Goal: Information Seeking & Learning: Learn about a topic

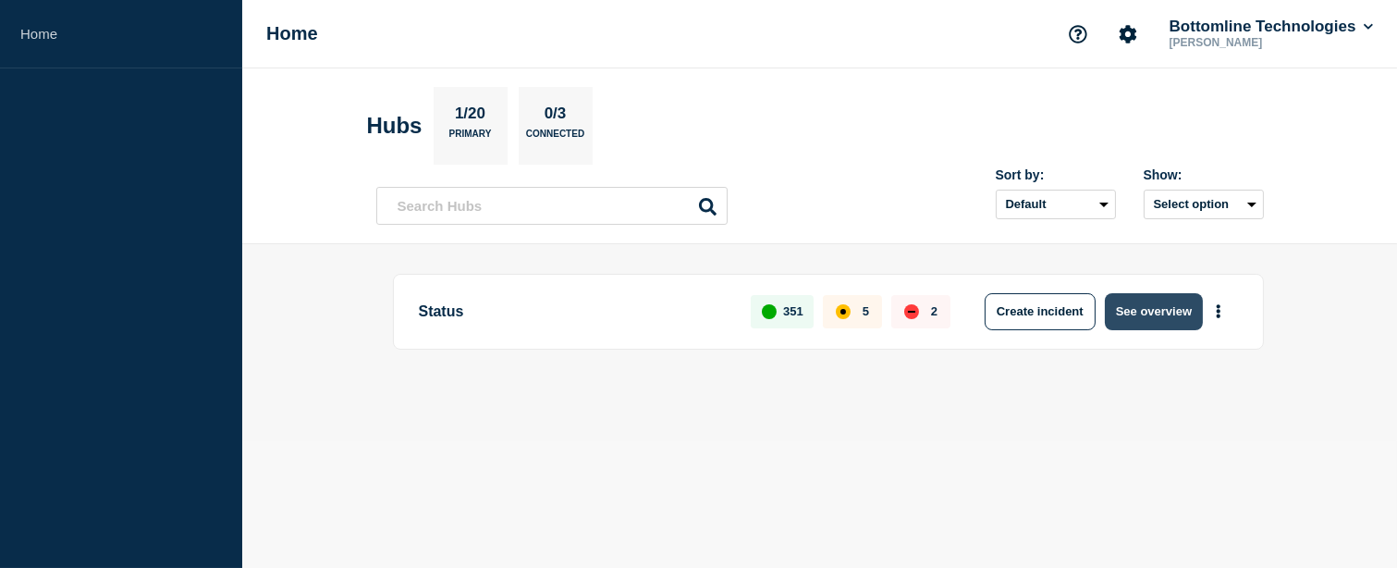
click at [1158, 315] on button "See overview" at bounding box center [1154, 311] width 98 height 37
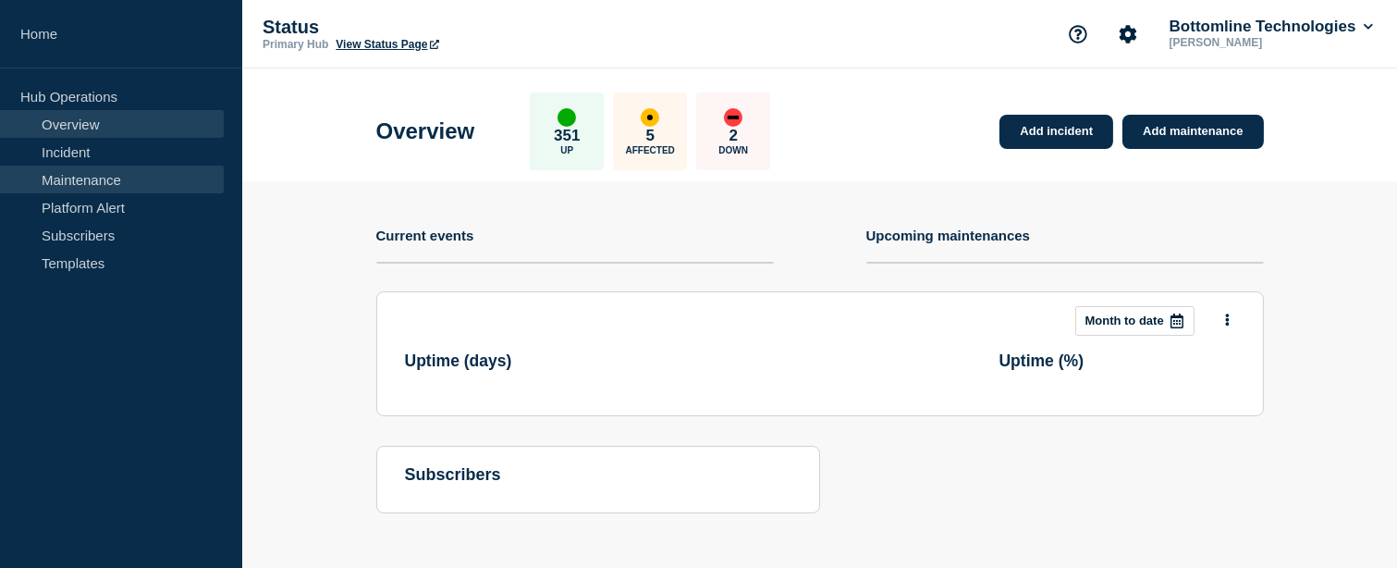
click at [68, 177] on link "Maintenance" at bounding box center [112, 180] width 224 height 28
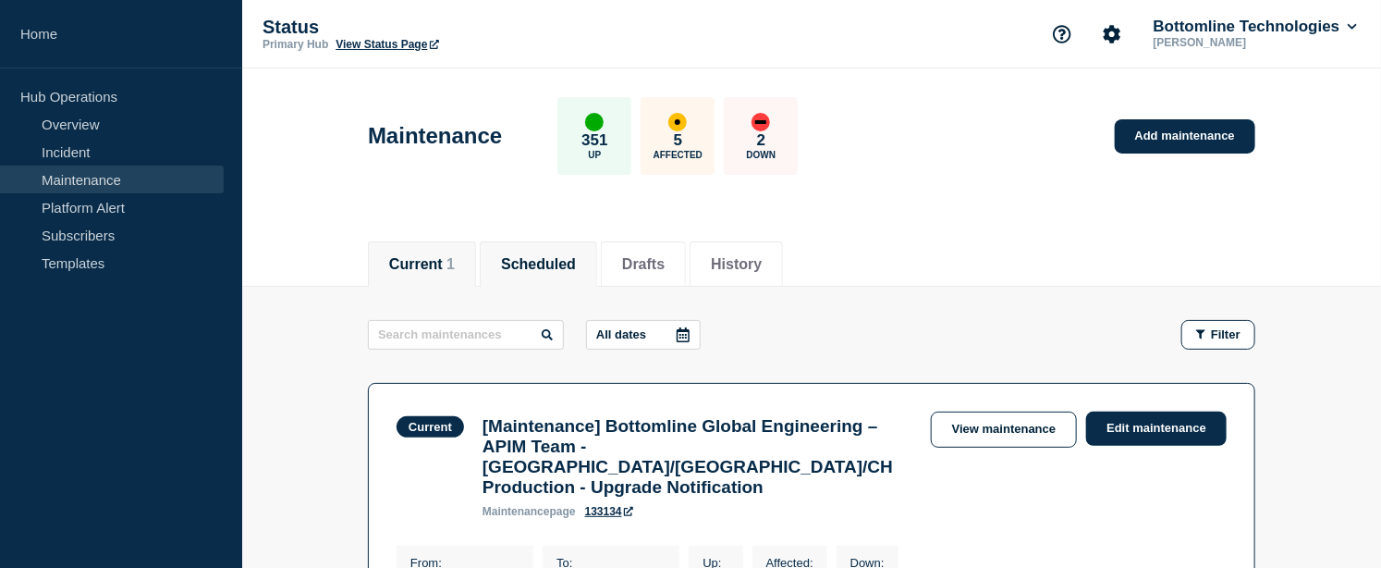
click at [576, 265] on button "Scheduled" at bounding box center [538, 264] width 75 height 17
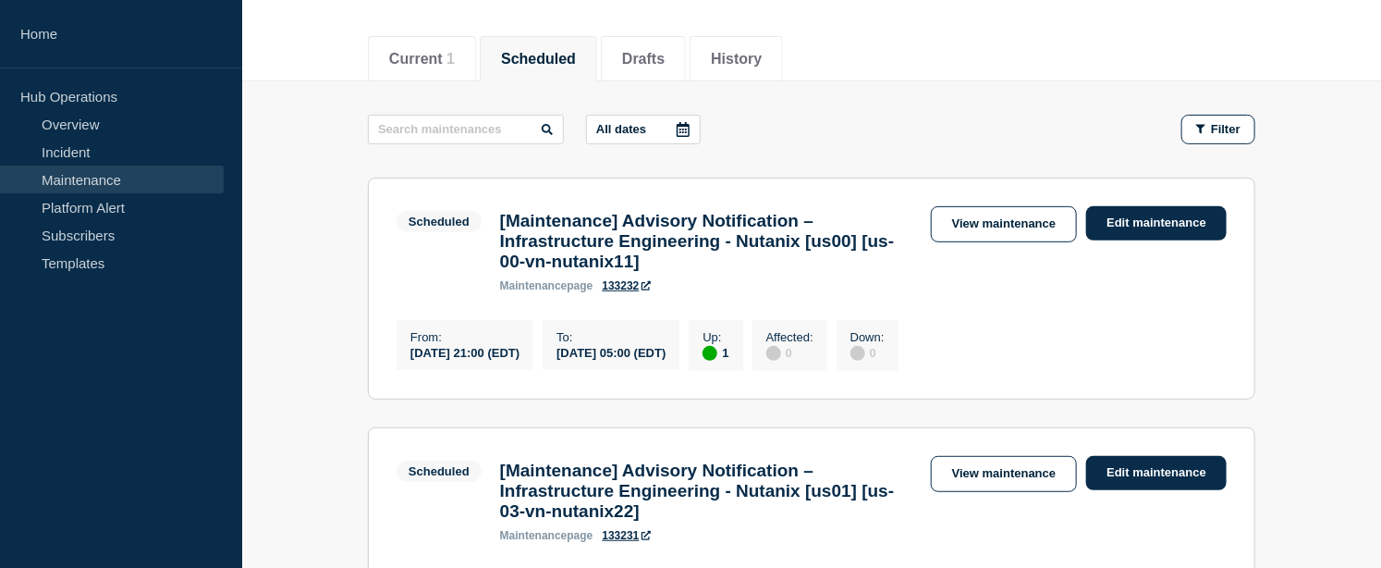
scroll to position [308, 0]
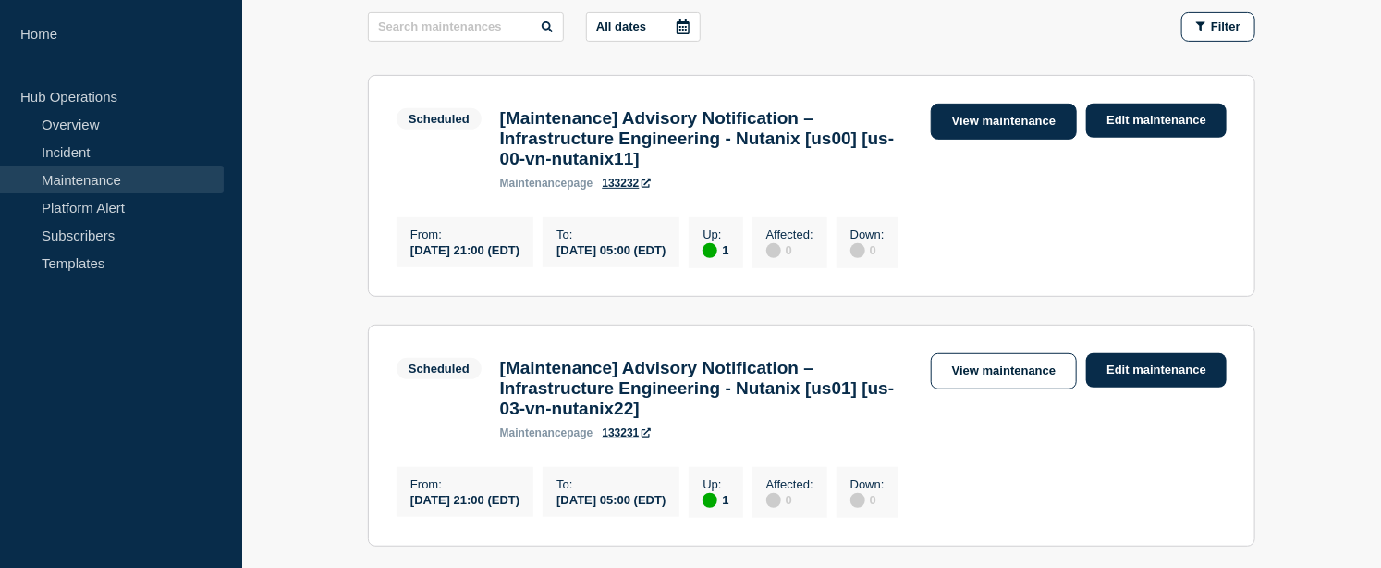
click at [966, 125] on link "View maintenance" at bounding box center [1004, 122] width 146 height 36
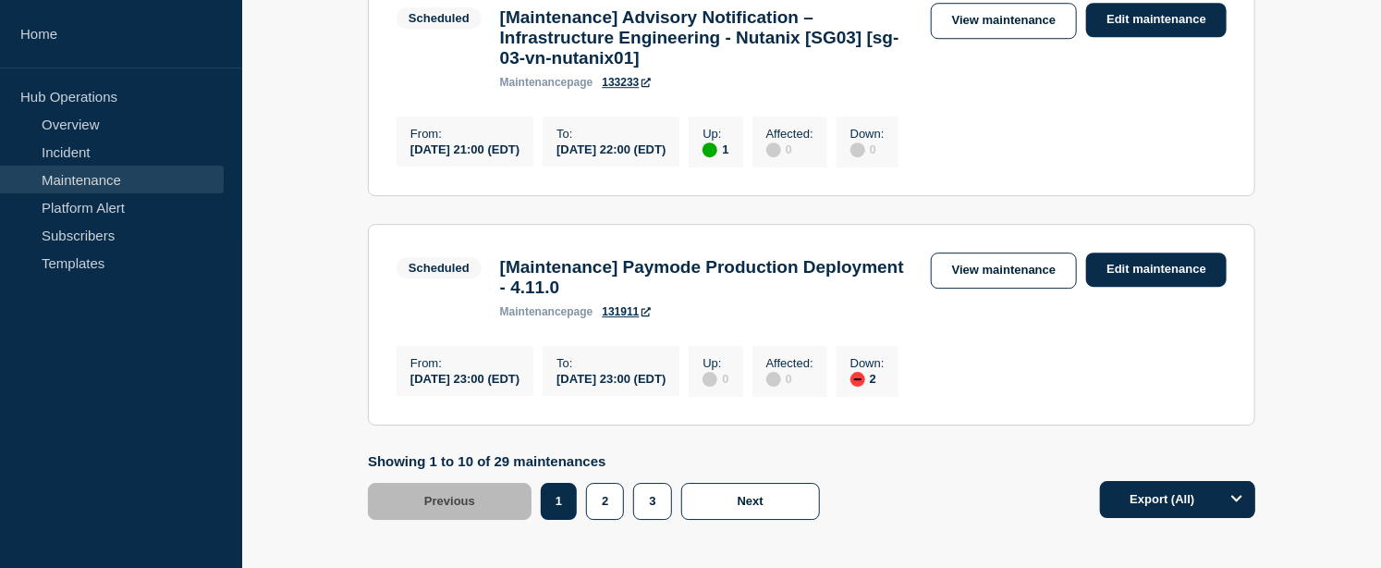
scroll to position [2591, 0]
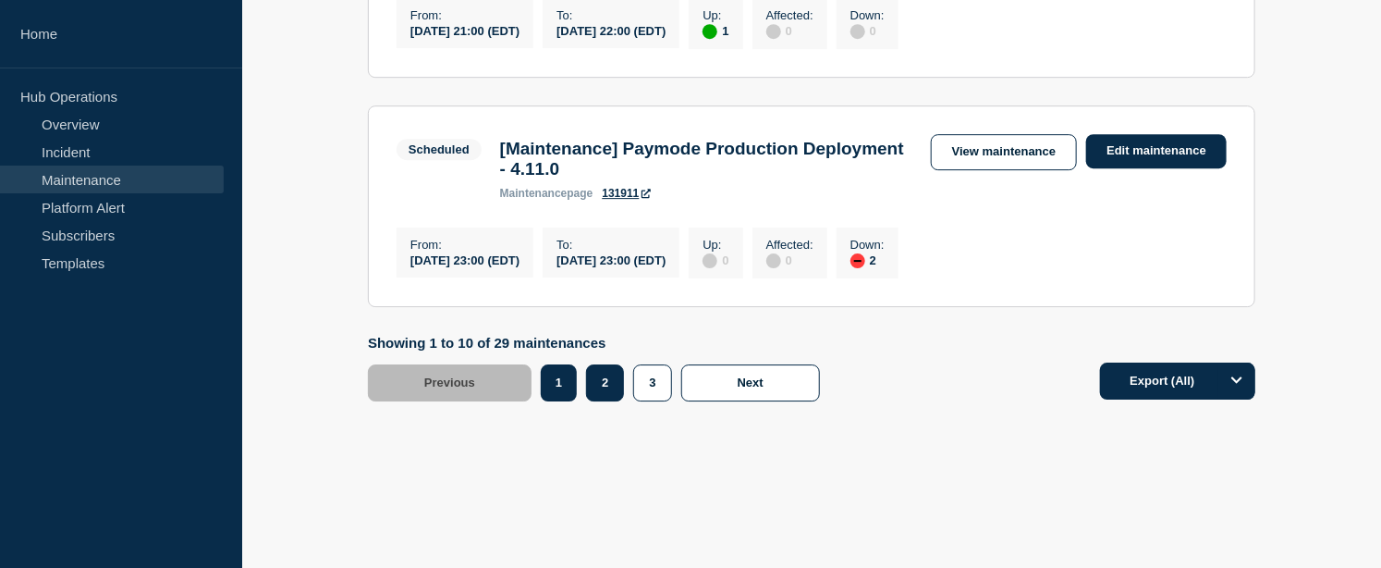
click at [605, 387] on button "2" at bounding box center [605, 382] width 38 height 37
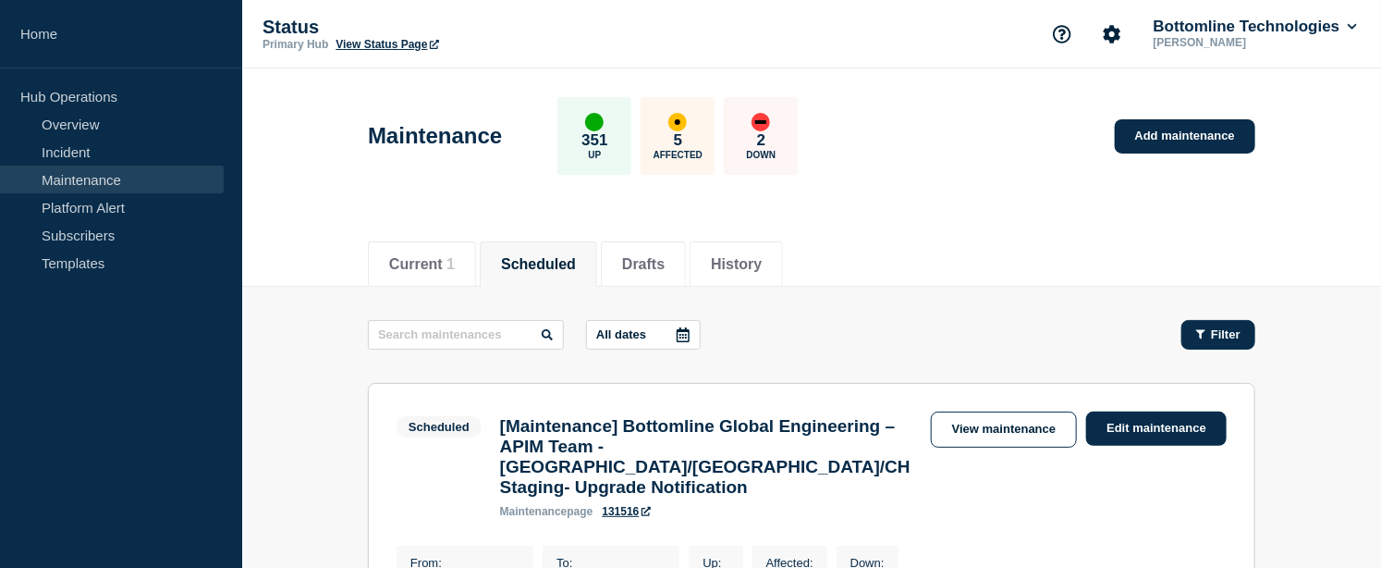
click at [1217, 334] on span "Filter" at bounding box center [1226, 334] width 30 height 14
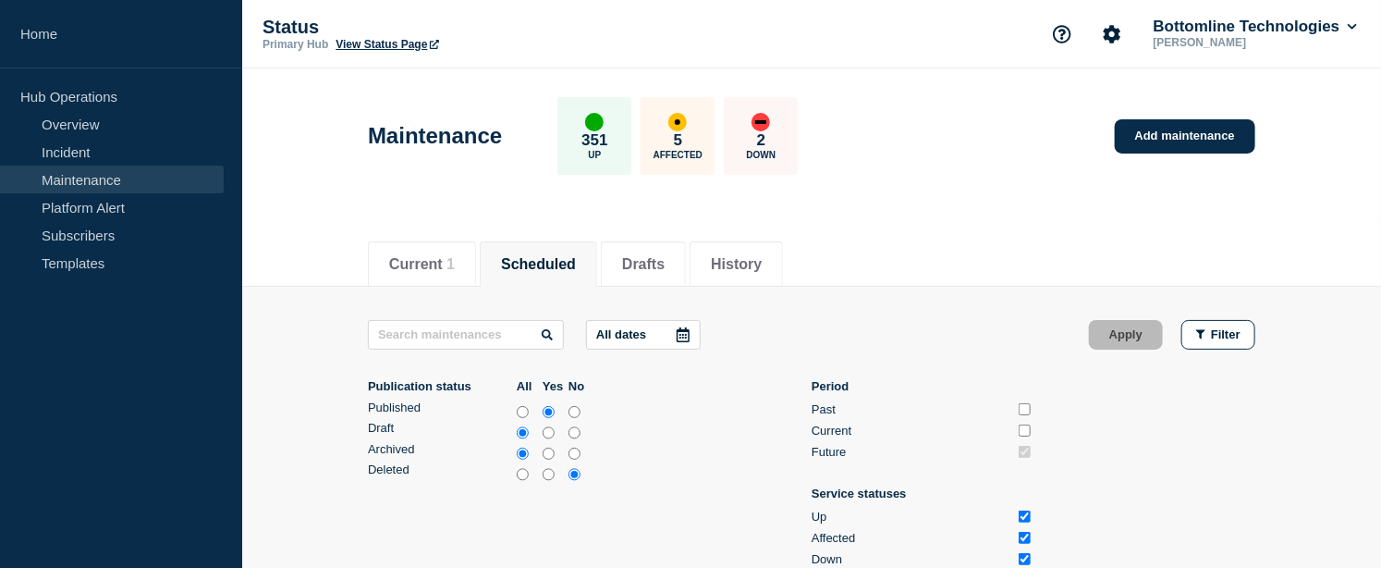
scroll to position [103, 0]
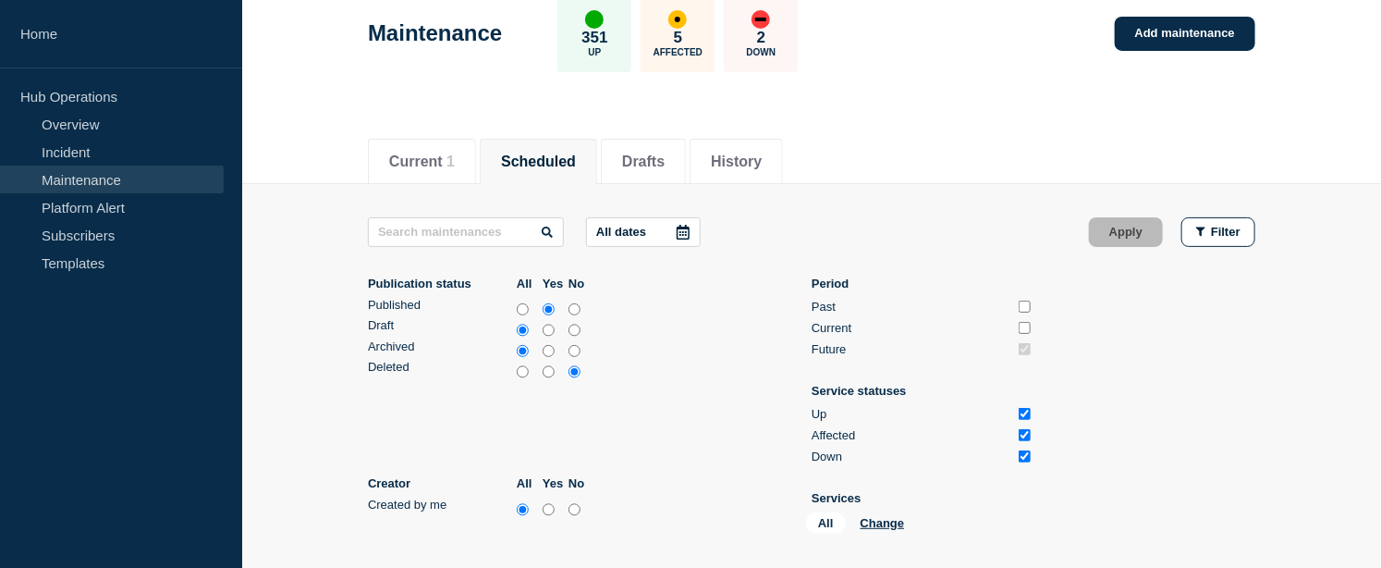
click at [691, 228] on icon at bounding box center [683, 232] width 15 height 15
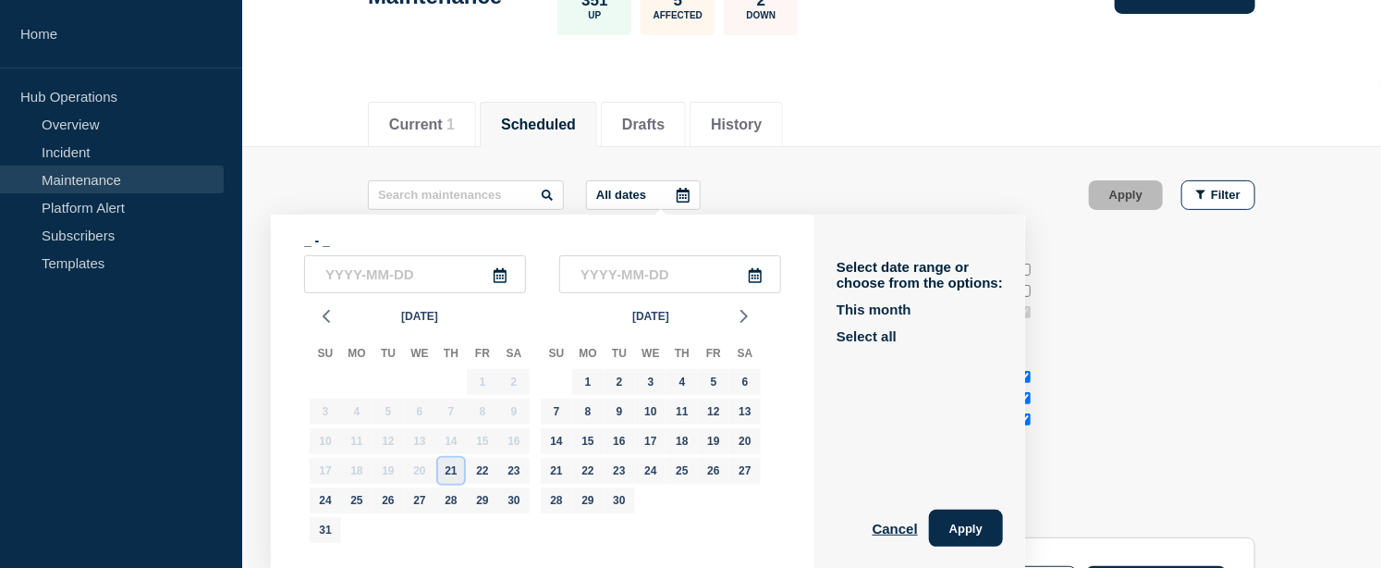
click at [457, 466] on div "21" at bounding box center [451, 471] width 26 height 26
type input "2025-08-21"
click at [326, 524] on div "31" at bounding box center [326, 530] width 26 height 26
type input "2025-08-31"
drag, startPoint x: 984, startPoint y: 522, endPoint x: 986, endPoint y: 374, distance: 147.0
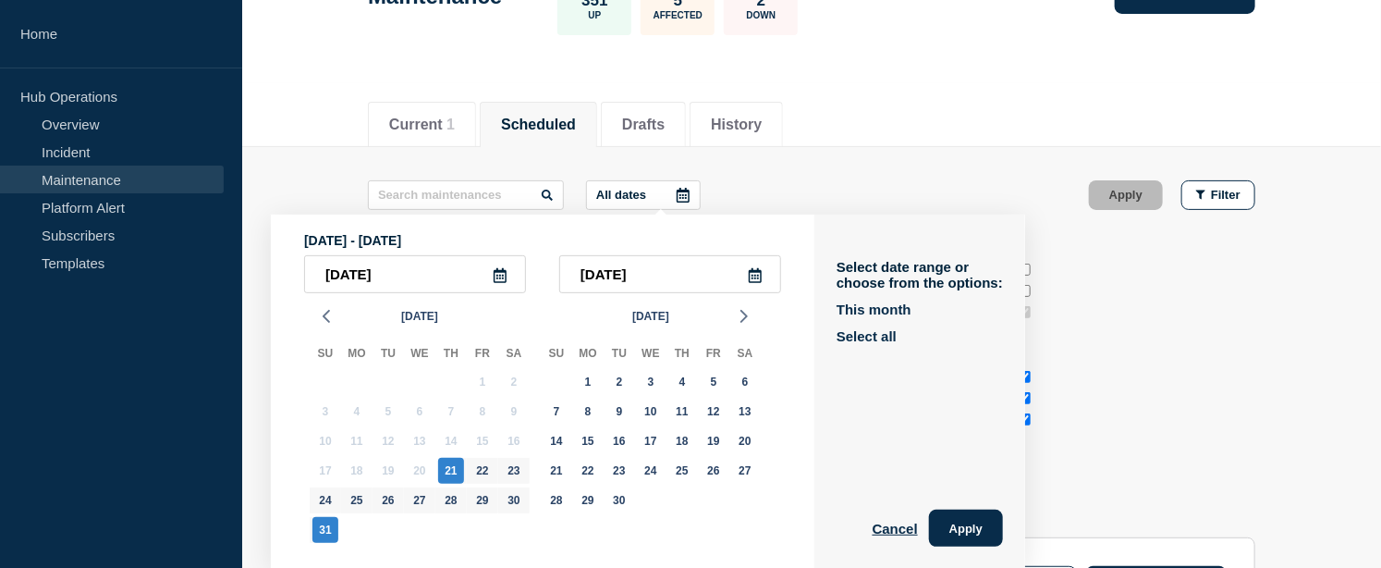
click at [984, 521] on button "Apply" at bounding box center [966, 527] width 74 height 37
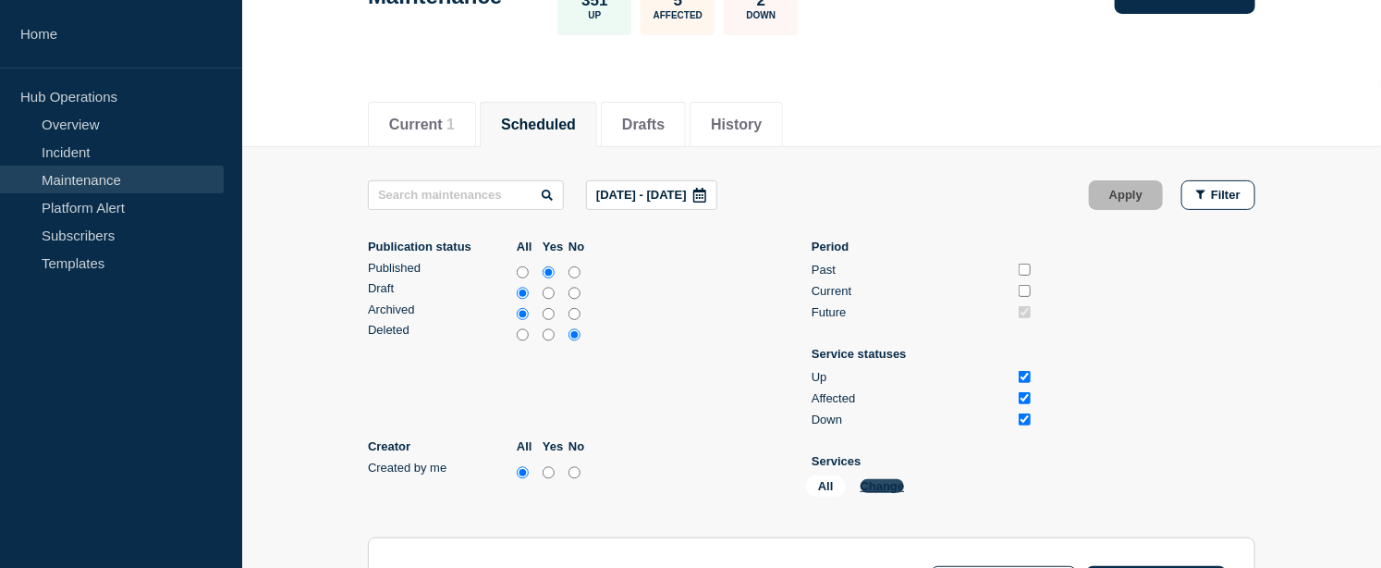
click at [874, 483] on button "Change" at bounding box center [883, 486] width 44 height 14
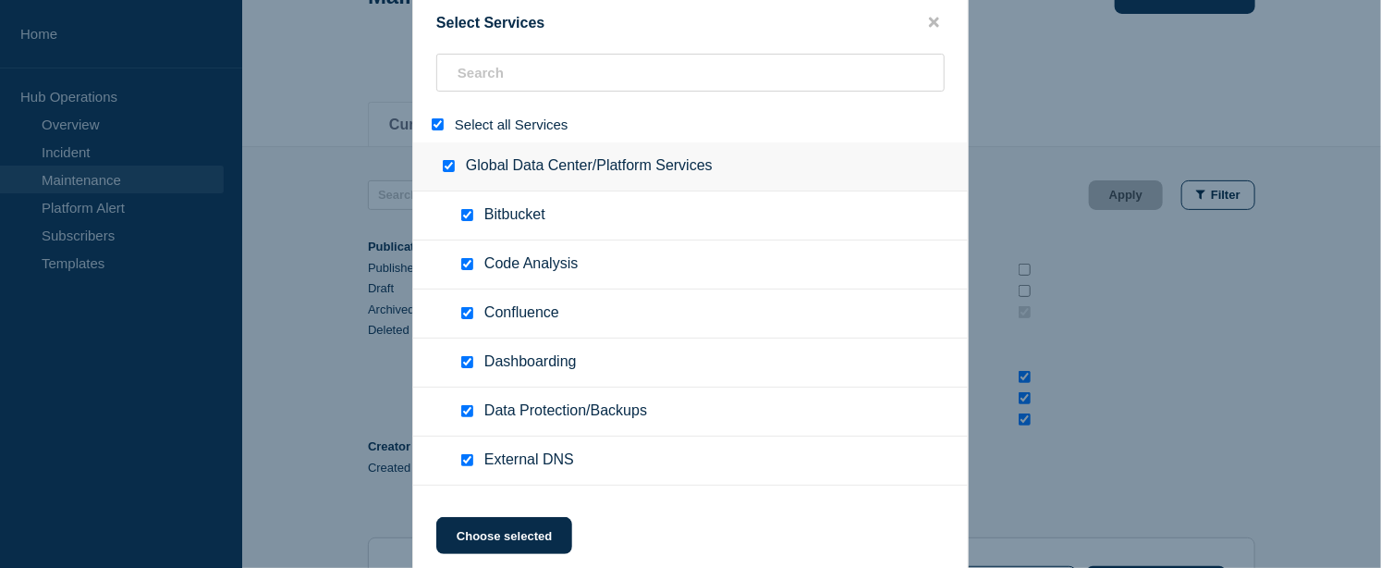
click at [439, 123] on input "select all" at bounding box center [438, 124] width 12 height 12
checkbox input "false"
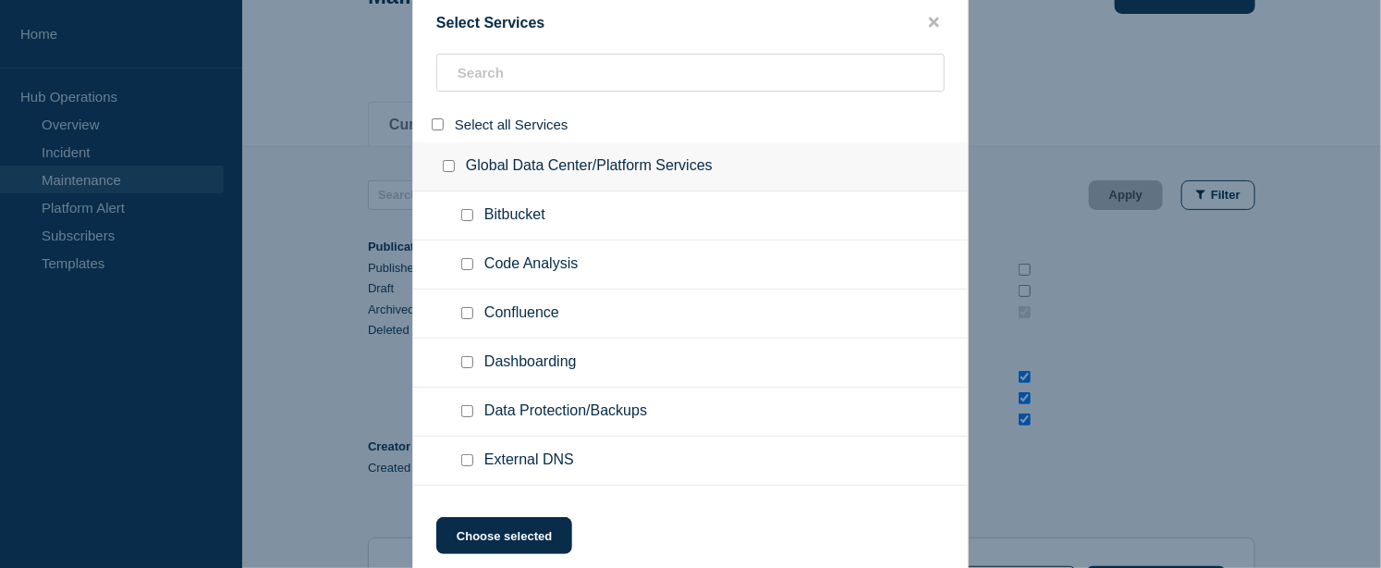
checkbox input "false"
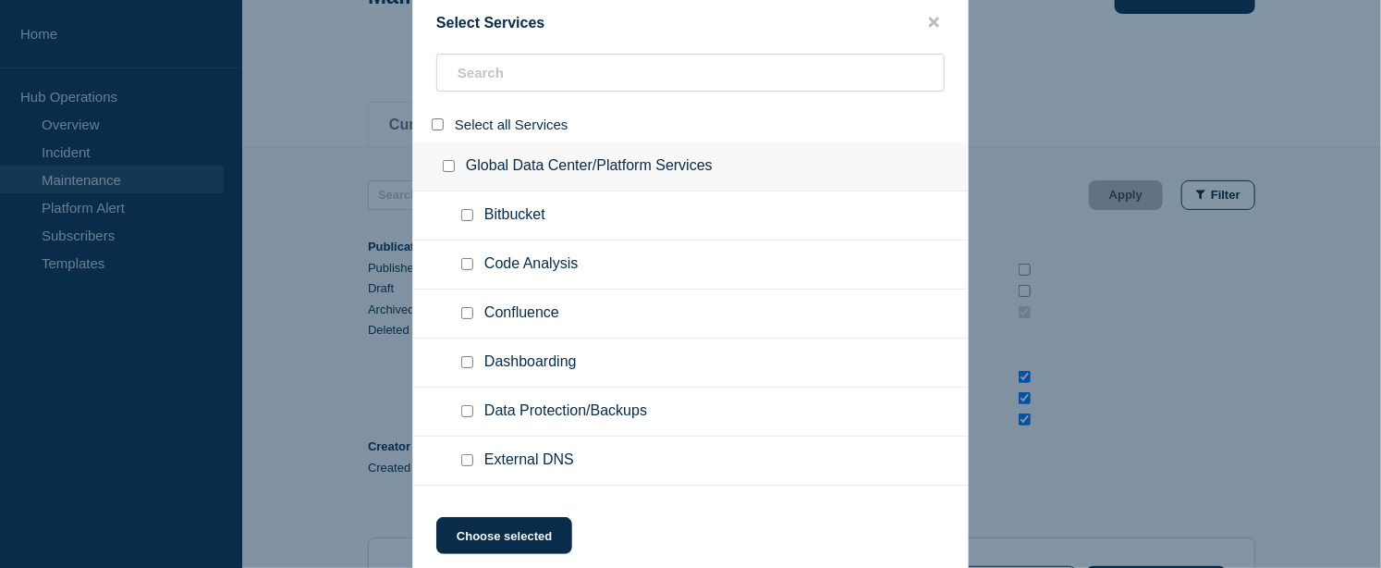
checkbox input "false"
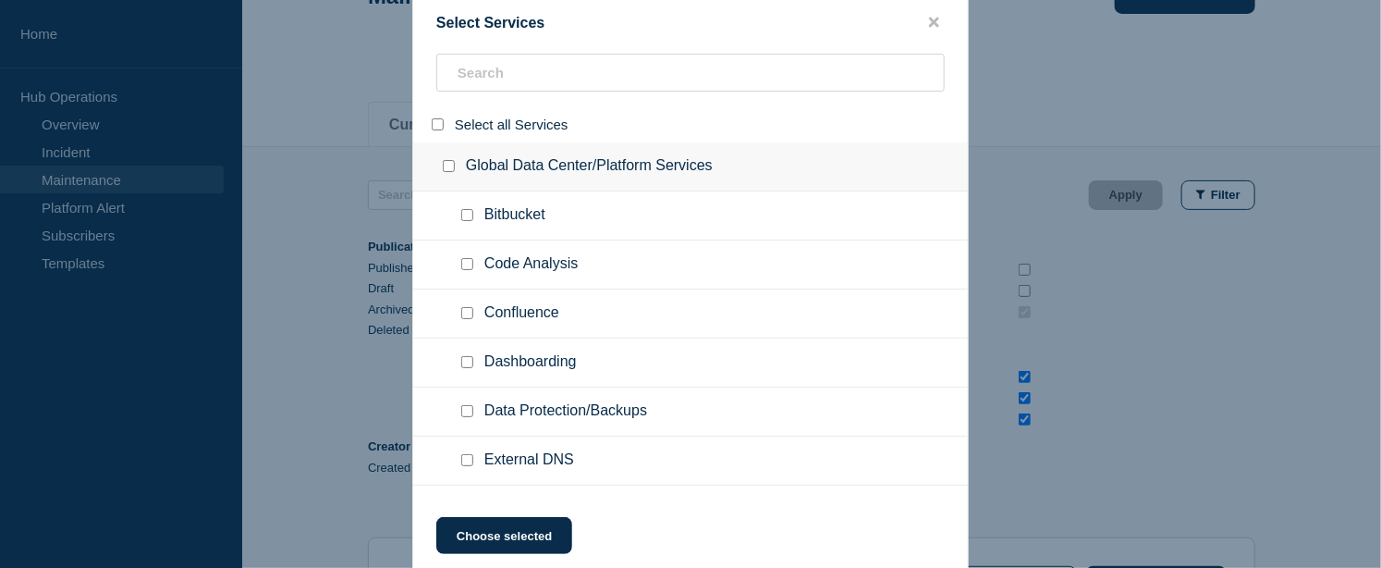
checkbox input "false"
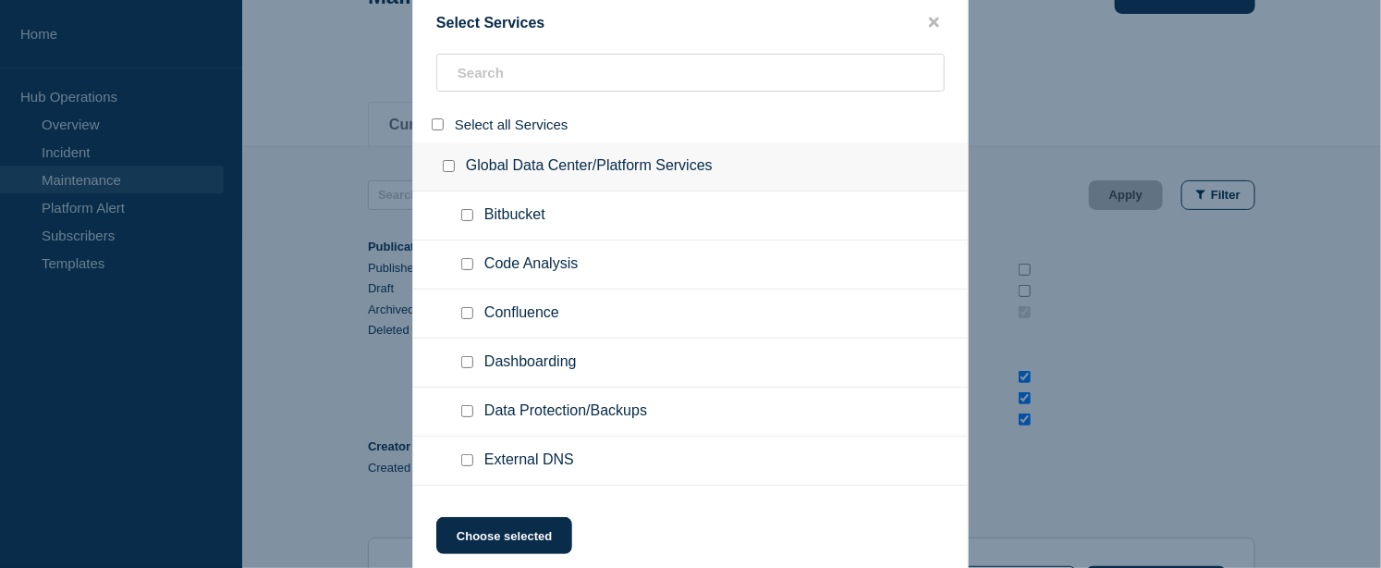
checkbox input "false"
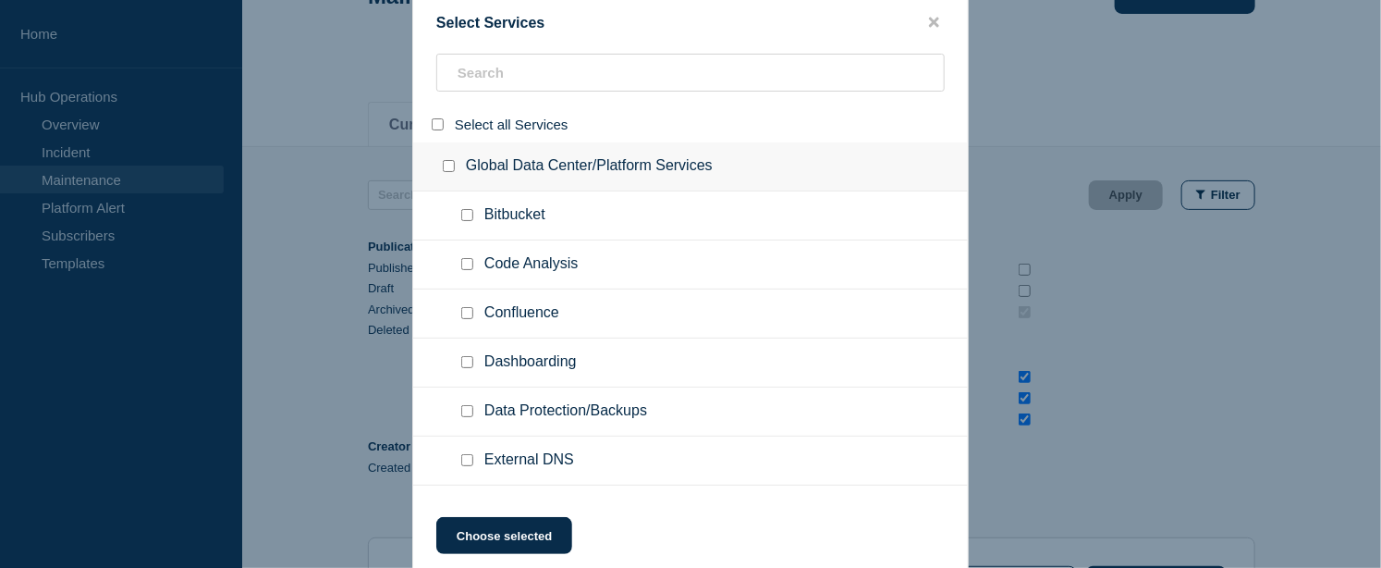
checkbox input "false"
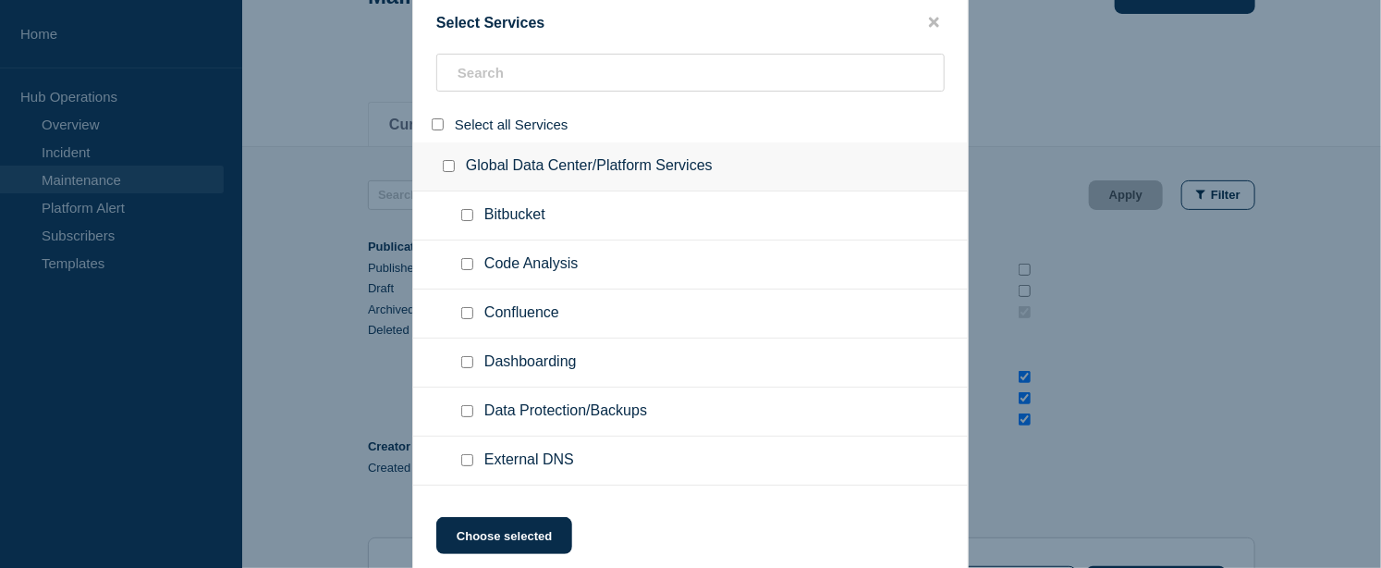
checkbox input "false"
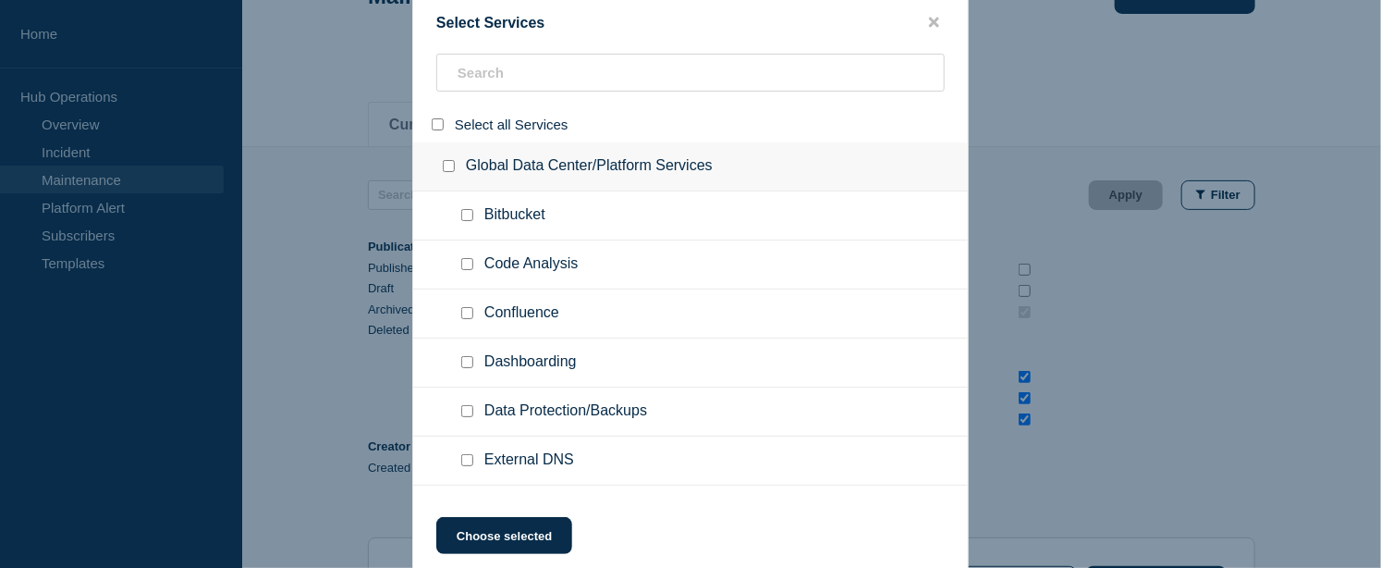
checkbox input "false"
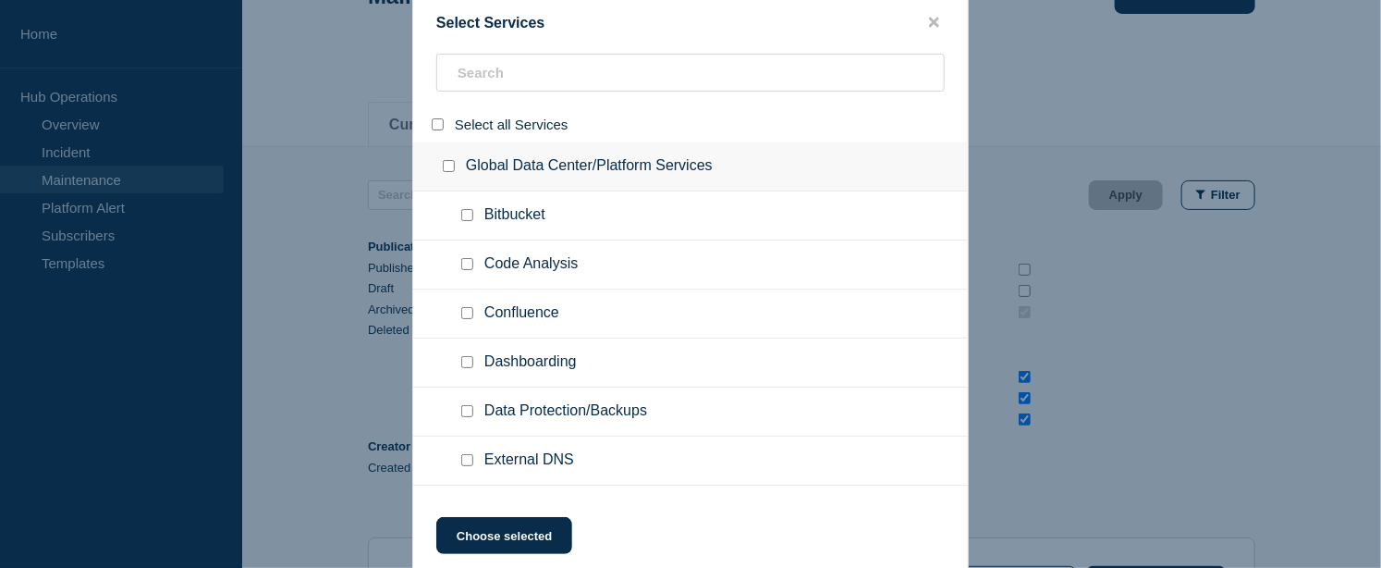
checkbox input "false"
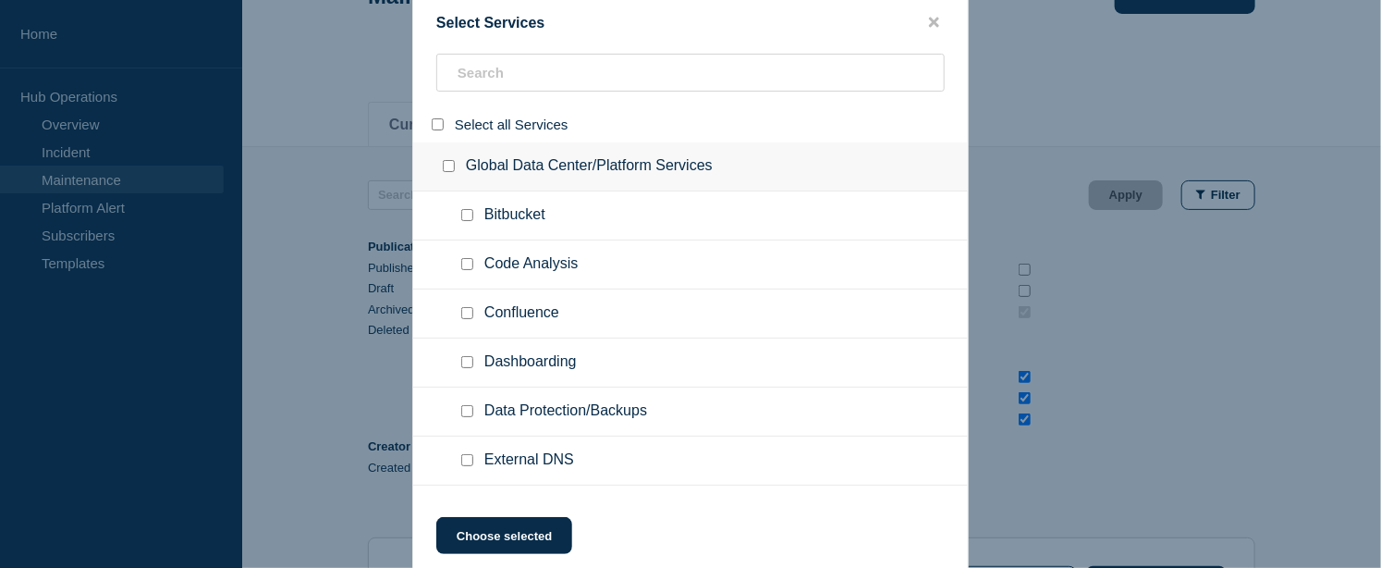
checkbox input "false"
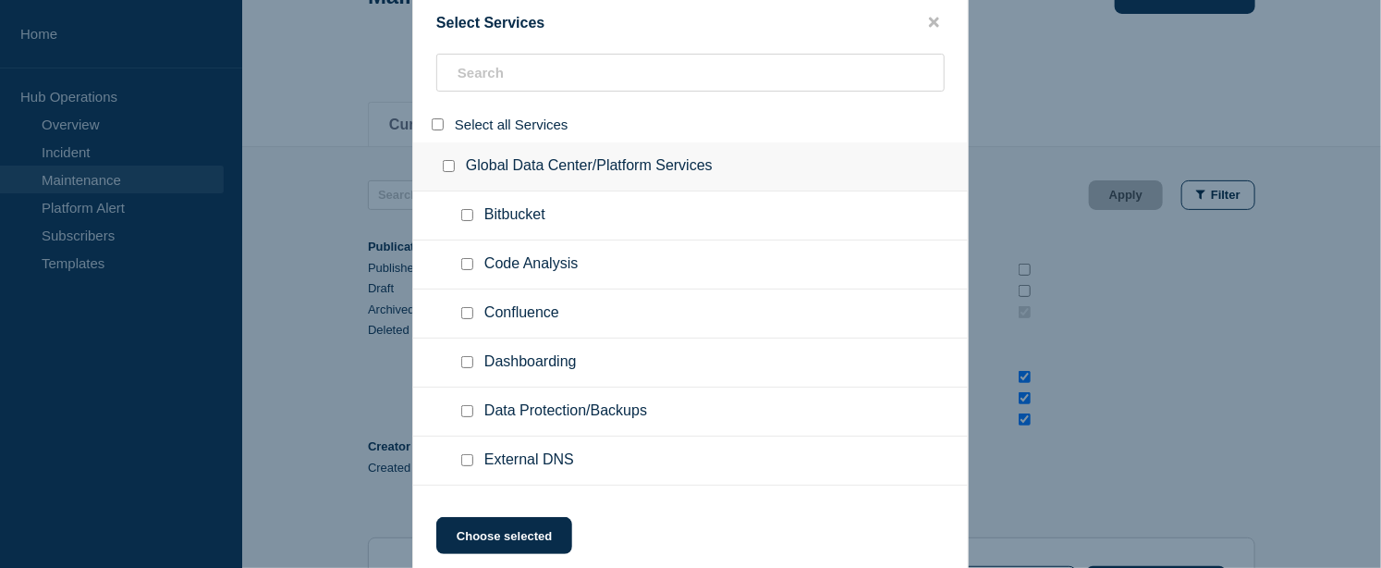
checkbox input "false"
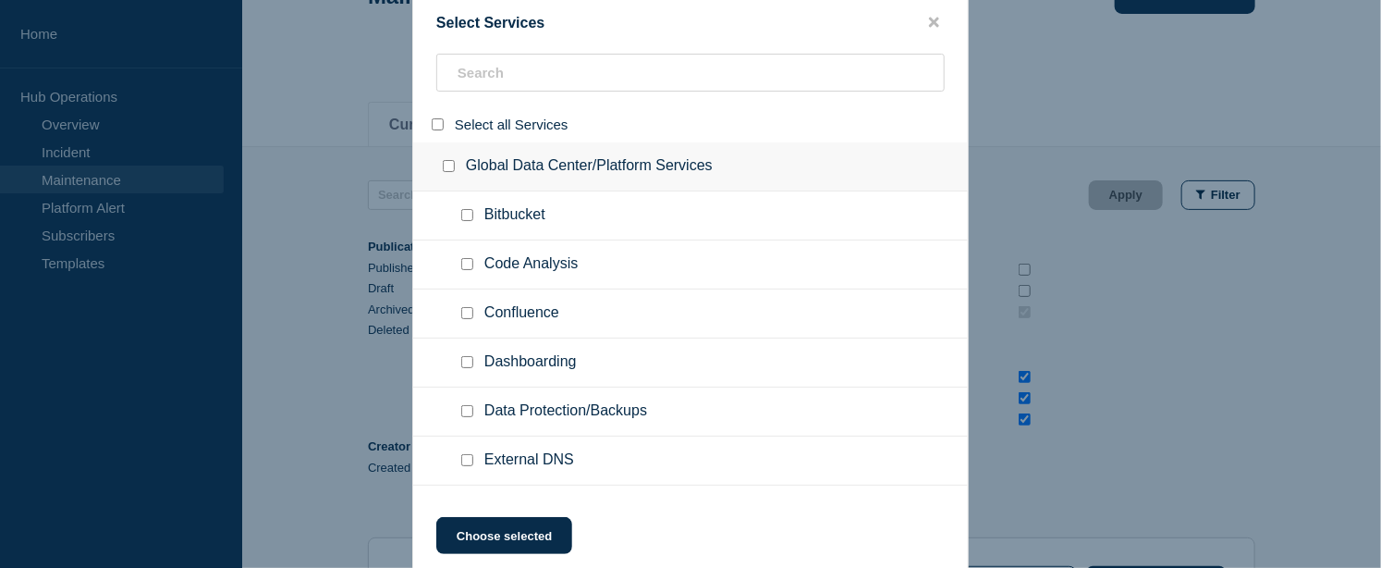
checkbox input "false"
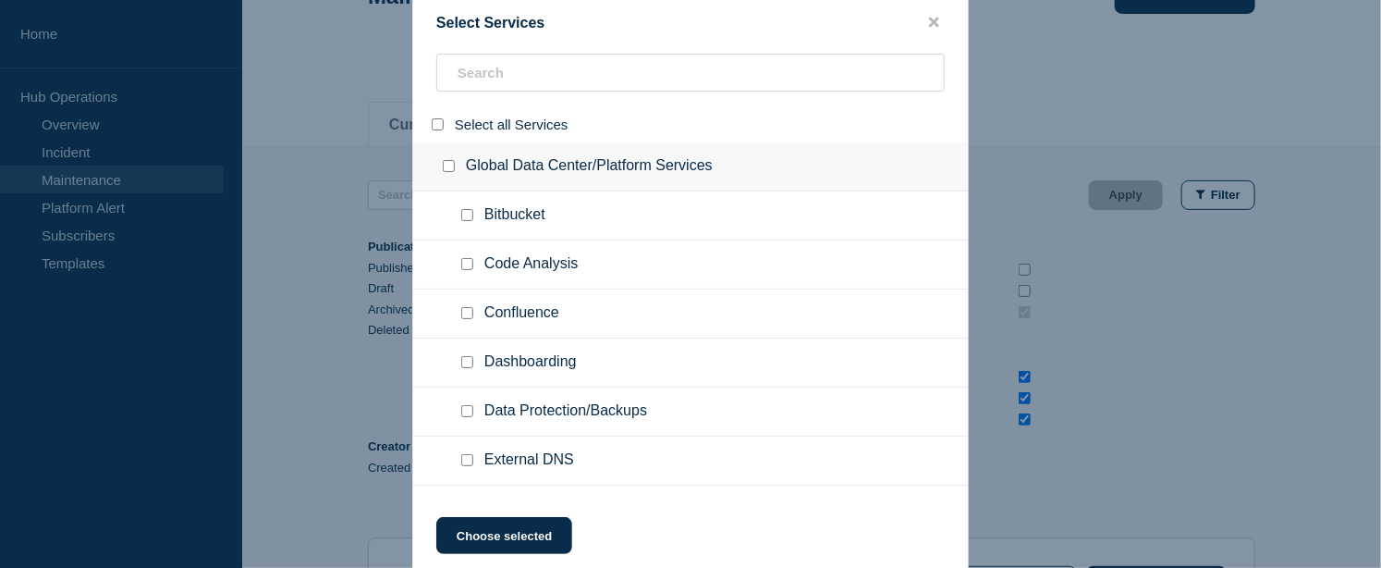
checkbox input "false"
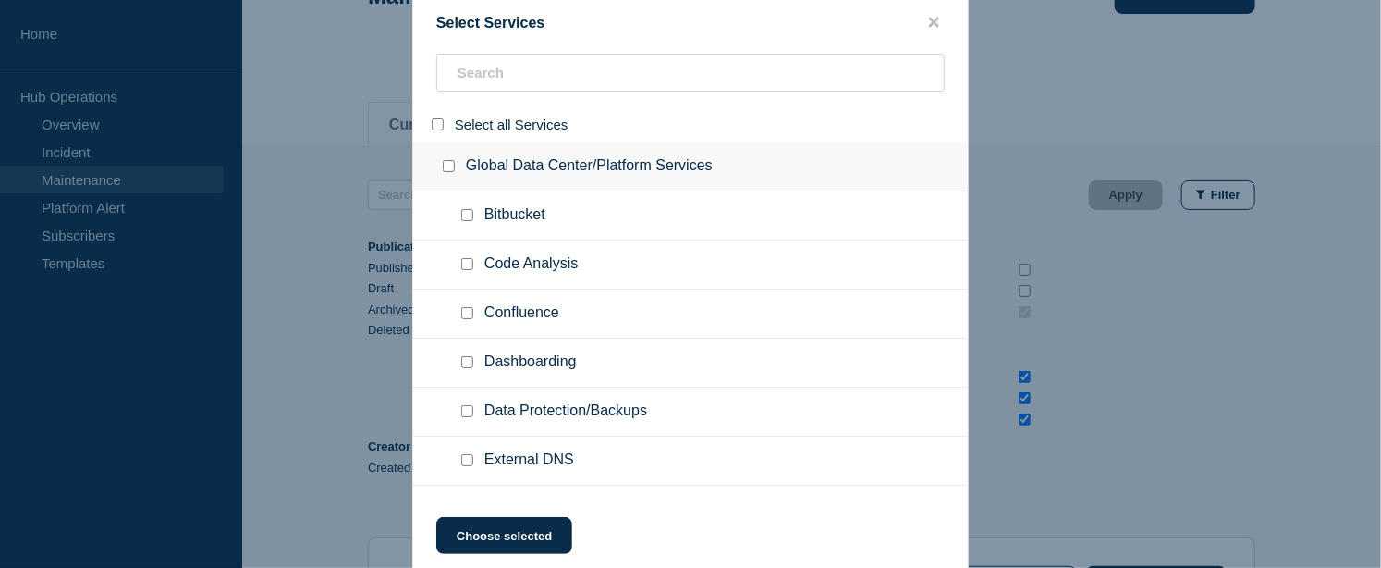
checkbox input "false"
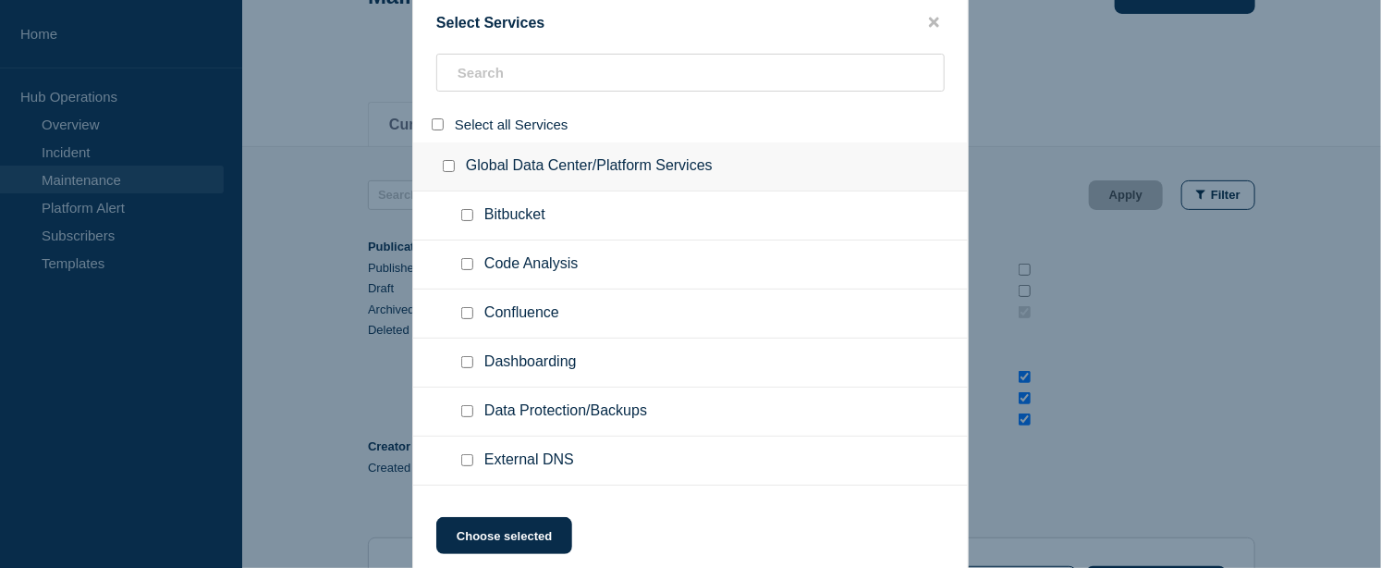
checkbox input "false"
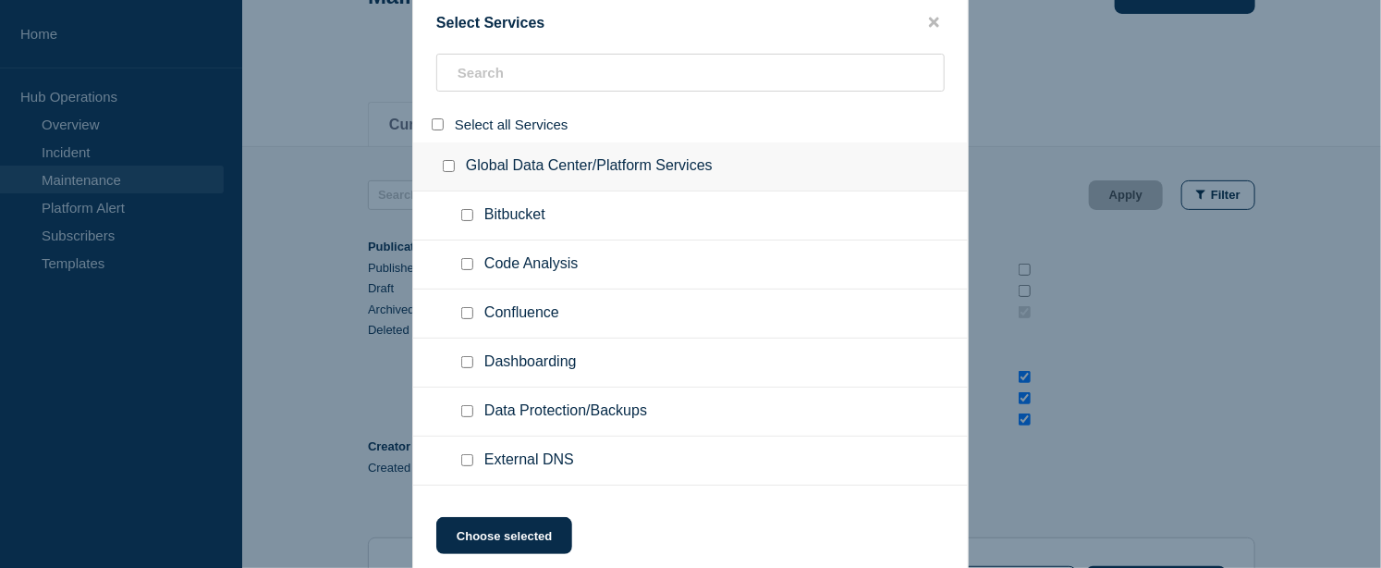
checkbox input "false"
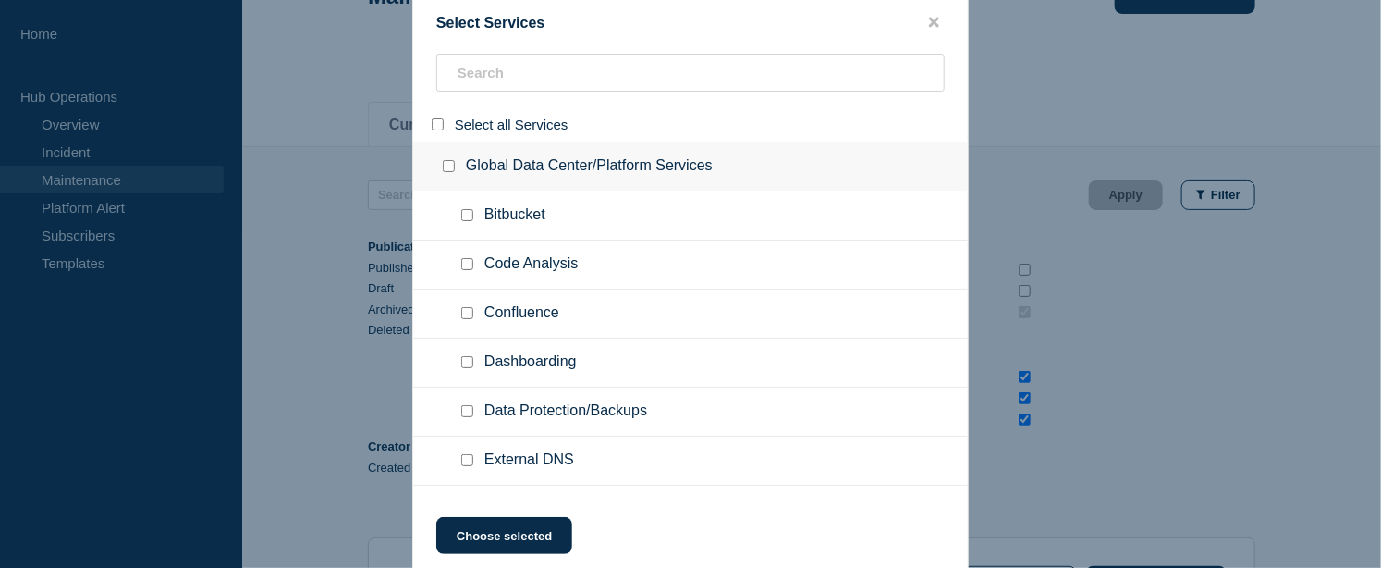
checkbox input "false"
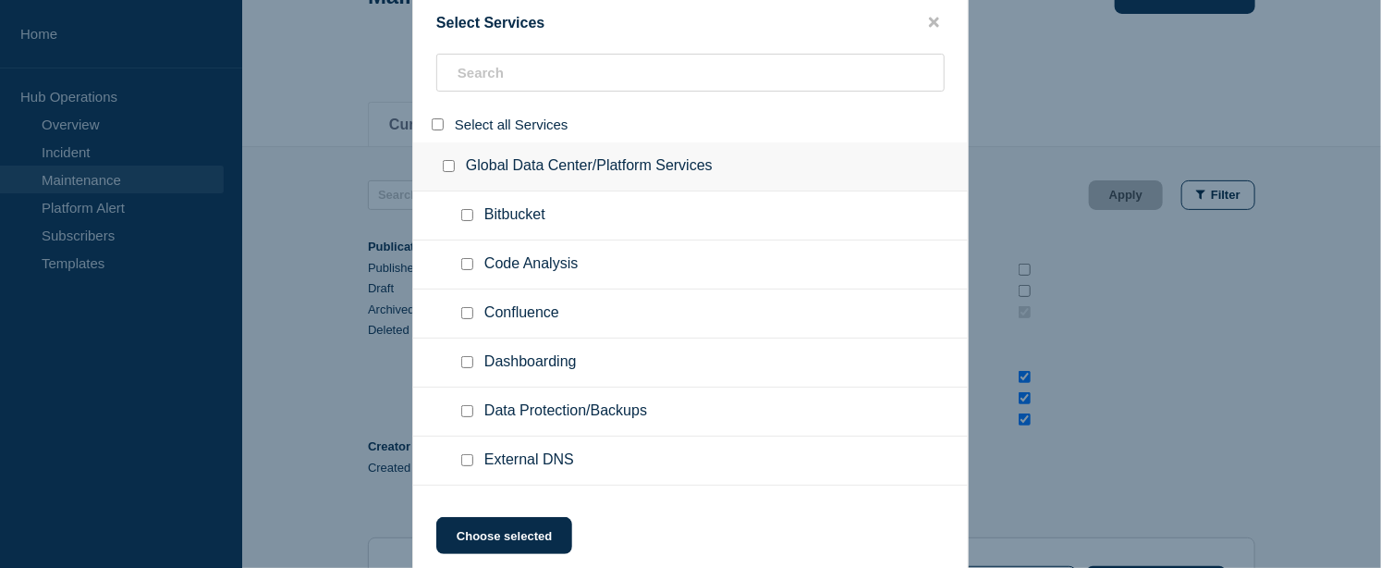
checkbox input "false"
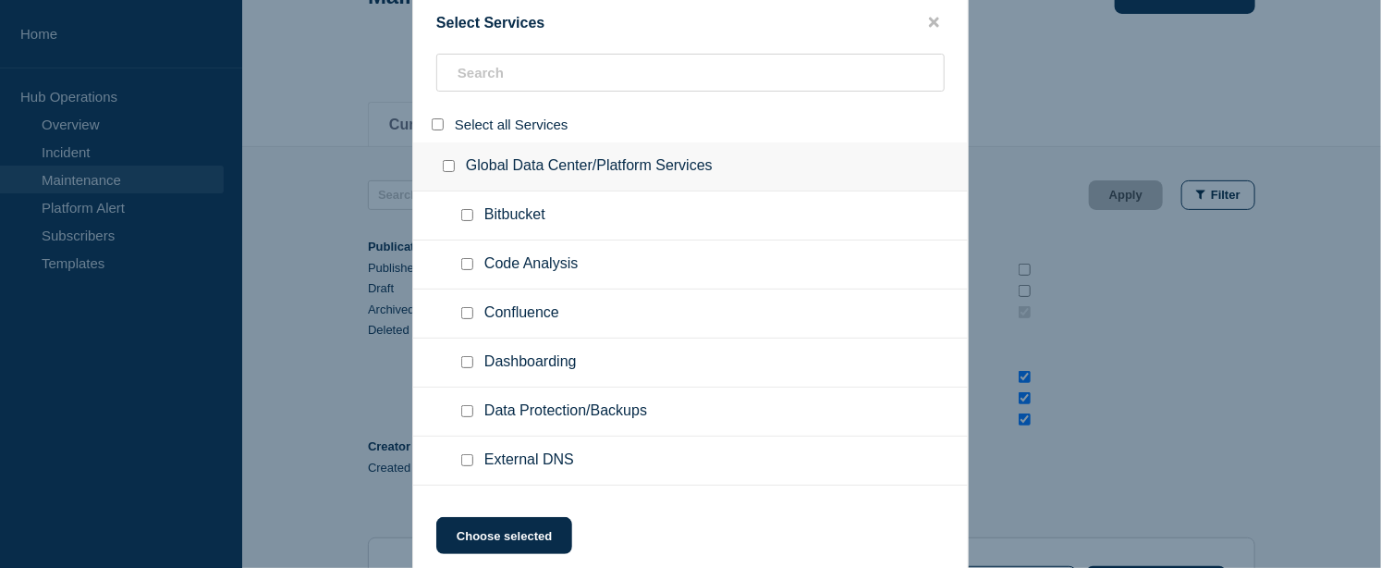
checkbox input "false"
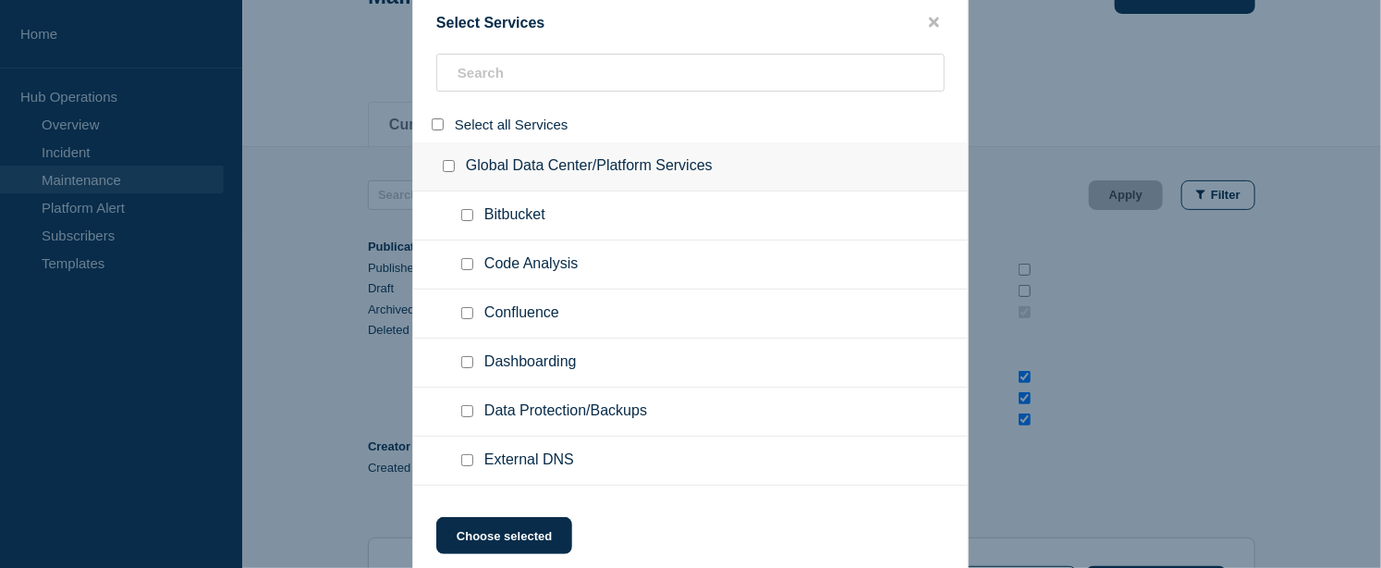
checkbox input "false"
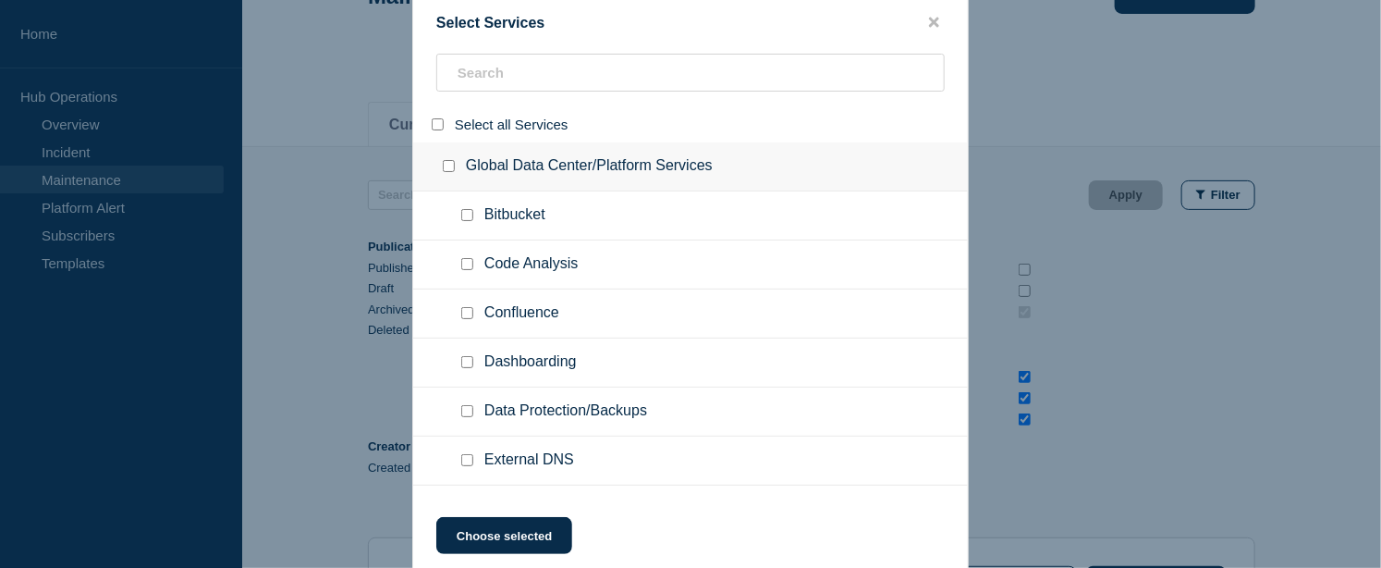
checkbox input "false"
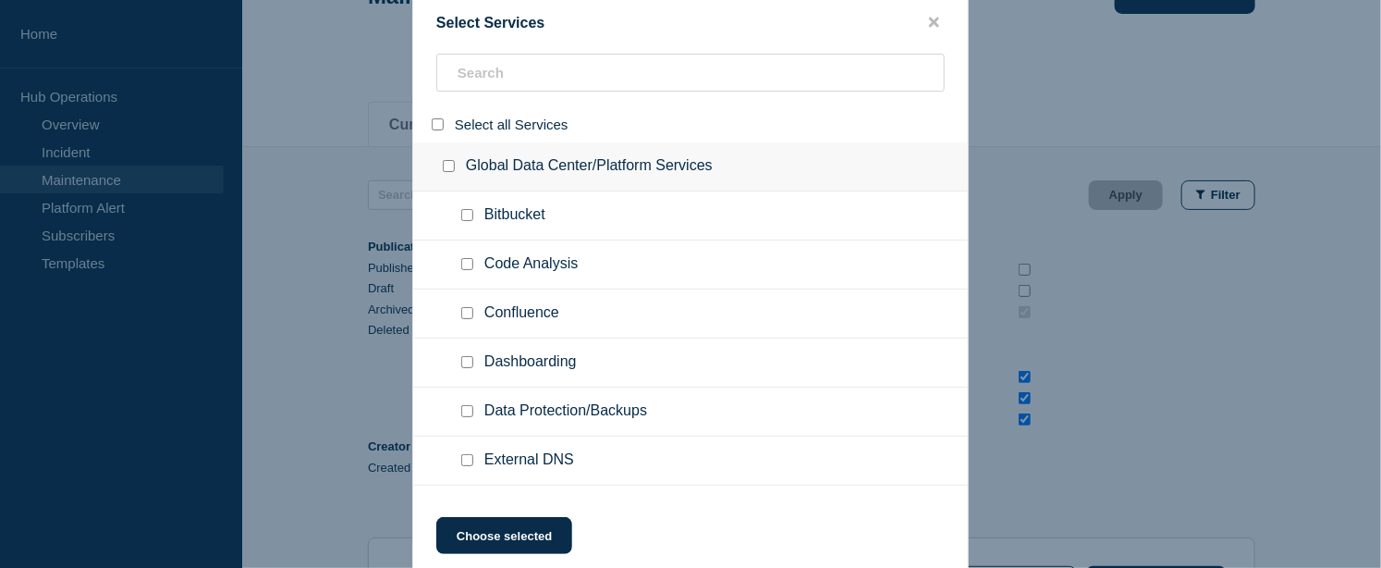
checkbox input "false"
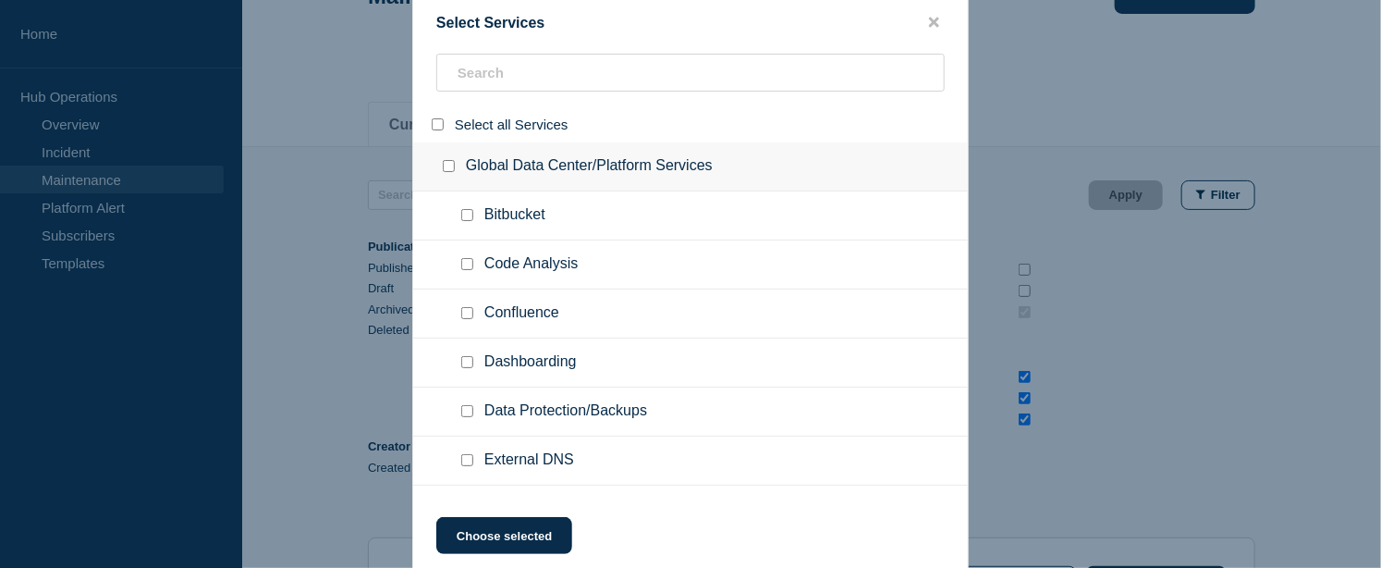
checkbox input "false"
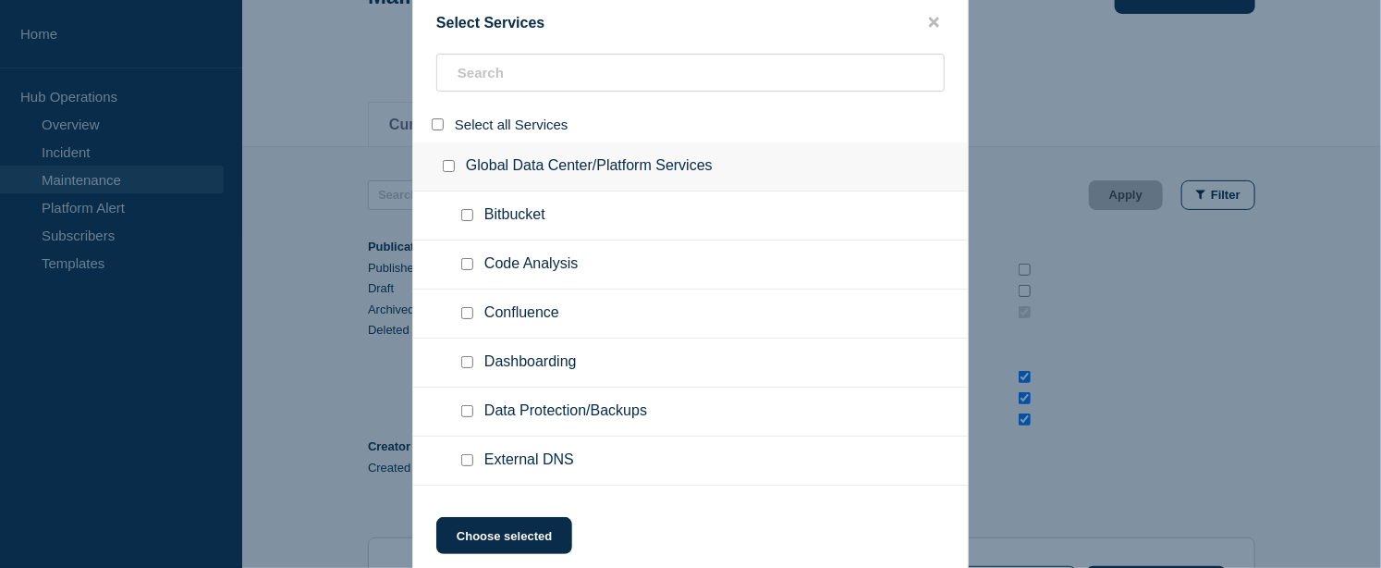
checkbox input "false"
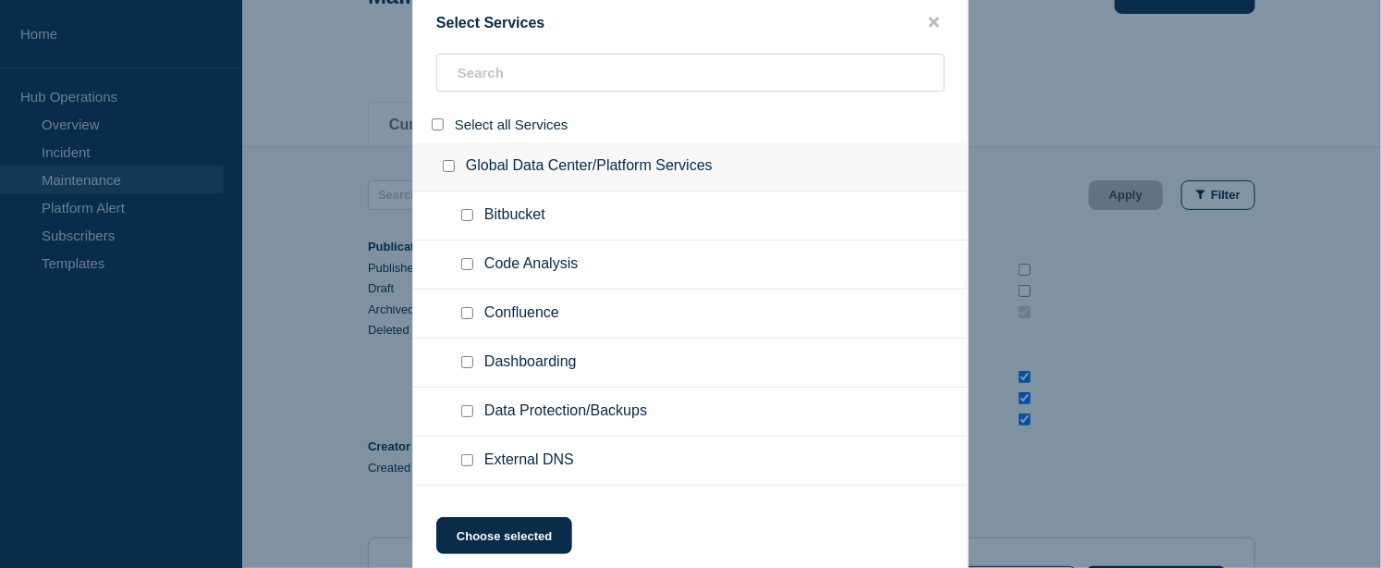
checkbox input "false"
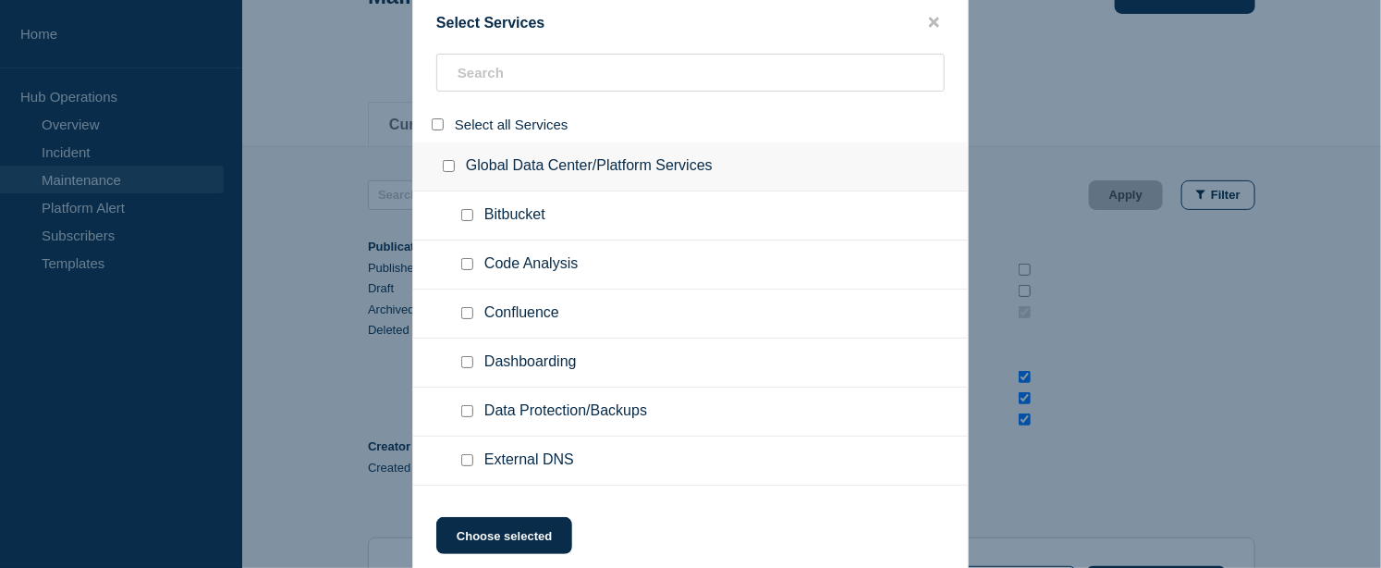
checkbox input "false"
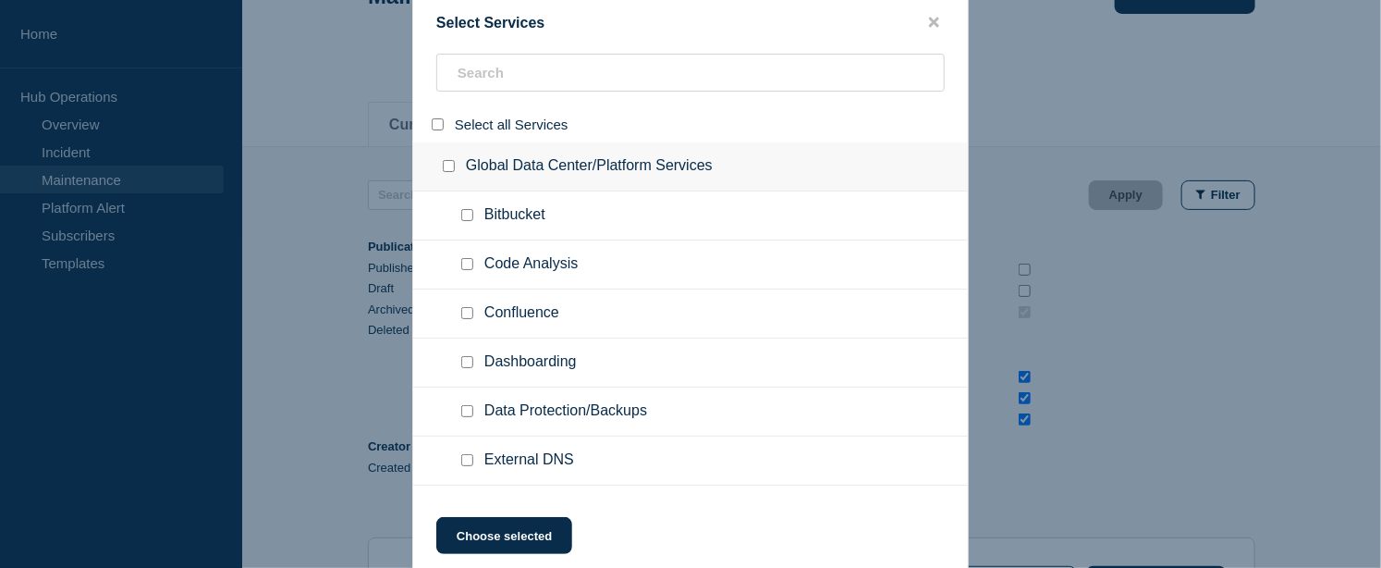
checkbox input "false"
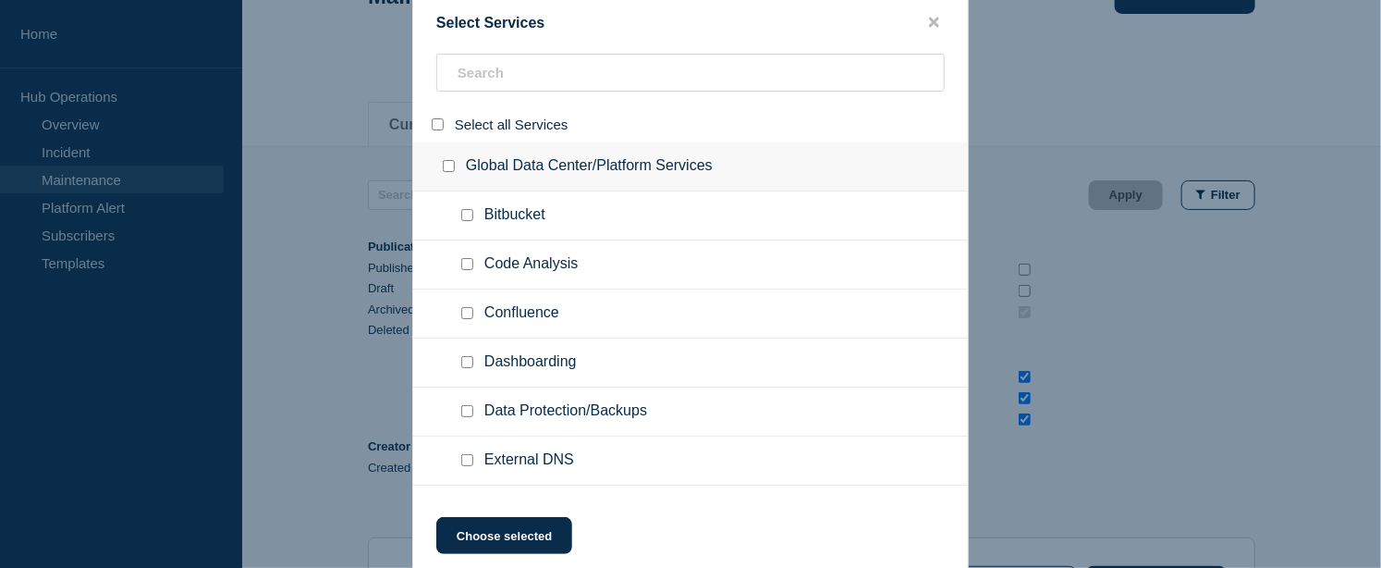
checkbox input "false"
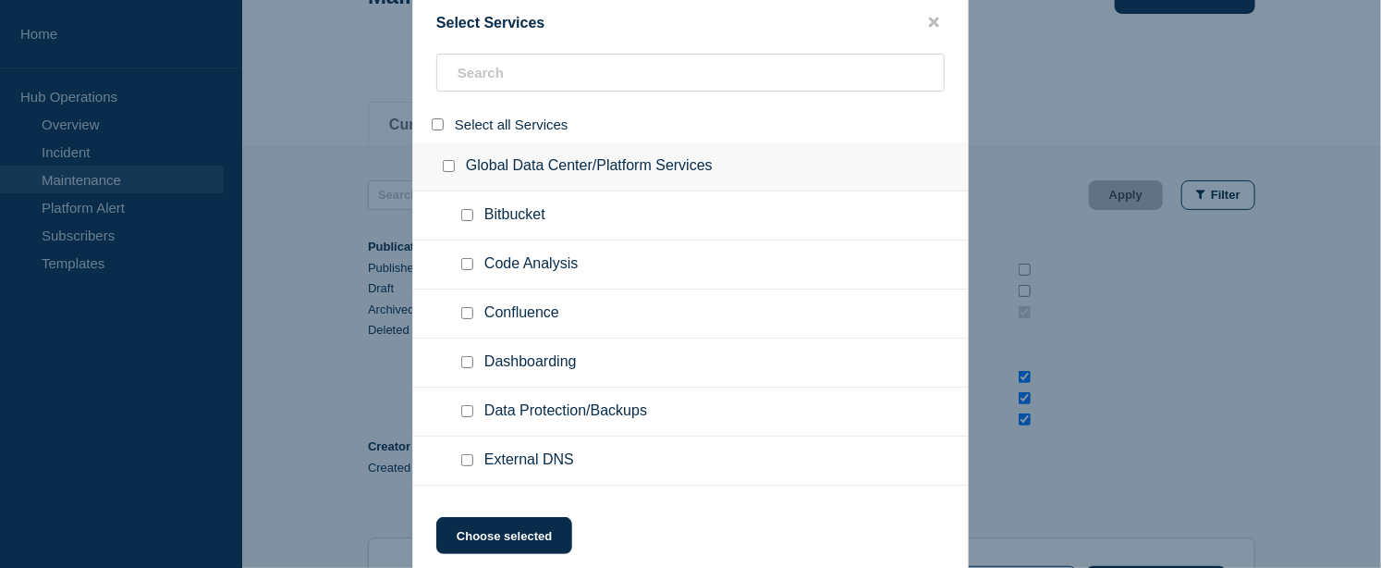
checkbox input "false"
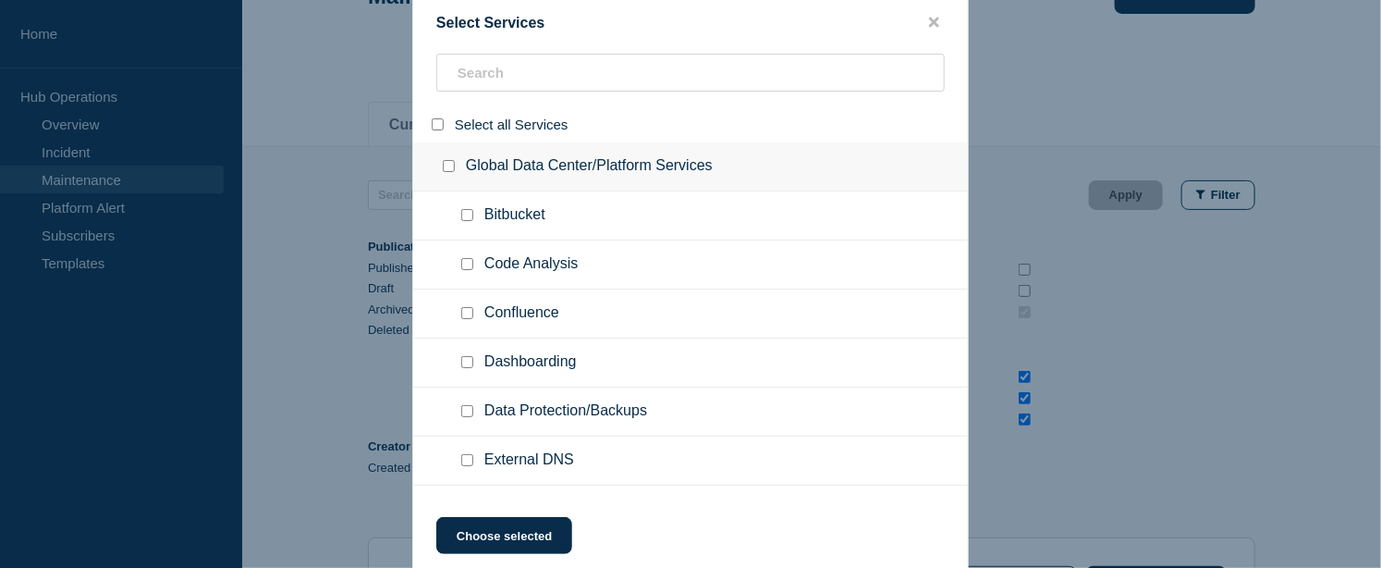
checkbox input "false"
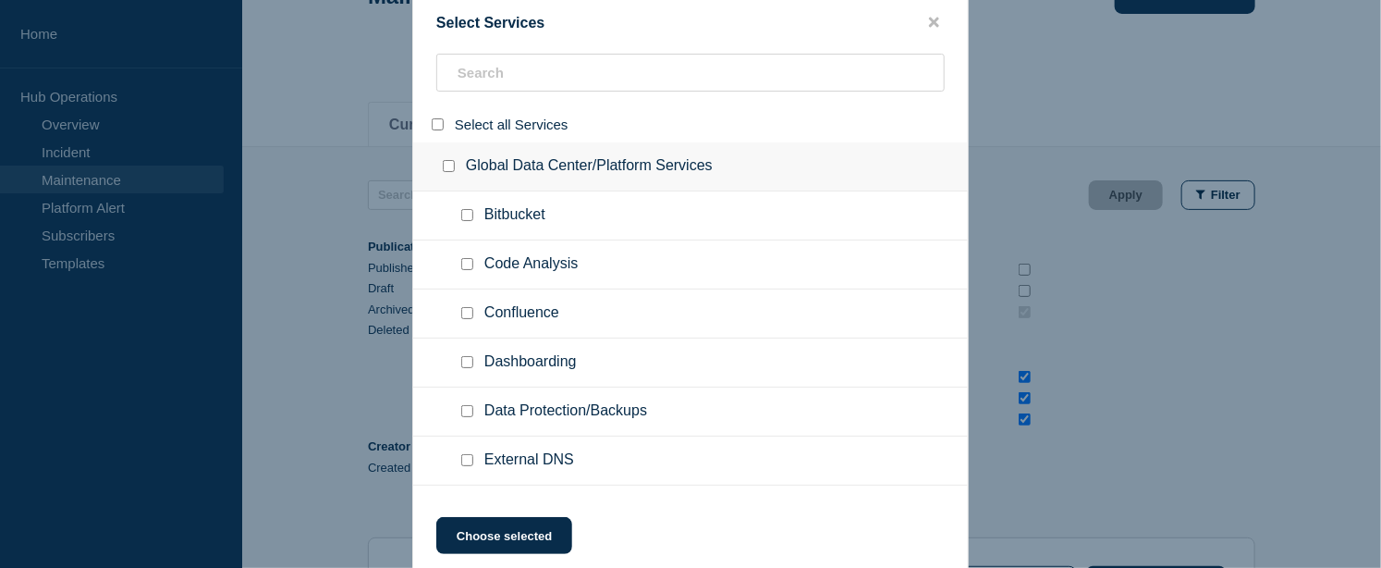
checkbox input "false"
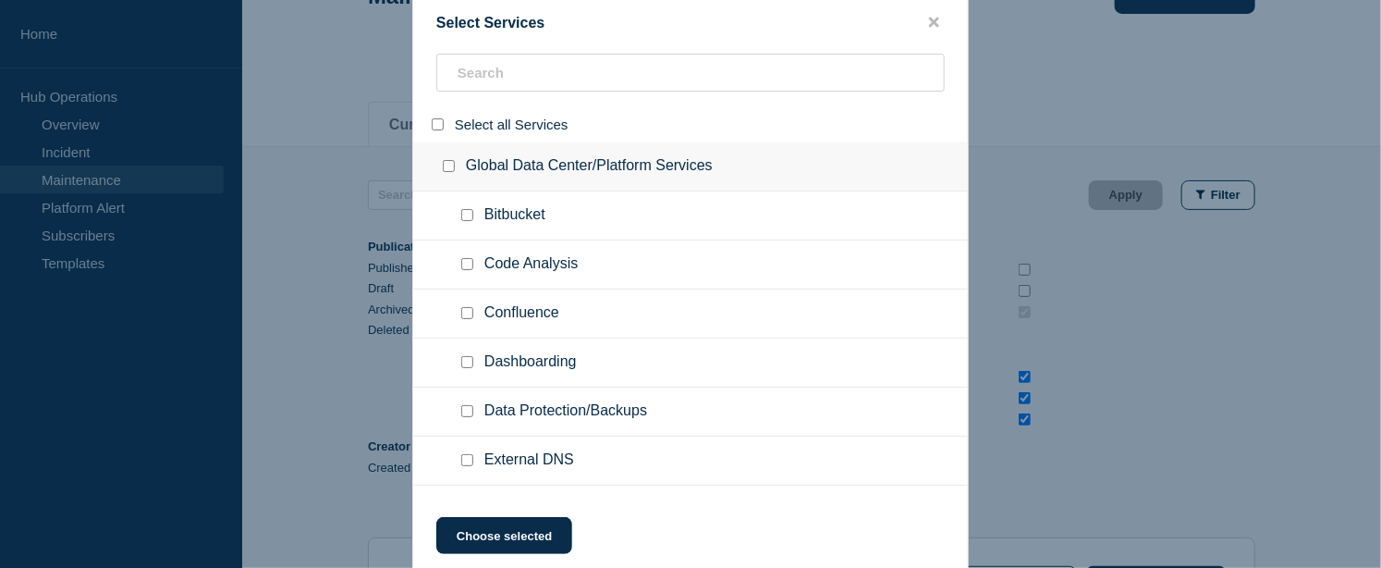
checkbox input "false"
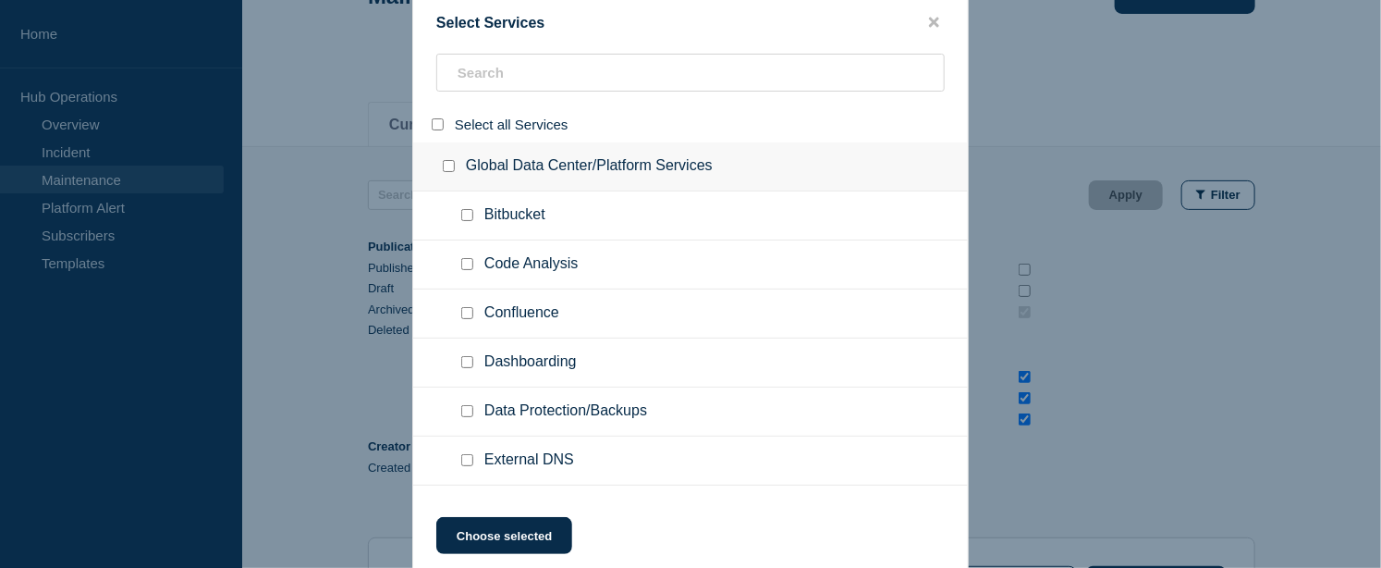
checkbox input "false"
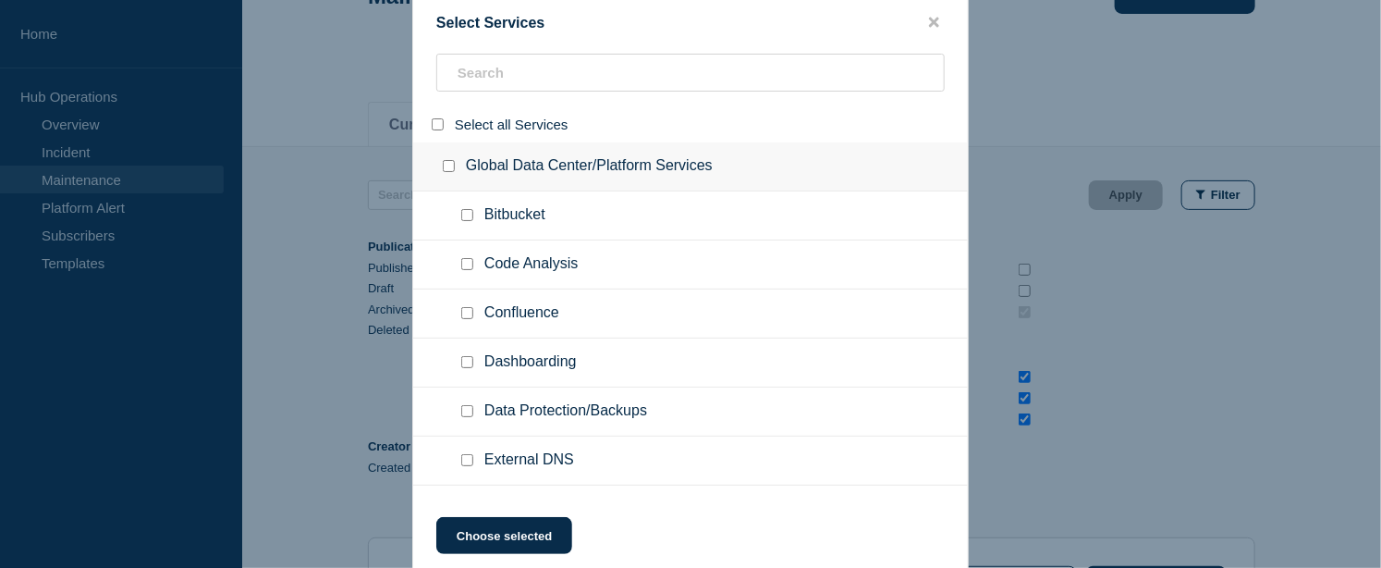
checkbox input "false"
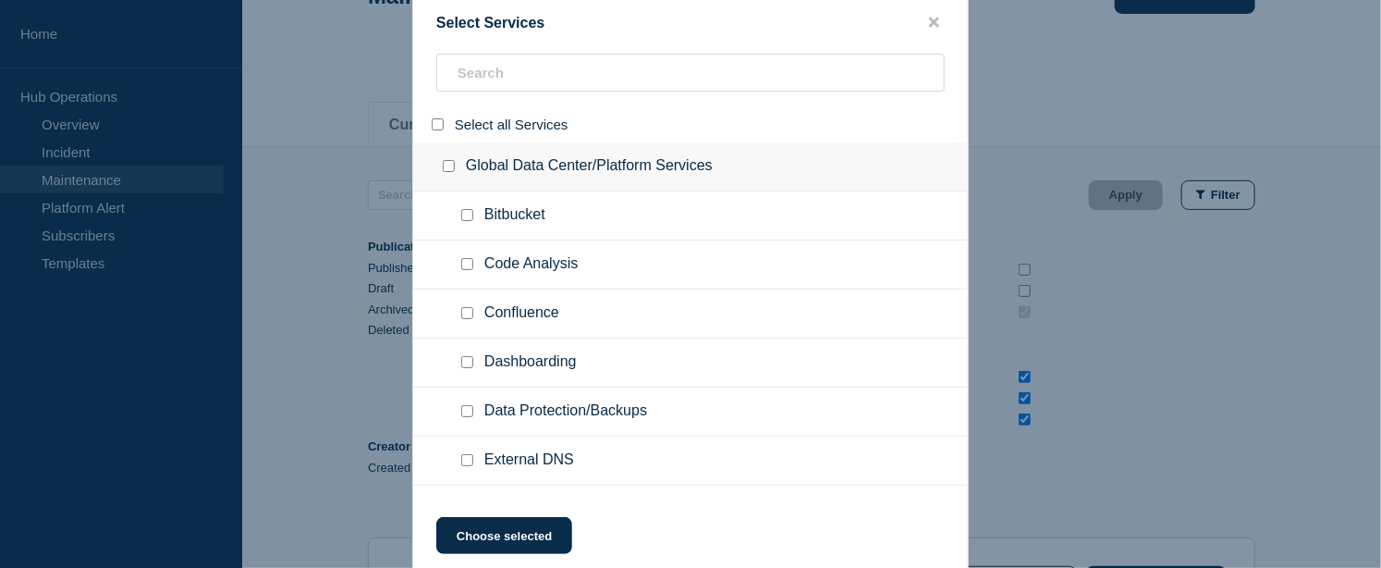
checkbox input "false"
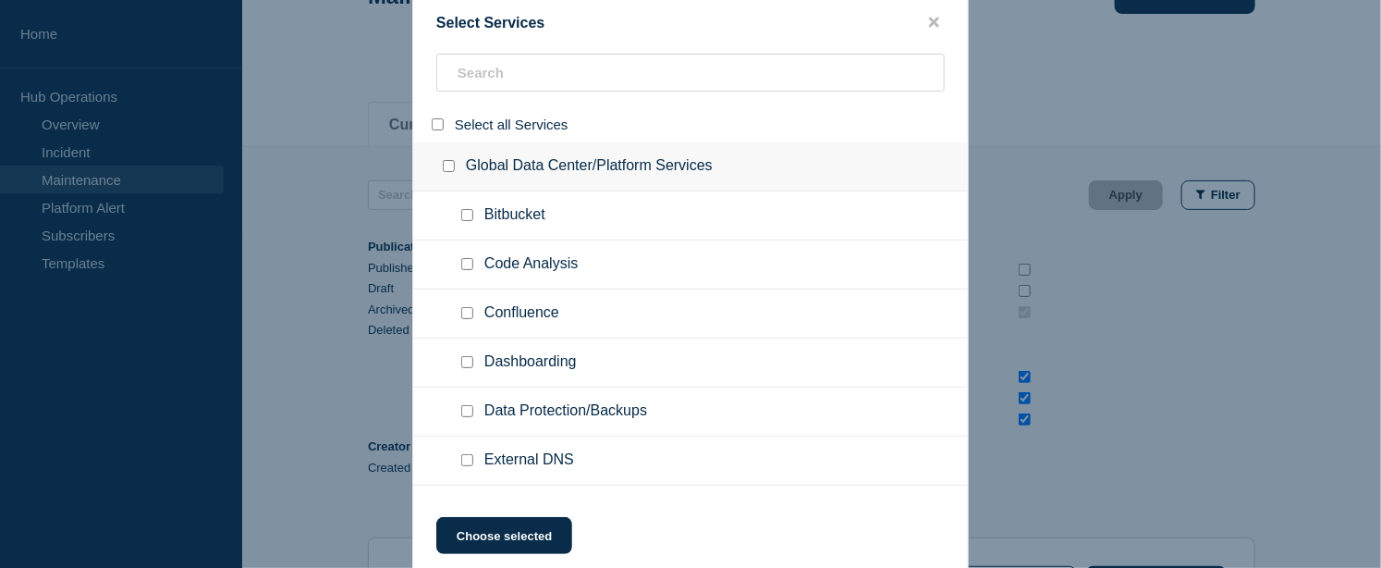
checkbox input "false"
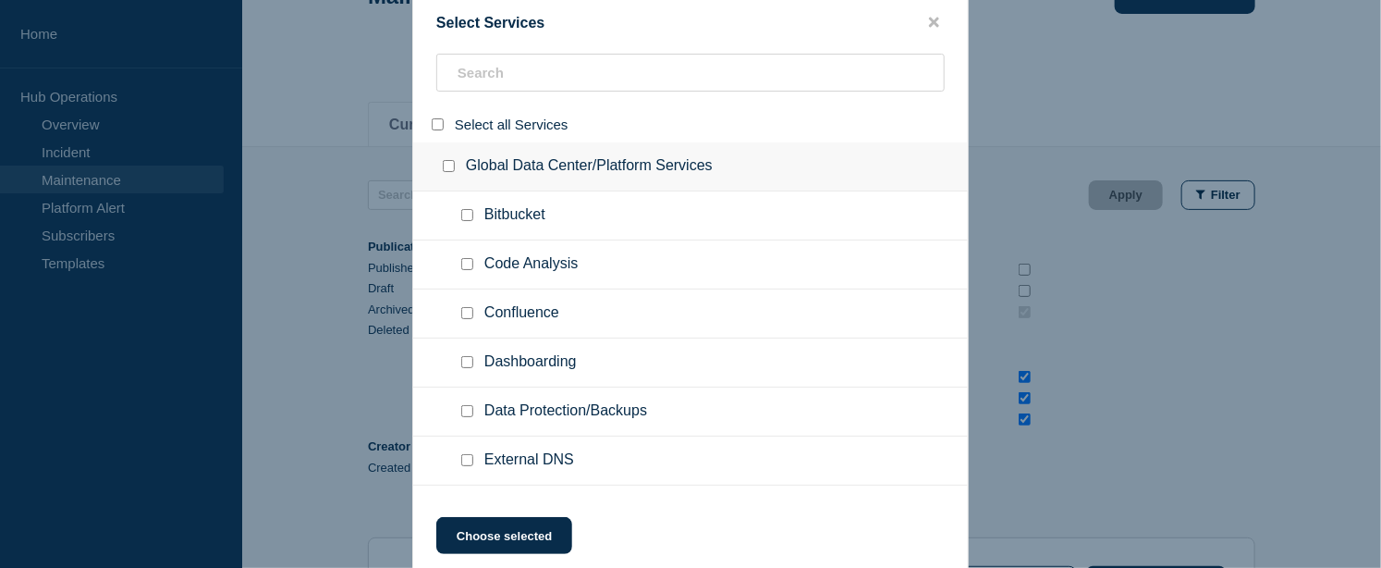
checkbox input "false"
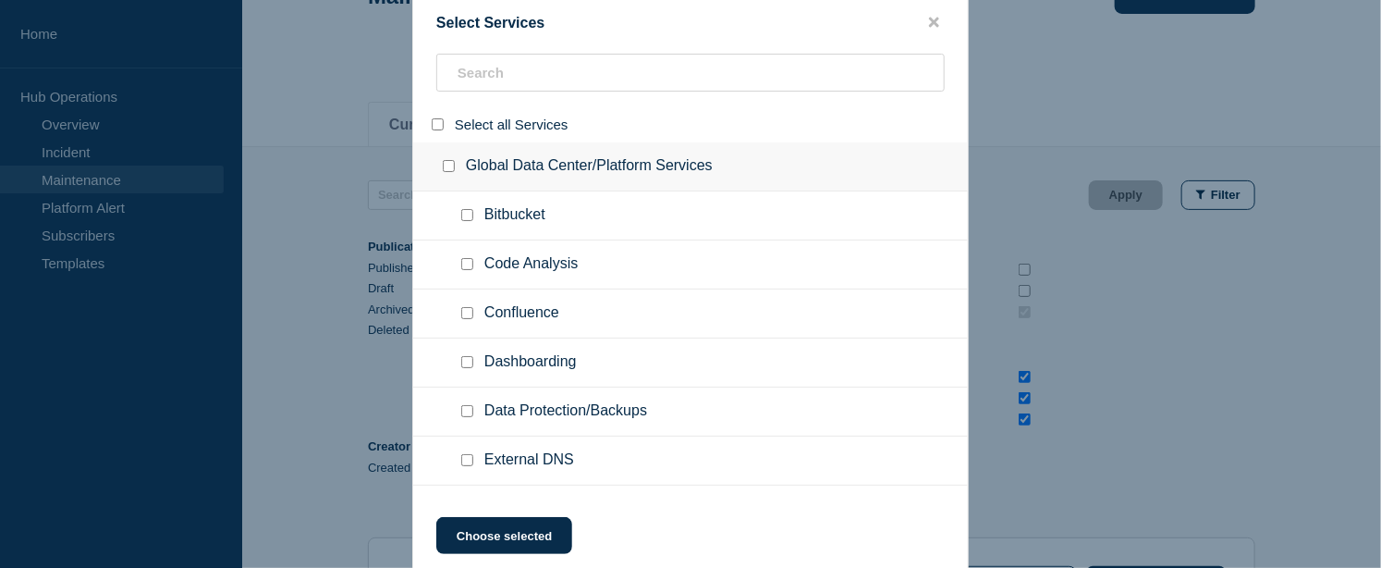
checkbox input "false"
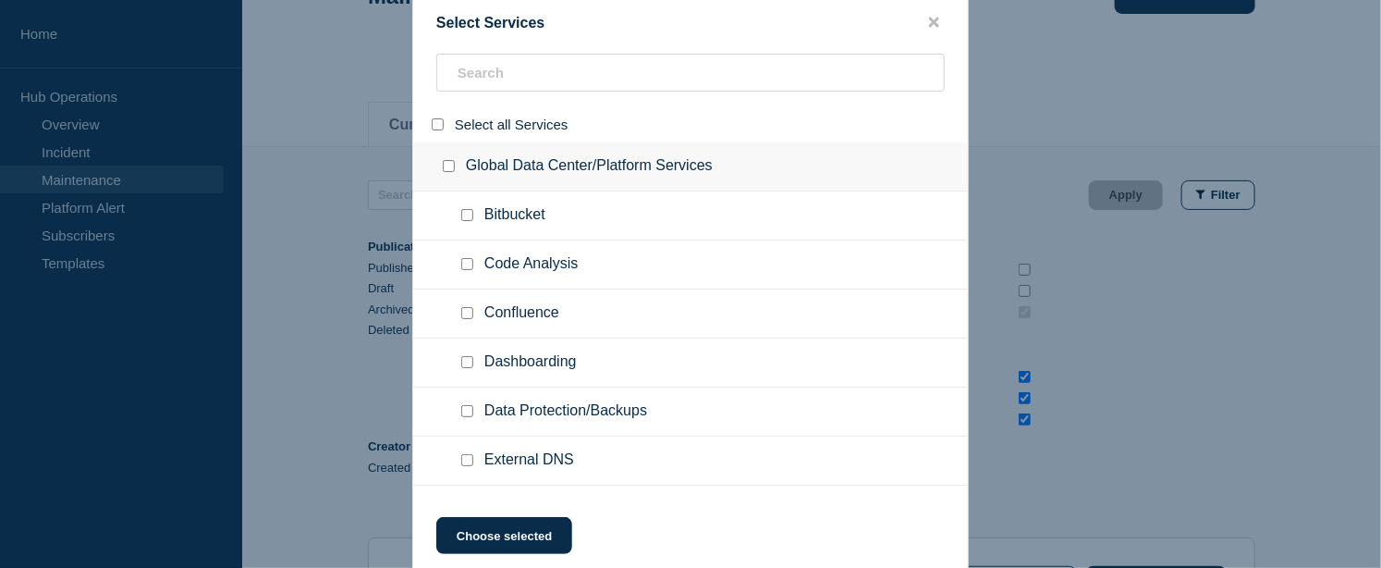
checkbox input "false"
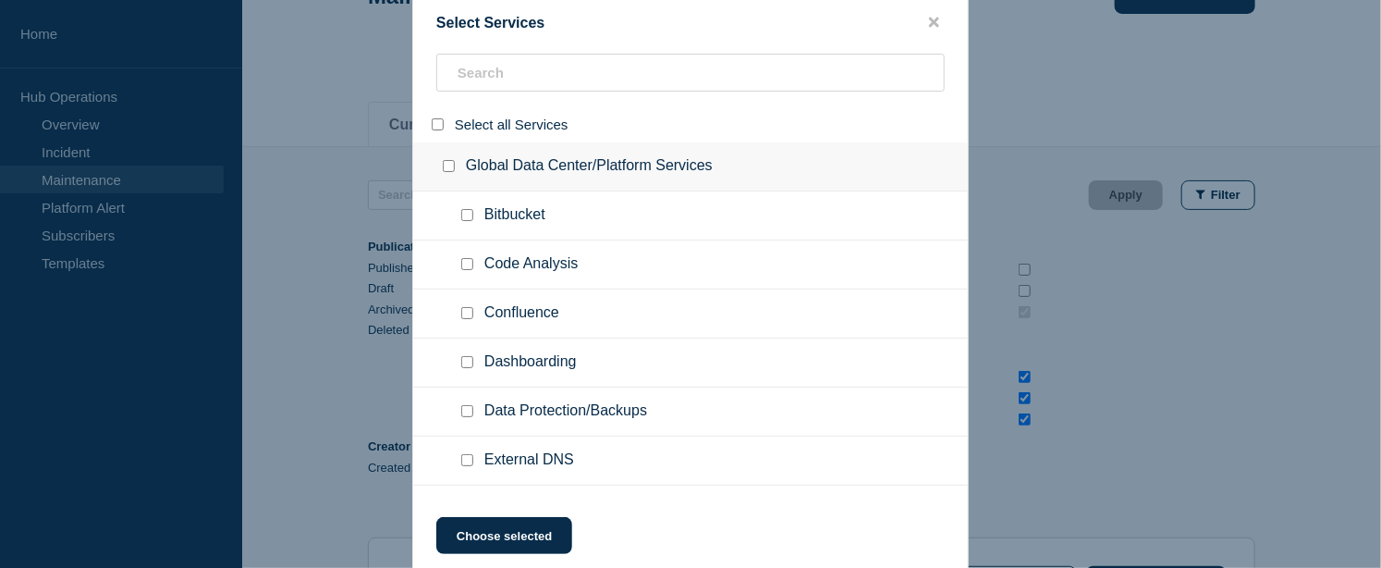
checkbox input "false"
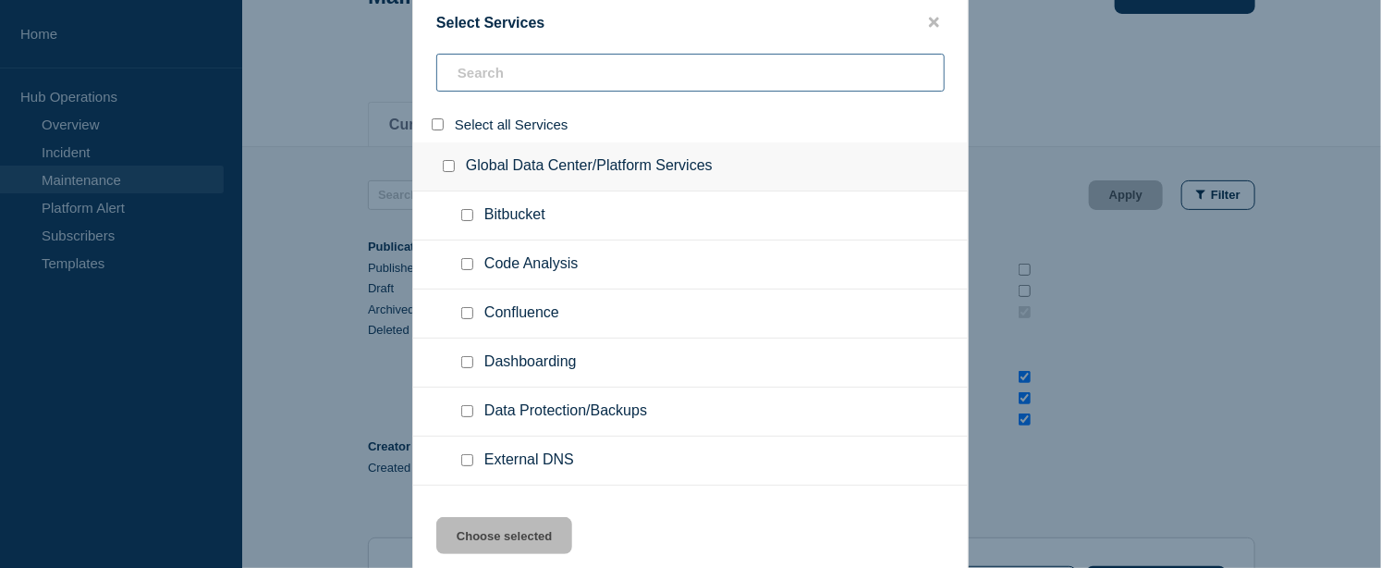
click at [485, 75] on input "search" at bounding box center [690, 73] width 509 height 38
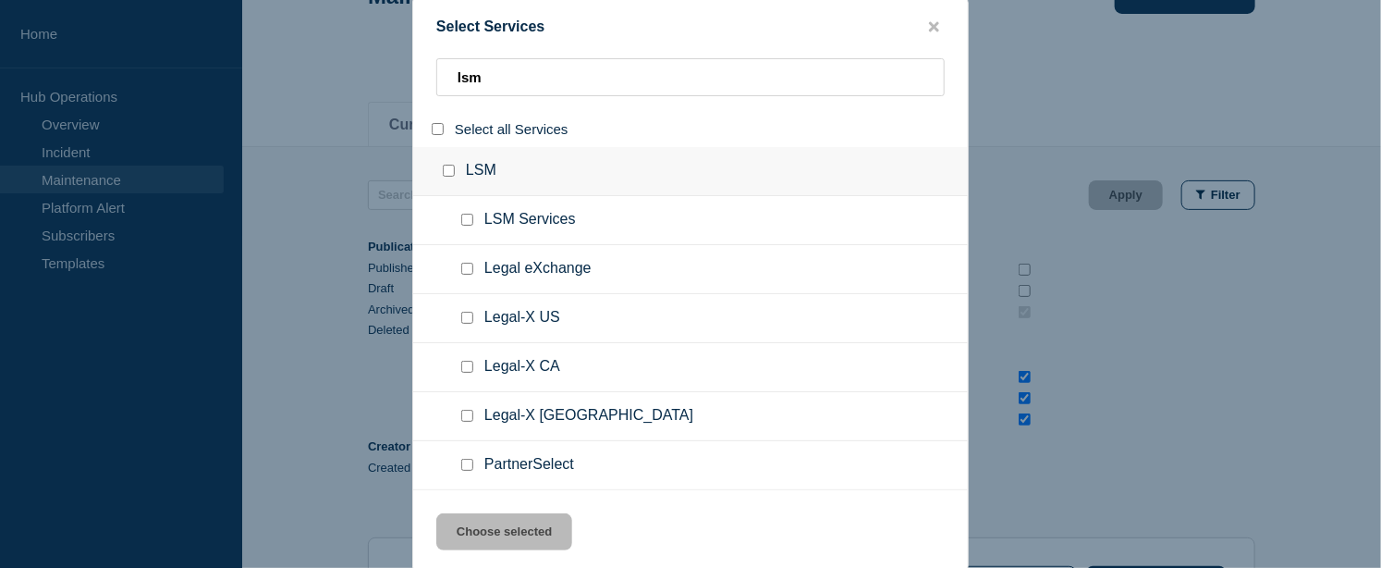
click at [433, 125] on input "select all" at bounding box center [438, 129] width 12 height 12
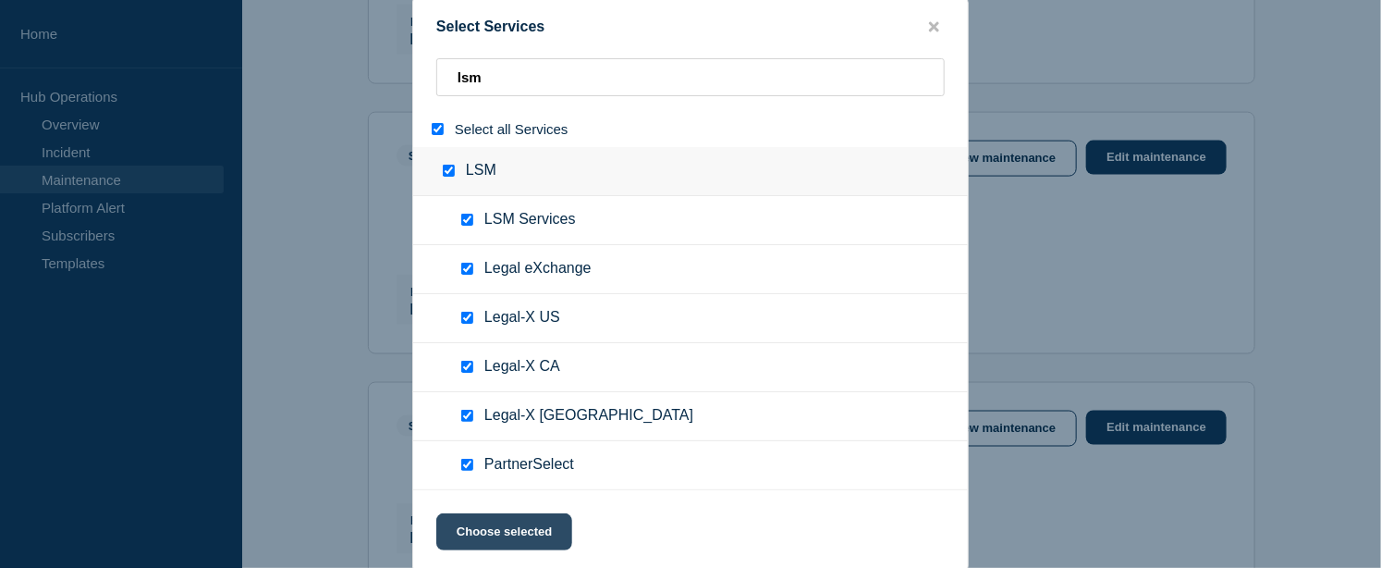
click at [519, 530] on button "Choose selected" at bounding box center [504, 531] width 136 height 37
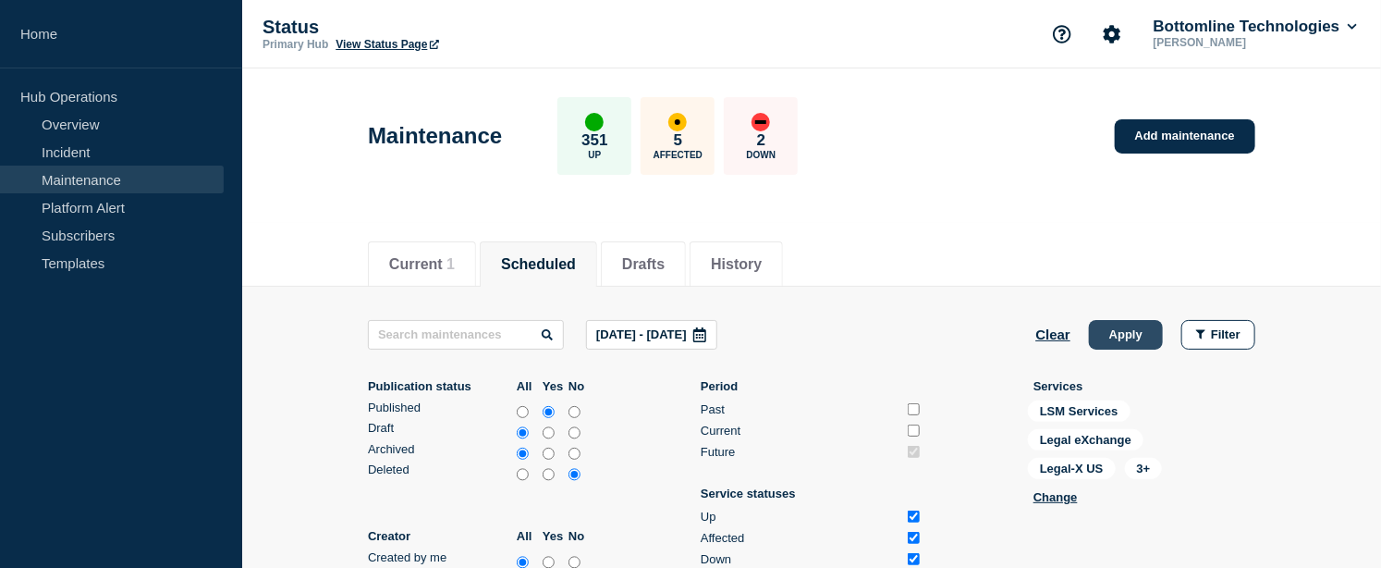
click at [1119, 337] on button "Apply" at bounding box center [1126, 335] width 74 height 30
click at [1064, 495] on button "Change" at bounding box center [1056, 497] width 44 height 14
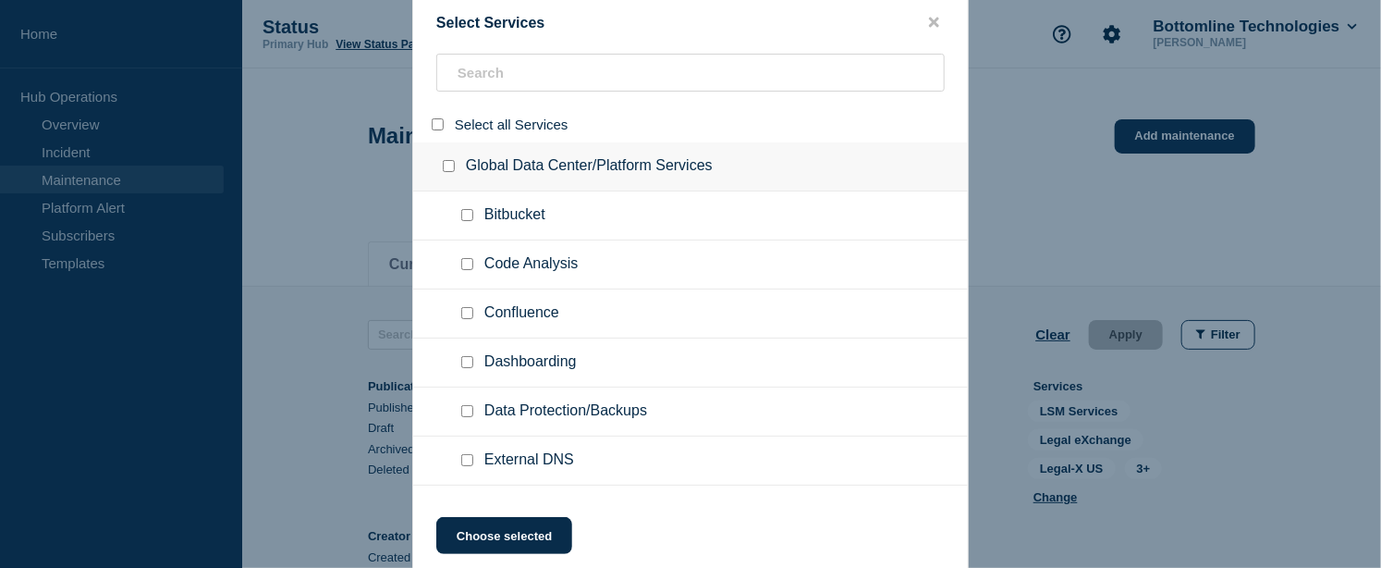
click at [438, 121] on input "select all" at bounding box center [438, 124] width 12 height 12
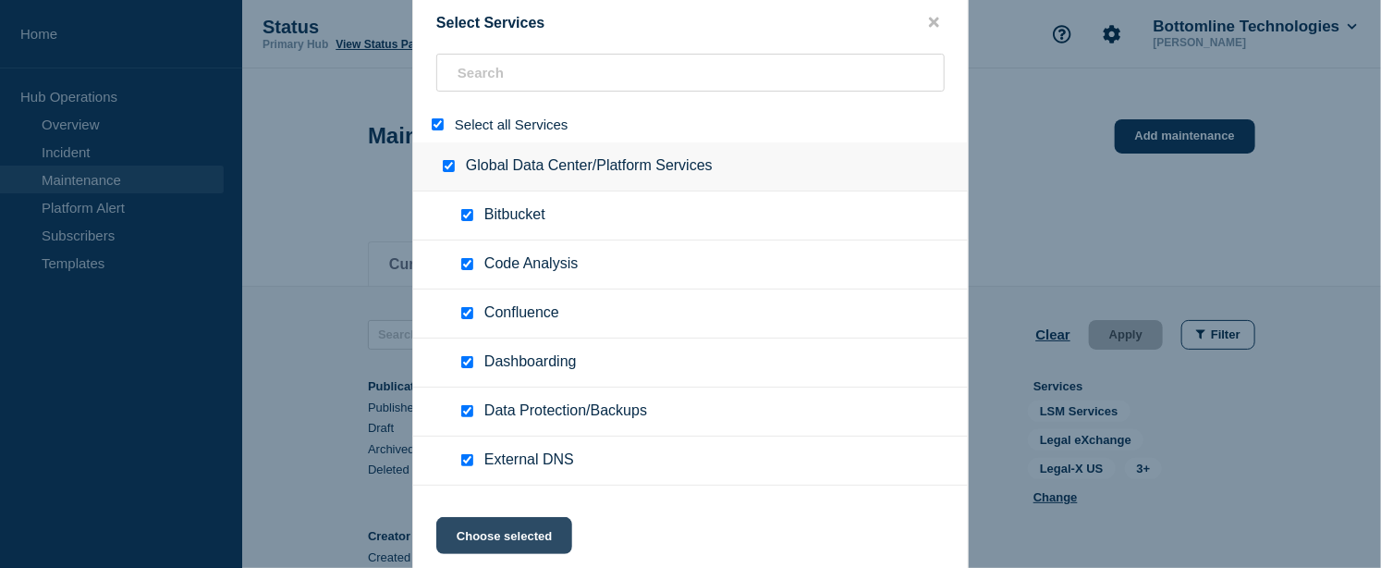
click at [494, 530] on button "Choose selected" at bounding box center [504, 535] width 136 height 37
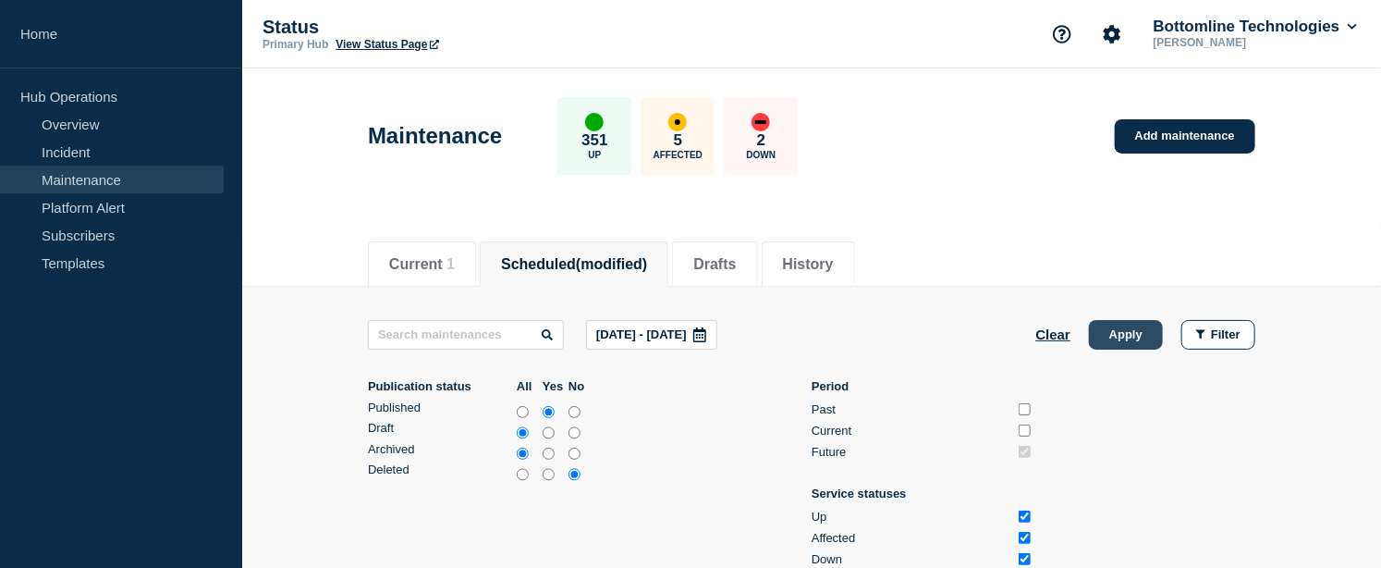
click at [1108, 337] on button "Apply" at bounding box center [1126, 335] width 74 height 30
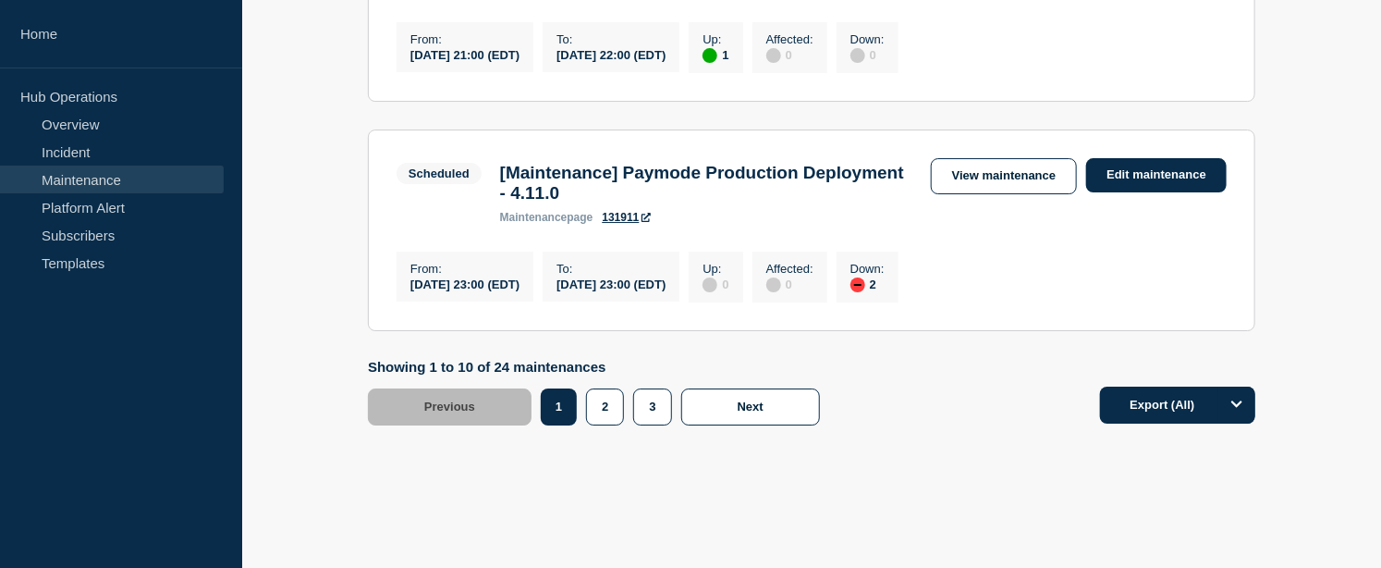
scroll to position [2877, 0]
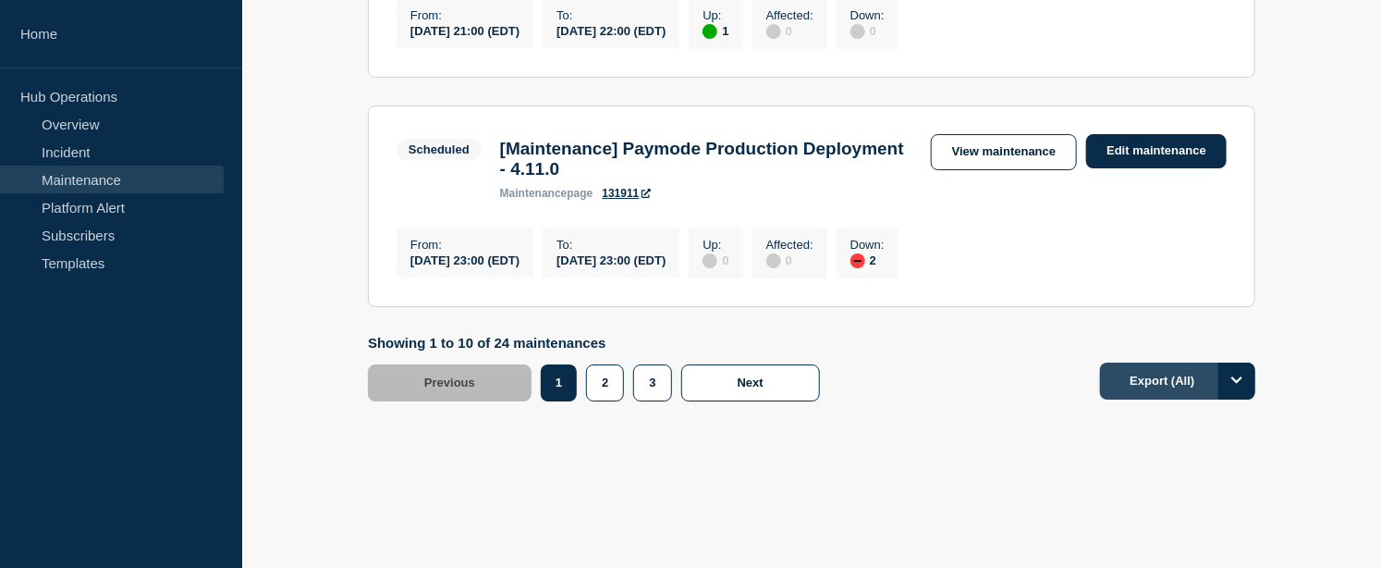
click at [1176, 394] on button "Export (All)" at bounding box center [1177, 380] width 155 height 37
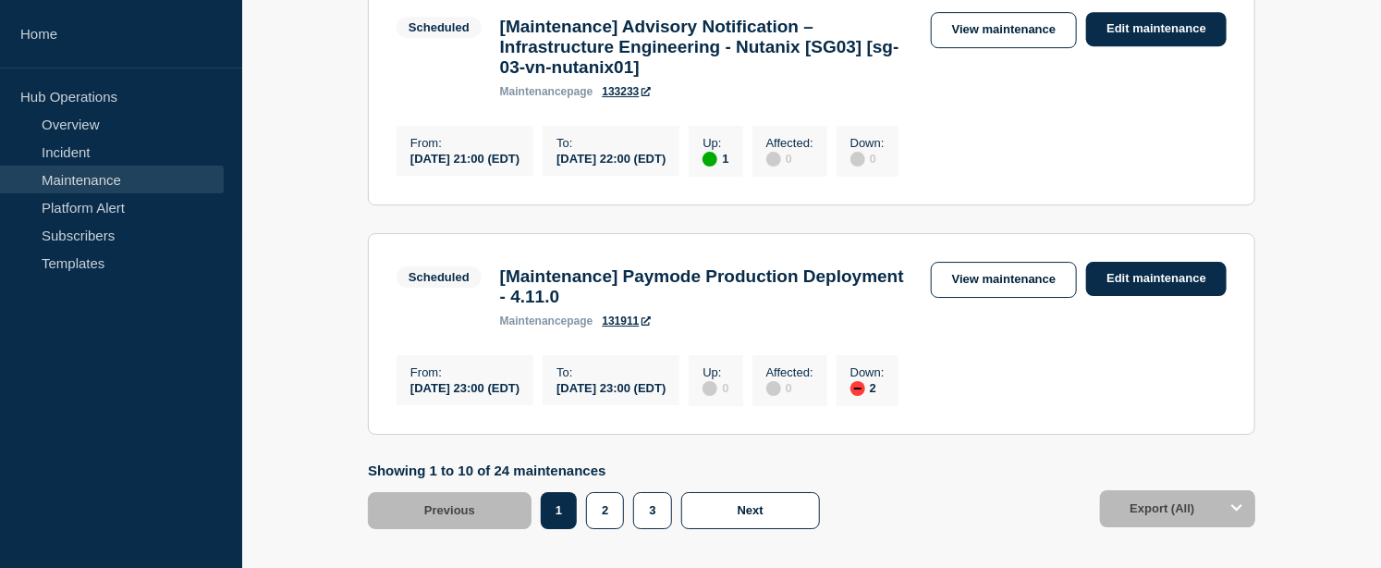
scroll to position [2774, 0]
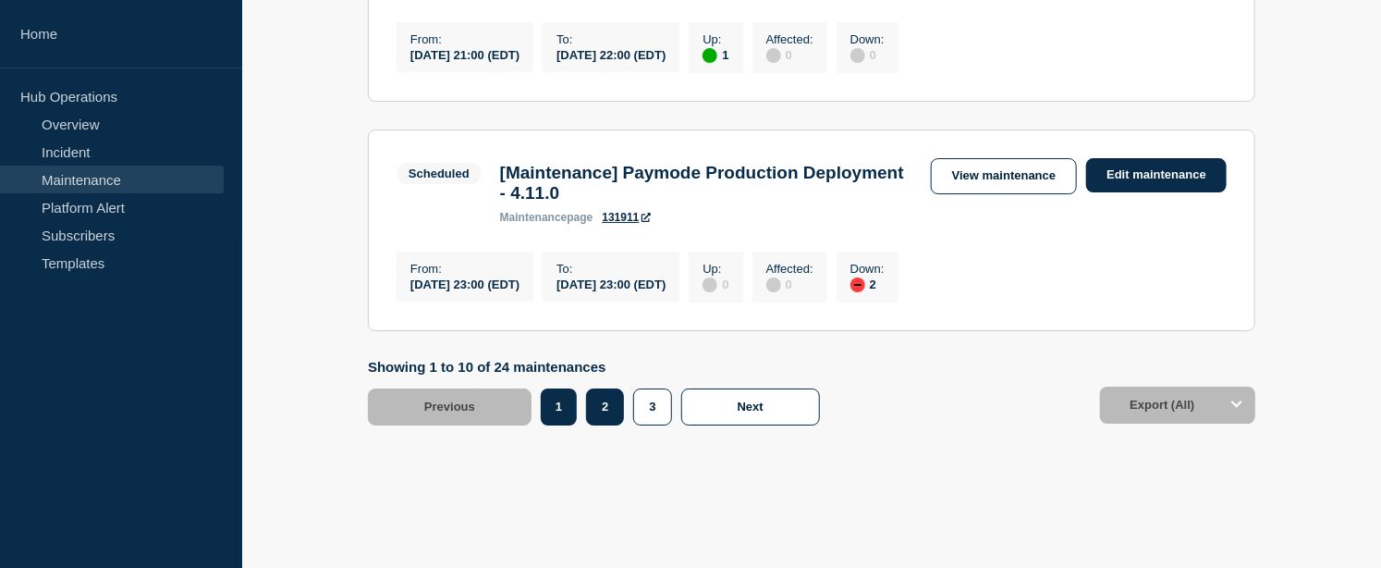
click at [598, 425] on button "2" at bounding box center [605, 406] width 38 height 37
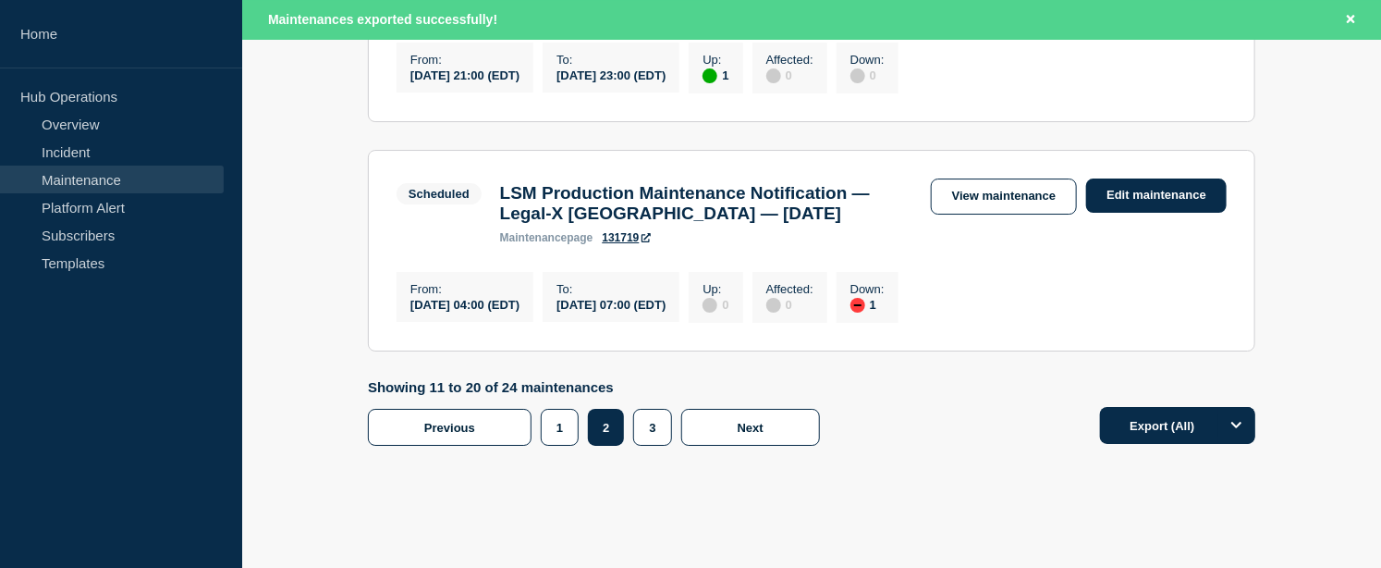
scroll to position [2401, 0]
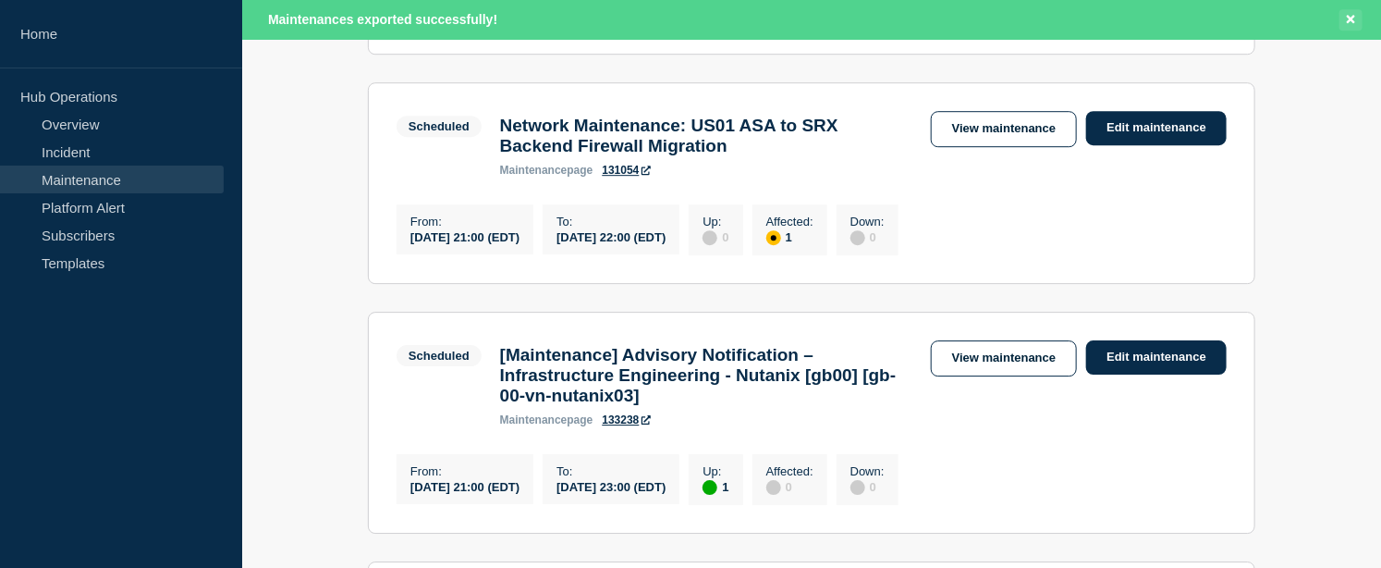
click at [1348, 16] on icon "Close banner" at bounding box center [1351, 19] width 8 height 8
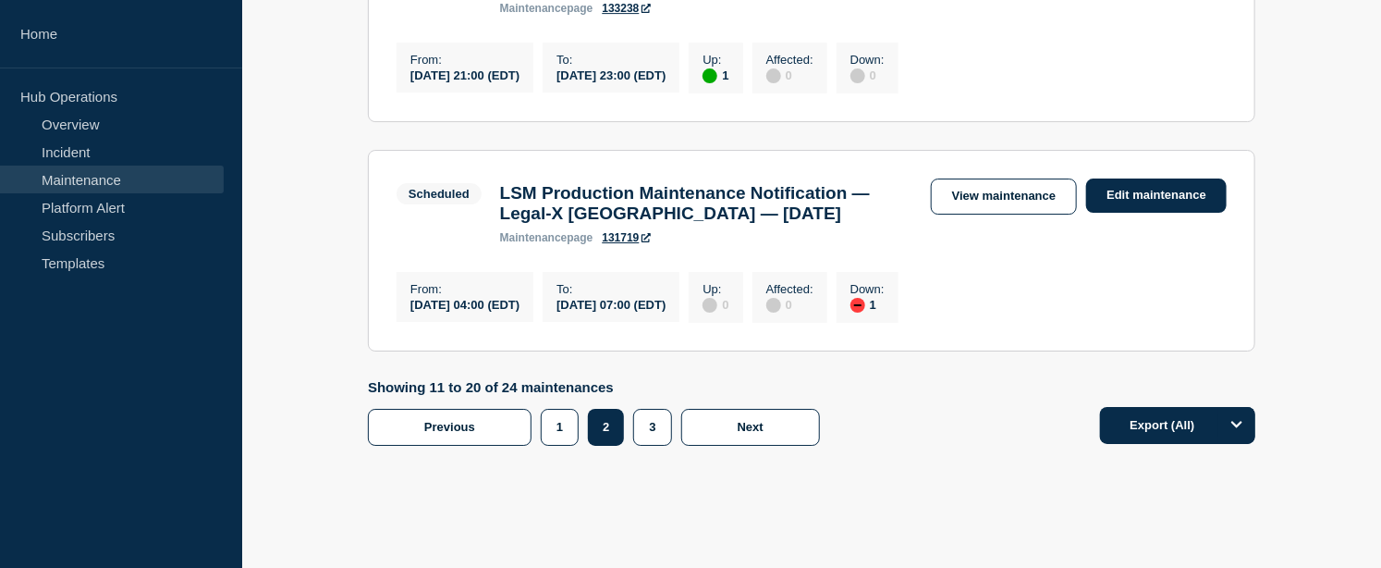
scroll to position [2983, 0]
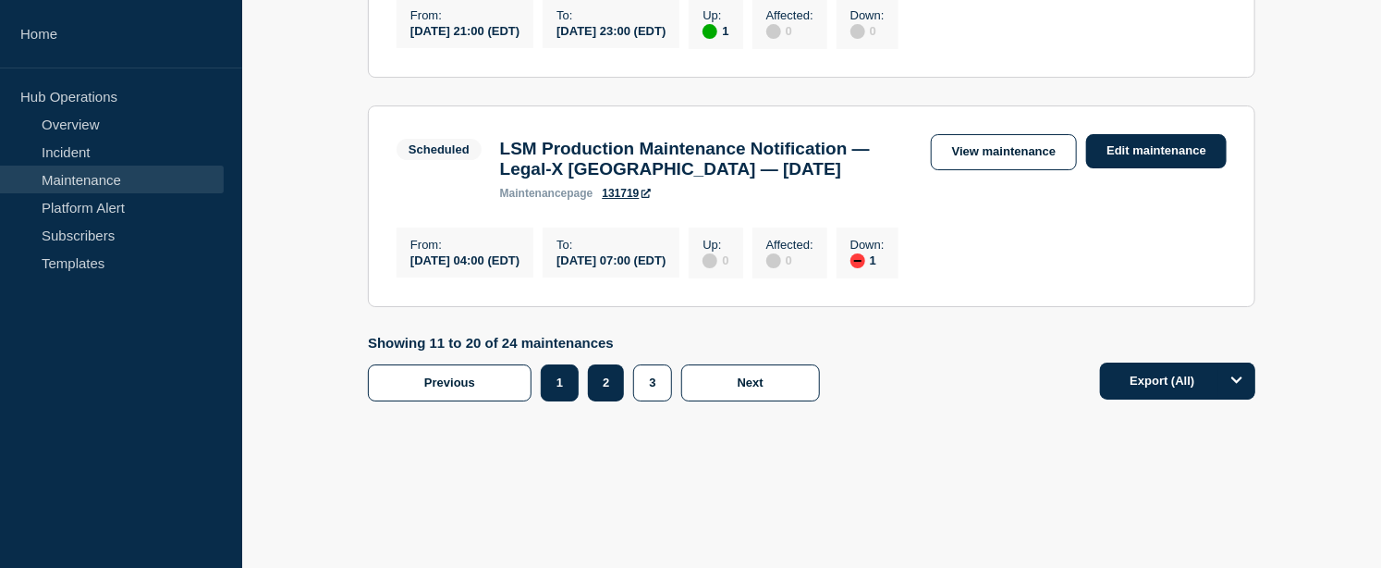
click at [557, 387] on button "1" at bounding box center [560, 382] width 38 height 37
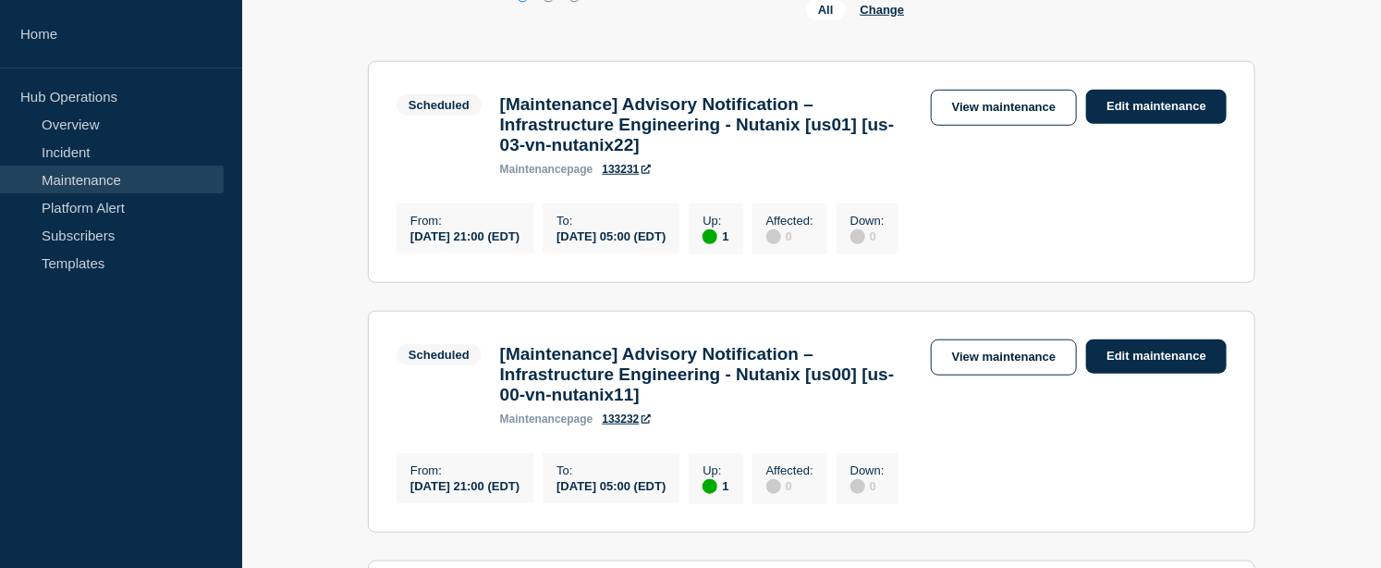
scroll to position [513, 0]
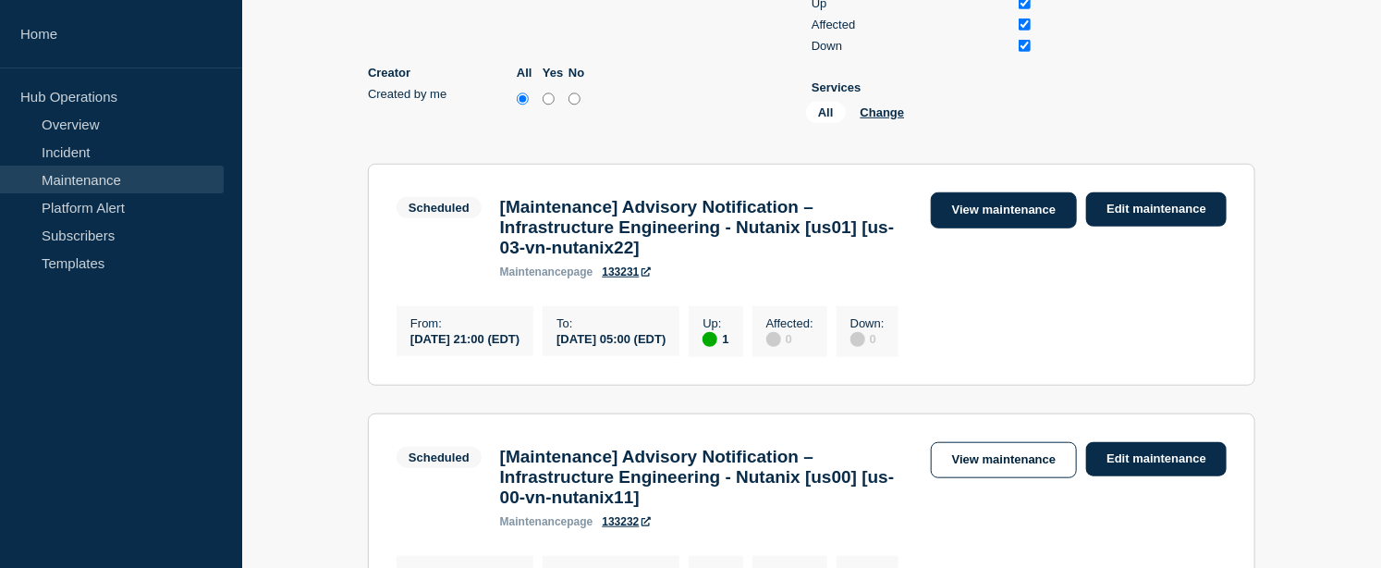
click at [971, 210] on link "View maintenance" at bounding box center [1004, 210] width 146 height 36
click at [1038, 210] on link "View maintenance" at bounding box center [1004, 210] width 146 height 36
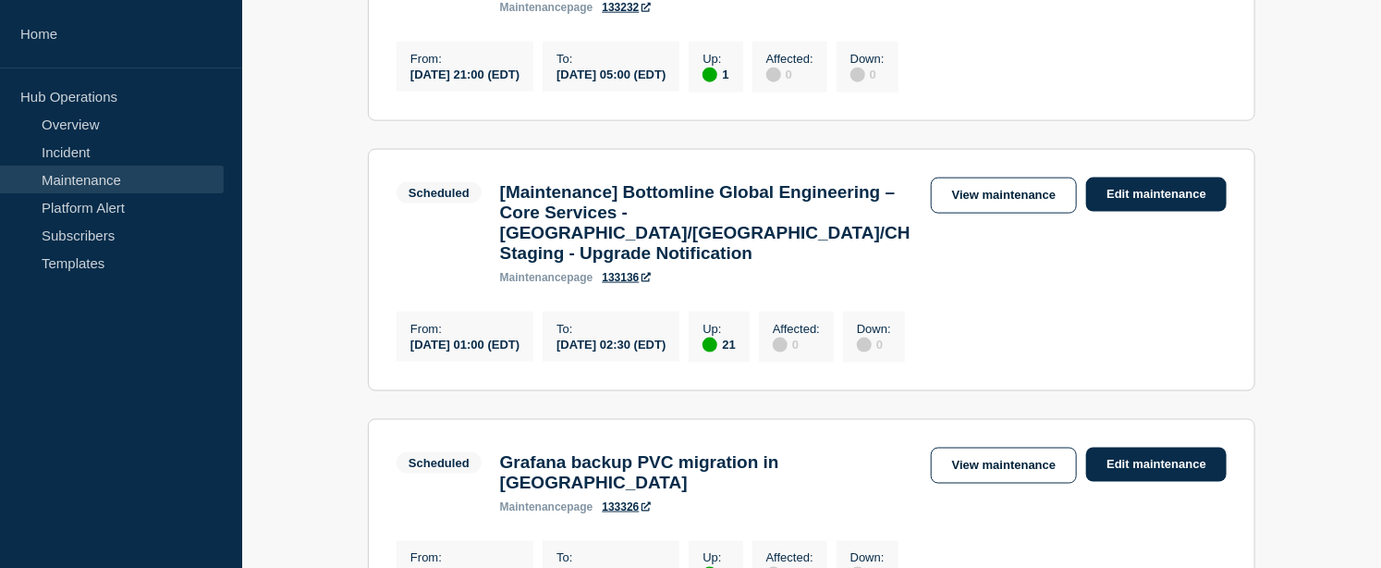
scroll to position [1335, 0]
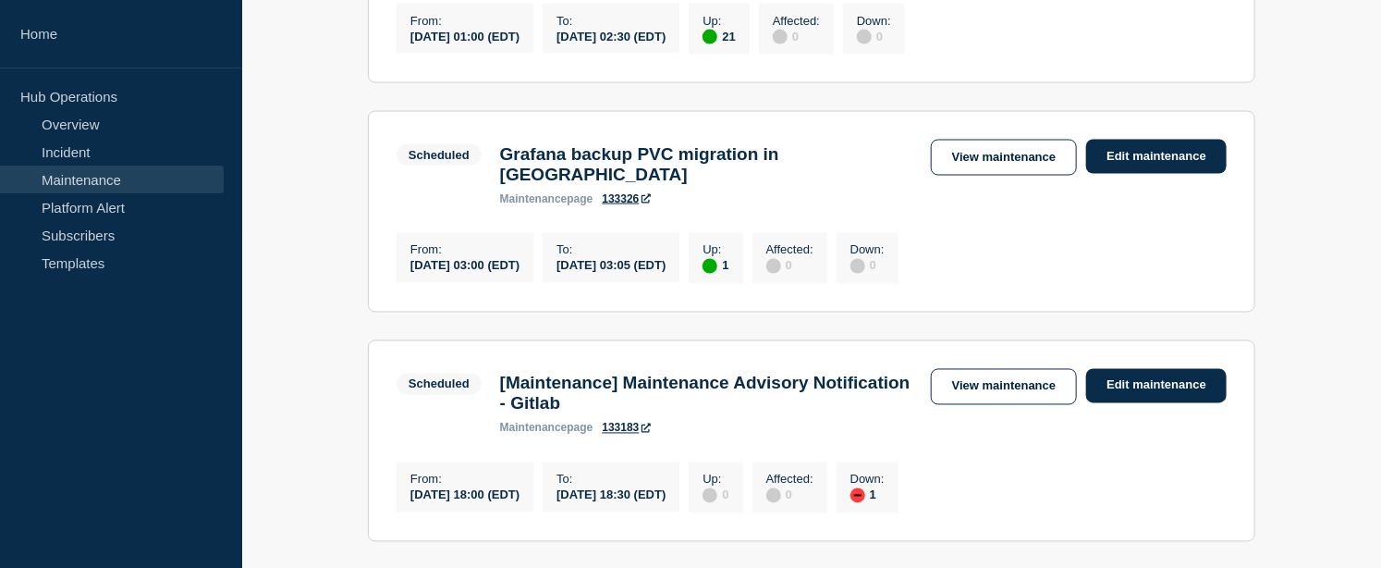
click at [473, 268] on div "2025-08-22 03:00 (EDT)" at bounding box center [465, 265] width 109 height 16
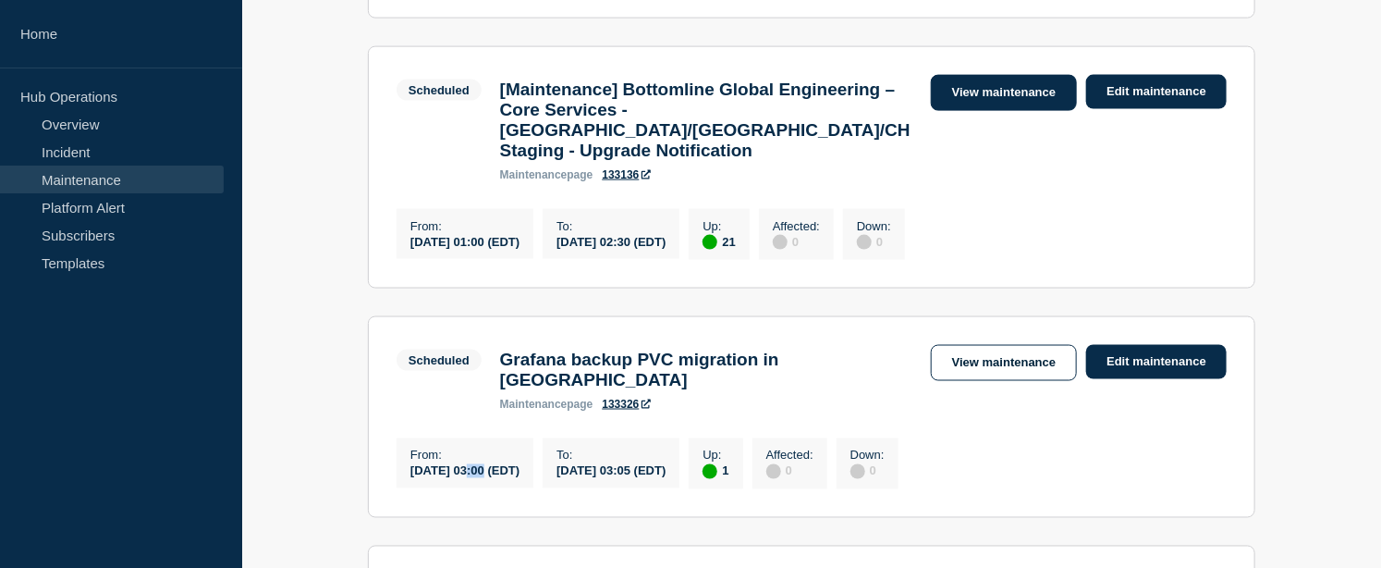
click at [1014, 111] on link "View maintenance" at bounding box center [1004, 93] width 146 height 36
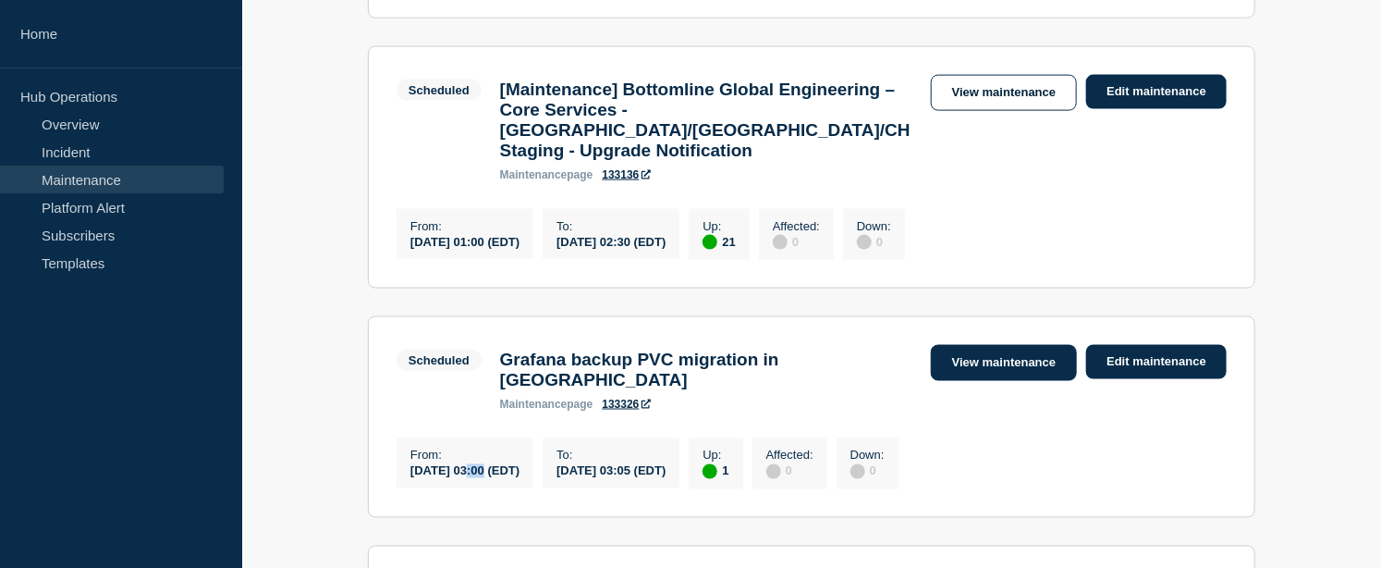
click at [1006, 381] on link "View maintenance" at bounding box center [1004, 363] width 146 height 36
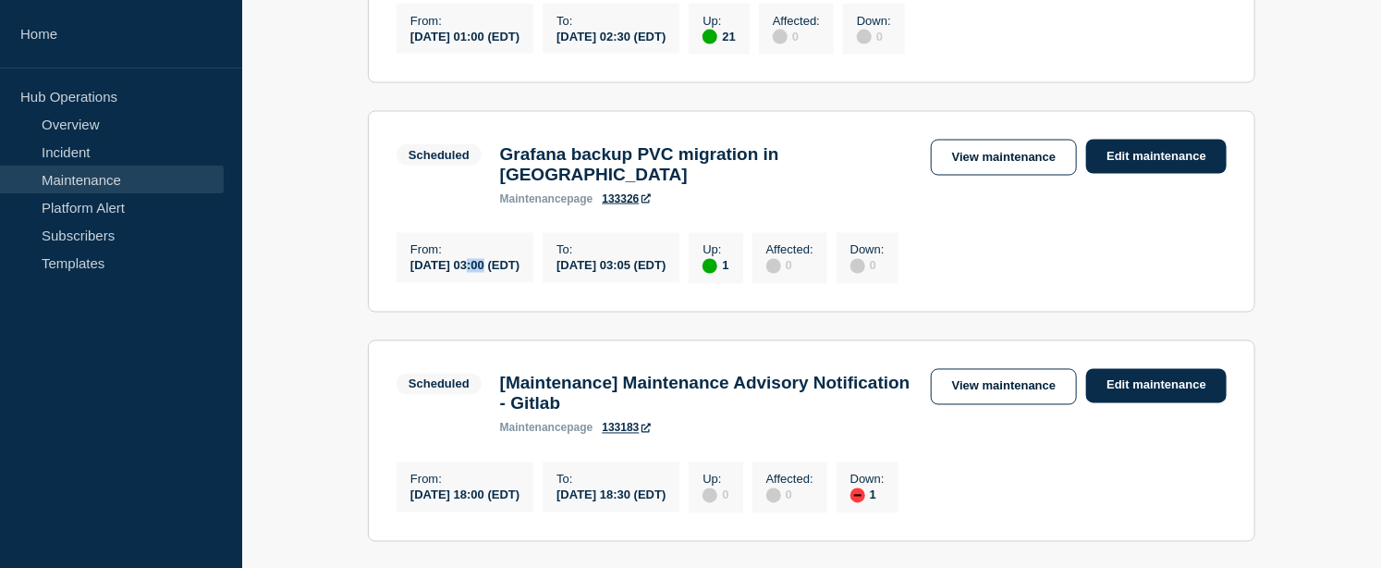
scroll to position [1438, 0]
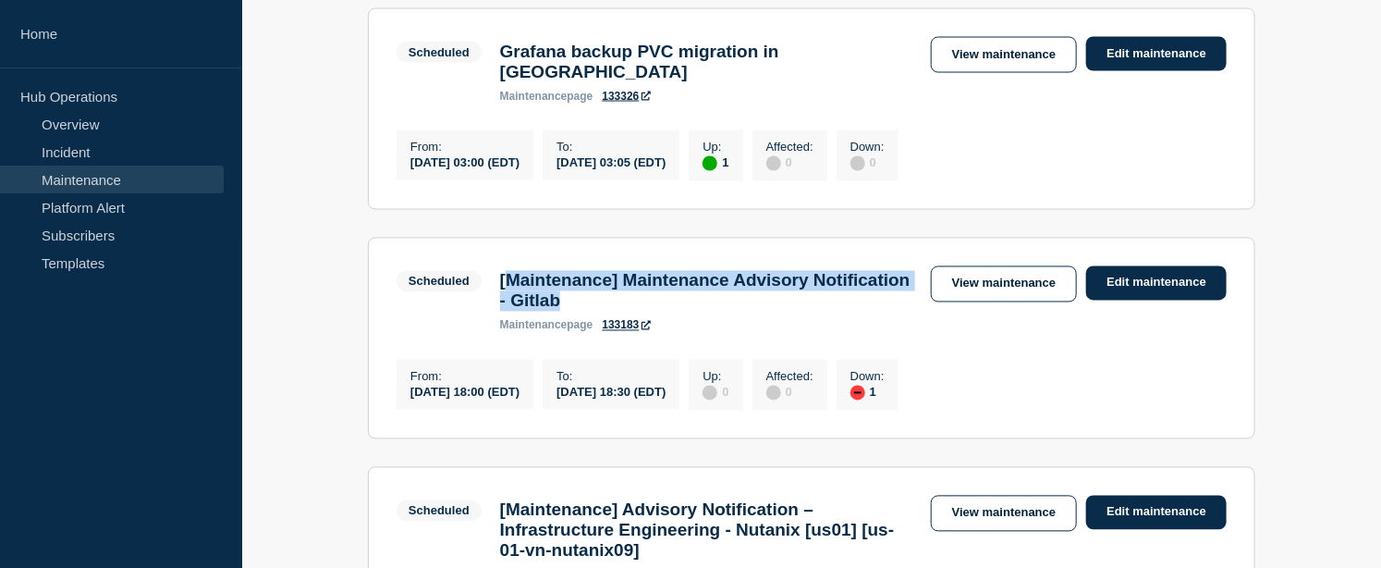
drag, startPoint x: 688, startPoint y: 317, endPoint x: 509, endPoint y: 301, distance: 180.1
click at [509, 301] on h3 "[Maintenance] Maintenance Advisory Notification - Gitlab" at bounding box center [706, 291] width 412 height 41
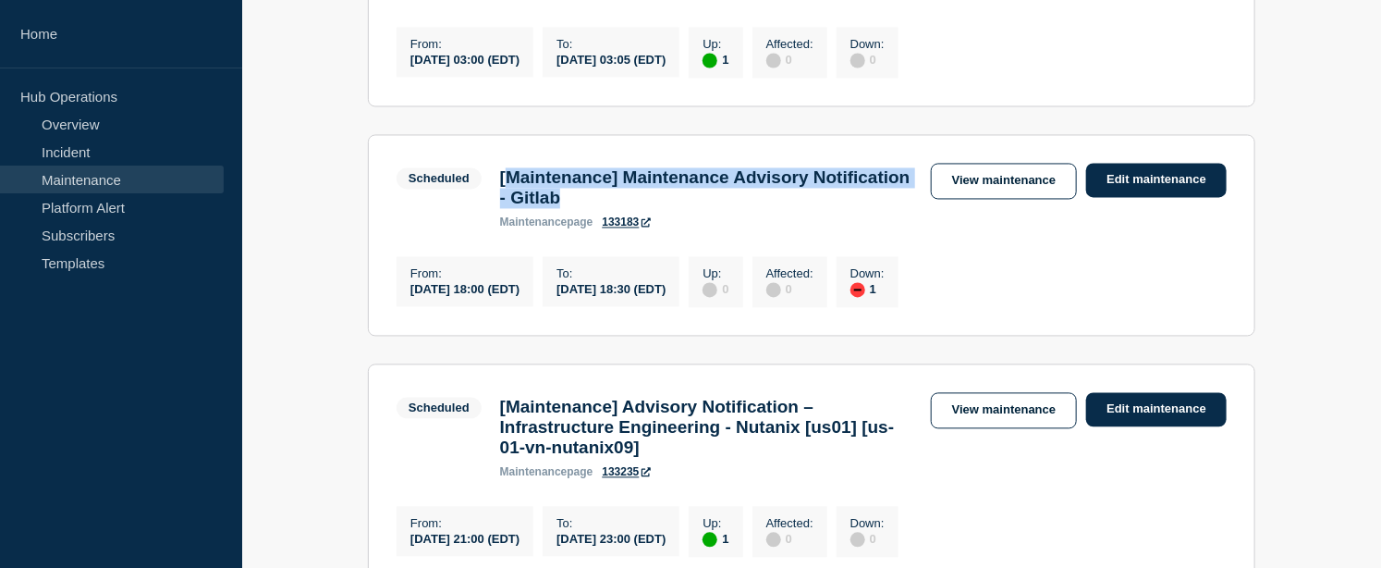
scroll to position [1643, 0]
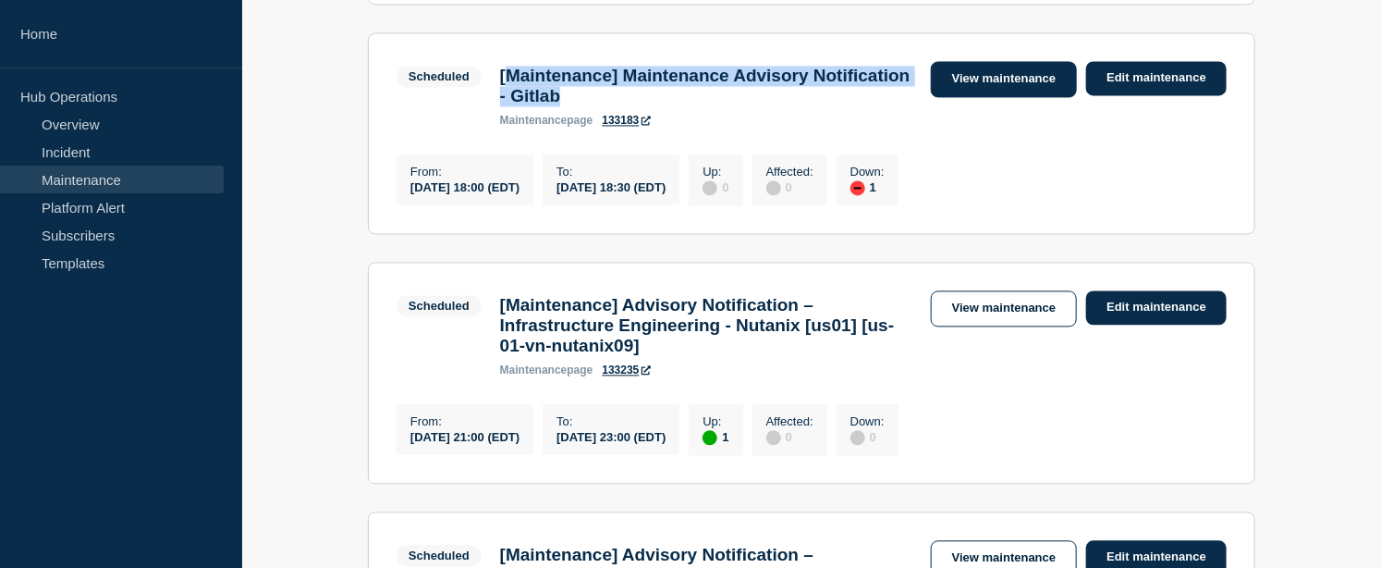
click at [1022, 94] on link "View maintenance" at bounding box center [1004, 79] width 146 height 36
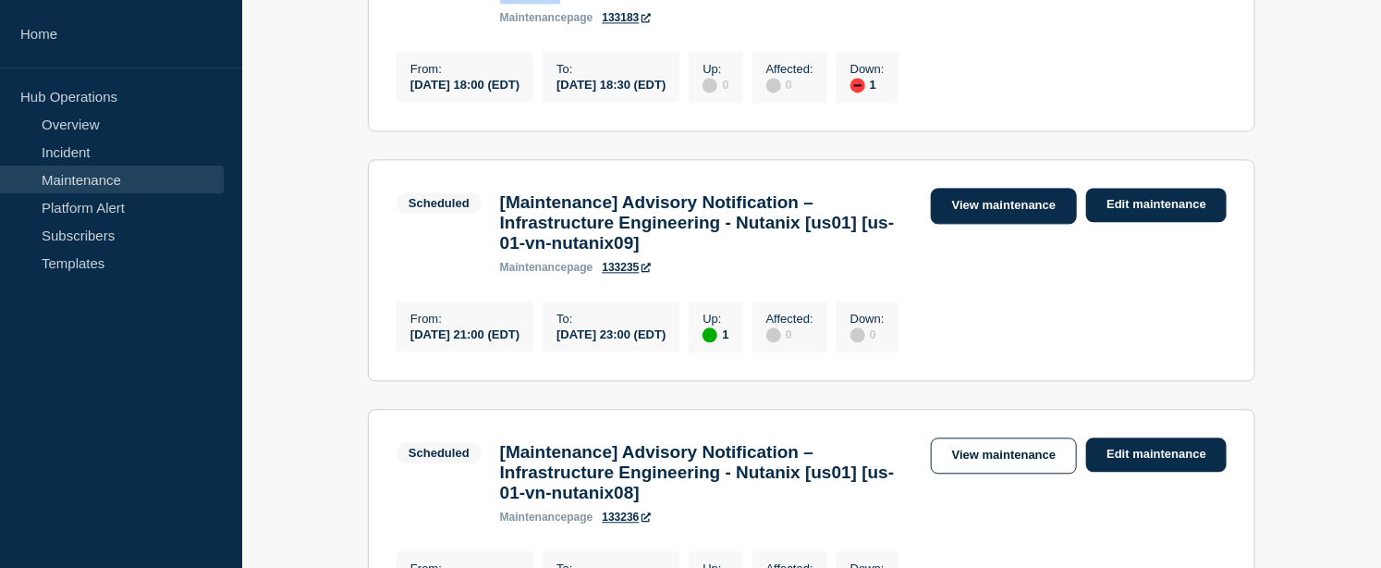
click at [996, 224] on link "View maintenance" at bounding box center [1004, 206] width 146 height 36
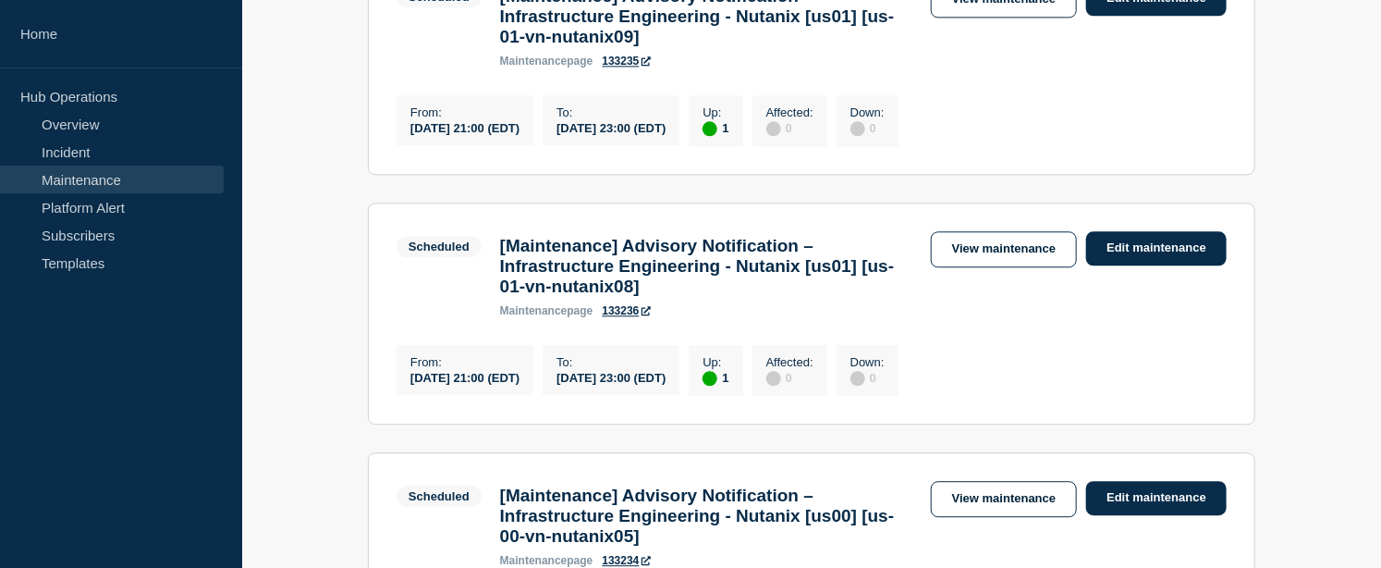
scroll to position [1849, 0]
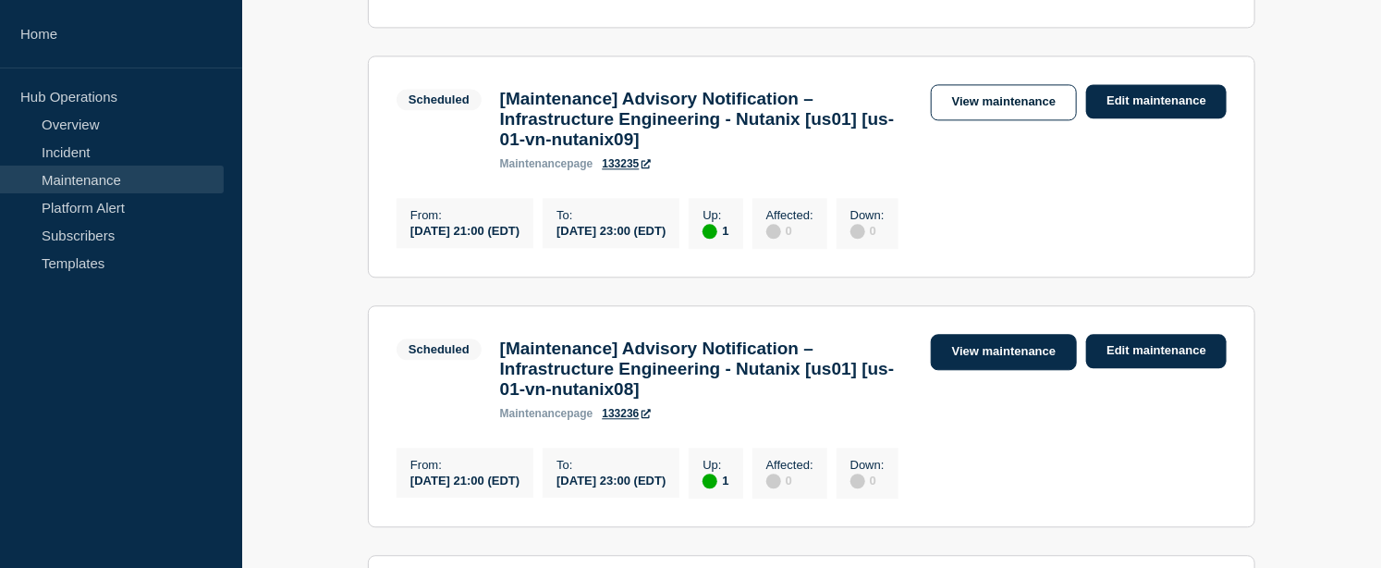
click at [1017, 370] on link "View maintenance" at bounding box center [1004, 352] width 146 height 36
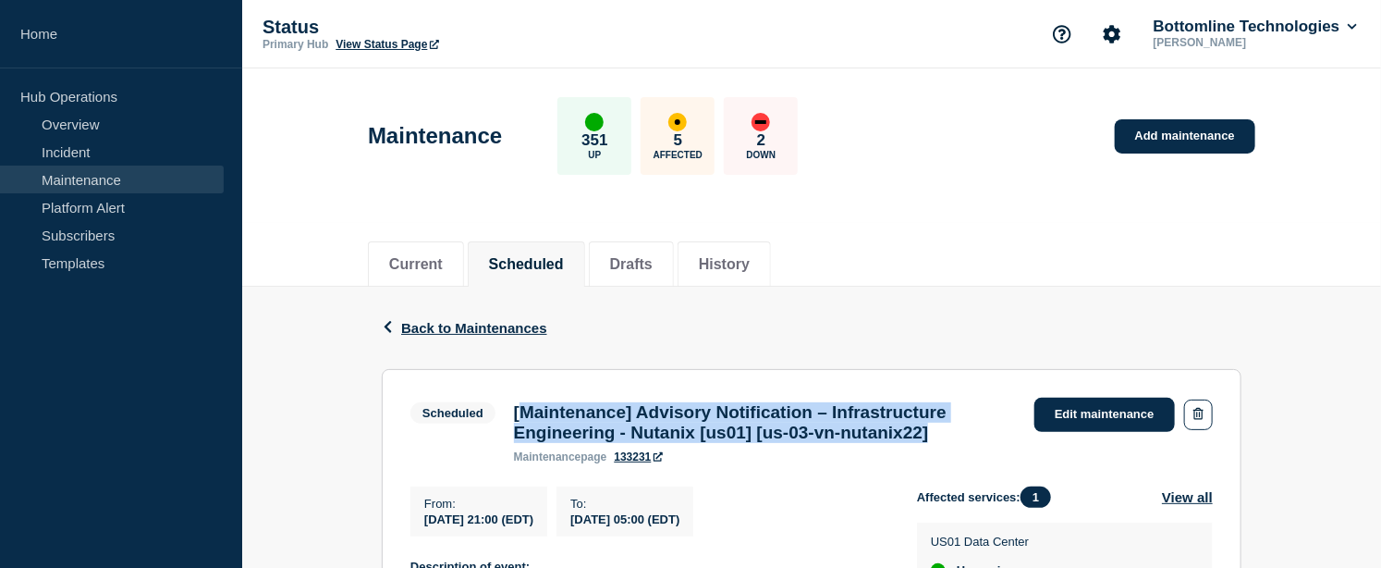
drag, startPoint x: 992, startPoint y: 437, endPoint x: 519, endPoint y: 414, distance: 474.0
click at [519, 414] on h3 "[Maintenance] Advisory Notification – Infrastructure Engineering - Nutanix [us0…" at bounding box center [765, 422] width 502 height 41
copy h3 "Maintenance] Advisory Notification – Infrastructure Engineering - Nutanix [us01…"
copy h3 "[Maintenance] Advisory Notification – Infrastructure Engineering - Nutanix [us0…"
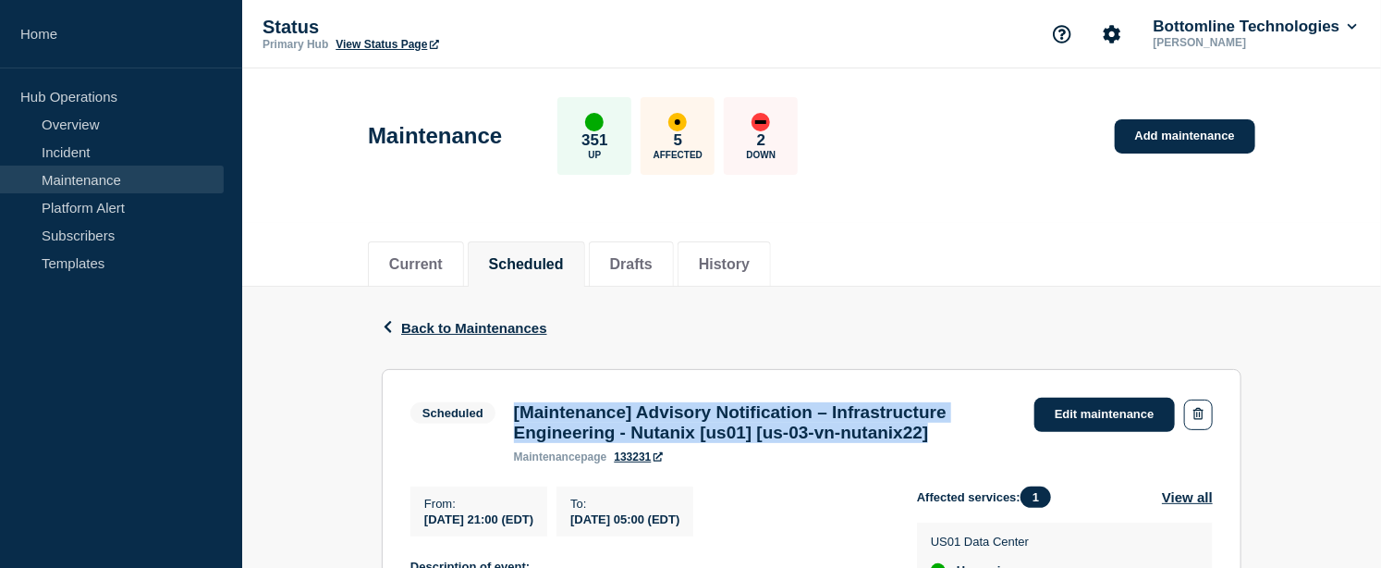
drag, startPoint x: 423, startPoint y: 525, endPoint x: 766, endPoint y: 529, distance: 342.1
click at [766, 529] on div "From : 2025-08-21 21:00 (EDT) To : 2025-08-22 05:00 (EDT)" at bounding box center [664, 511] width 507 height 50
copy div "2025-08-21 21:00 (EDT) To : 2025-08-22 05:00 (EDT)"
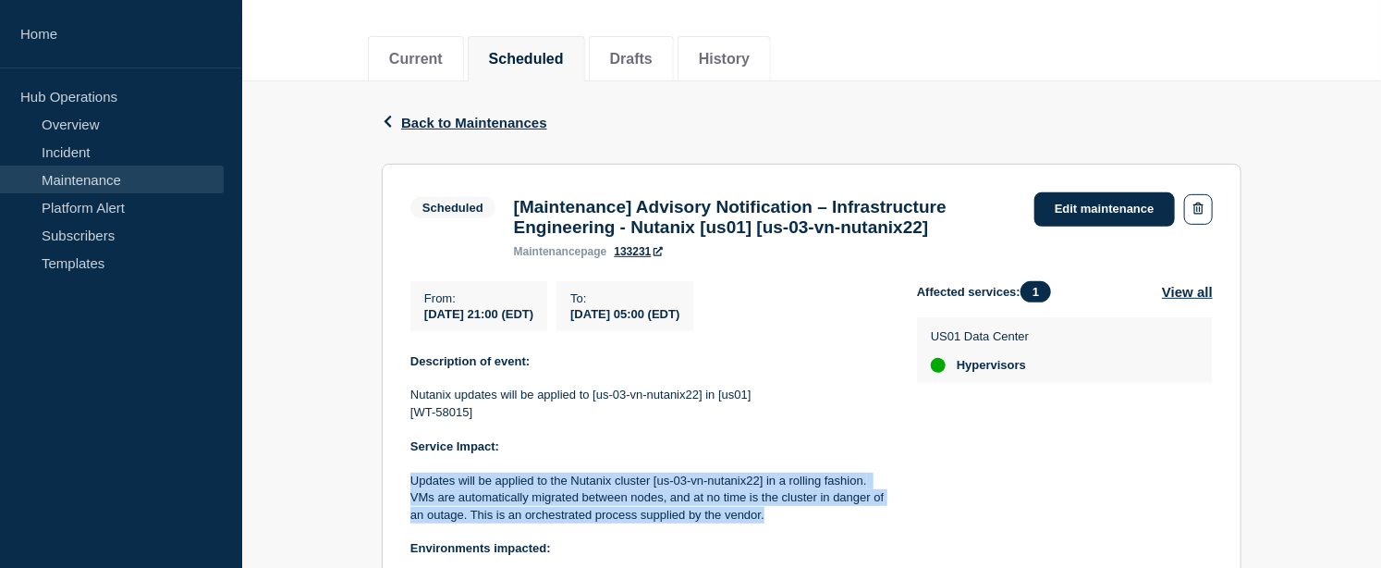
drag, startPoint x: 767, startPoint y: 523, endPoint x: 412, endPoint y: 487, distance: 356.9
click at [412, 487] on p "Updates will be applied to the Nutanix cluster [us-03-vn-nutanix22] in a rollin…" at bounding box center [649, 498] width 477 height 51
copy p "Updates will be applied to the Nutanix cluster [us-03-vn-nutanix22] in a rollin…"
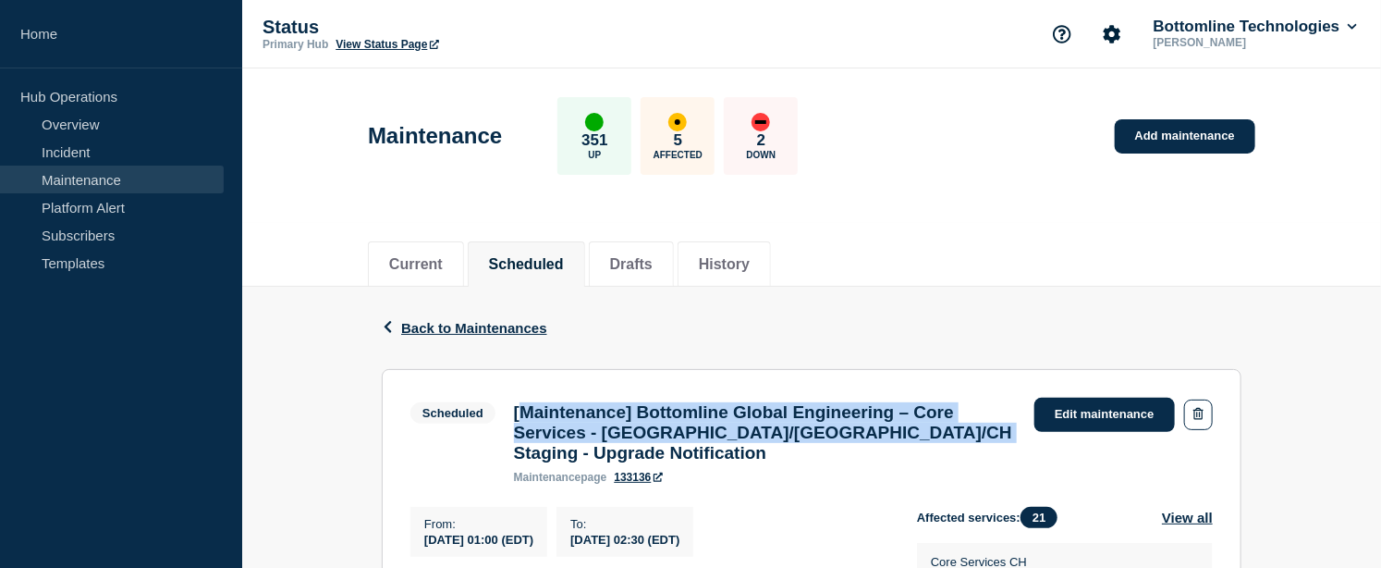
drag, startPoint x: 639, startPoint y: 463, endPoint x: 519, endPoint y: 410, distance: 131.6
click at [519, 410] on h3 "[Maintenance] Bottomline Global Engineering – Core Services - US/UK/CH Staging …" at bounding box center [765, 432] width 502 height 61
copy h3 "[Maintenance] Bottomline Global Engineering – Core Services - US/UK/CH Staging …"
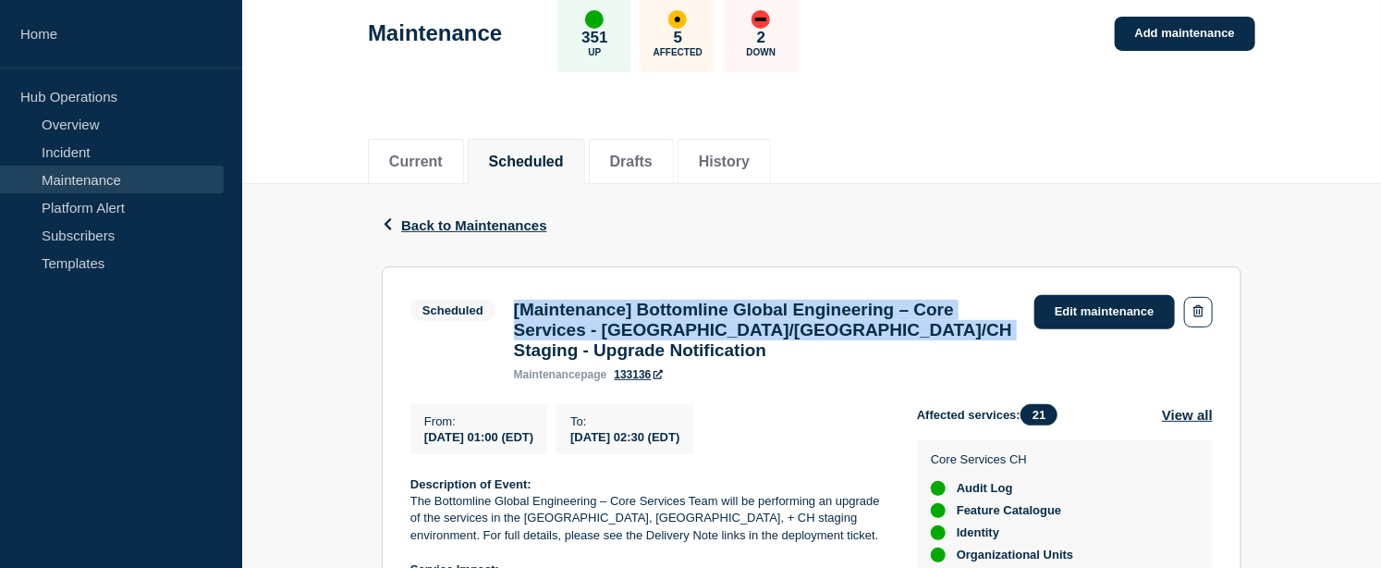
drag, startPoint x: 428, startPoint y: 448, endPoint x: 766, endPoint y: 446, distance: 337.5
click at [766, 446] on div "From : 2025-08-22 01:00 (EDT) To : 2025-08-22 02:30 (EDT)" at bounding box center [664, 429] width 507 height 50
copy div "2025-08-22 01:00 (EDT) To : 2025-08-22 02:30 (EDT)"
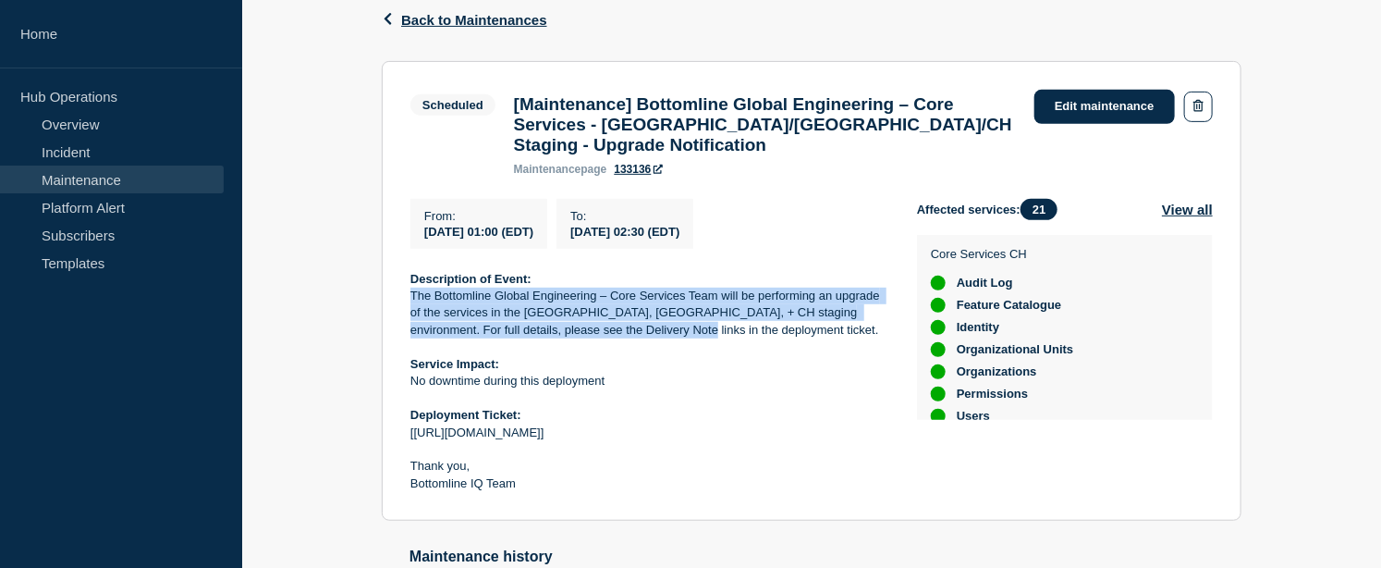
drag, startPoint x: 638, startPoint y: 345, endPoint x: 411, endPoint y: 305, distance: 230.9
click at [411, 305] on p "The Bottomline Global Engineering – Core Services Team will be performing an up…" at bounding box center [649, 313] width 477 height 51
copy p "The Bottomline Global Engineering – Core Services Team will be performing an up…"
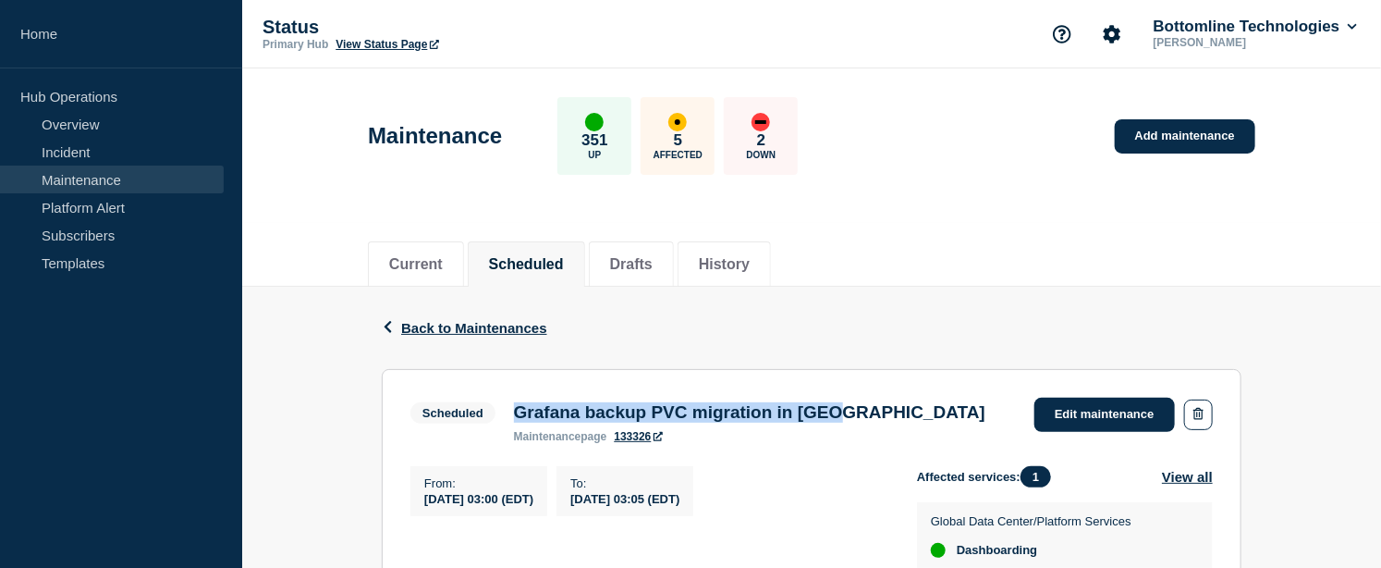
drag, startPoint x: 532, startPoint y: 418, endPoint x: 884, endPoint y: 414, distance: 352.3
click at [884, 414] on h3 "Grafana backup PVC migration in [GEOGRAPHIC_DATA]" at bounding box center [750, 412] width 472 height 20
copy h3 "Grafana backup PVC migration in [GEOGRAPHIC_DATA]"
drag, startPoint x: 427, startPoint y: 504, endPoint x: 784, endPoint y: 499, distance: 357.0
click at [784, 499] on div "From : 2025-08-22 03:00 (EDT) To : 2025-08-22 03:05 (EDT)" at bounding box center [664, 491] width 507 height 50
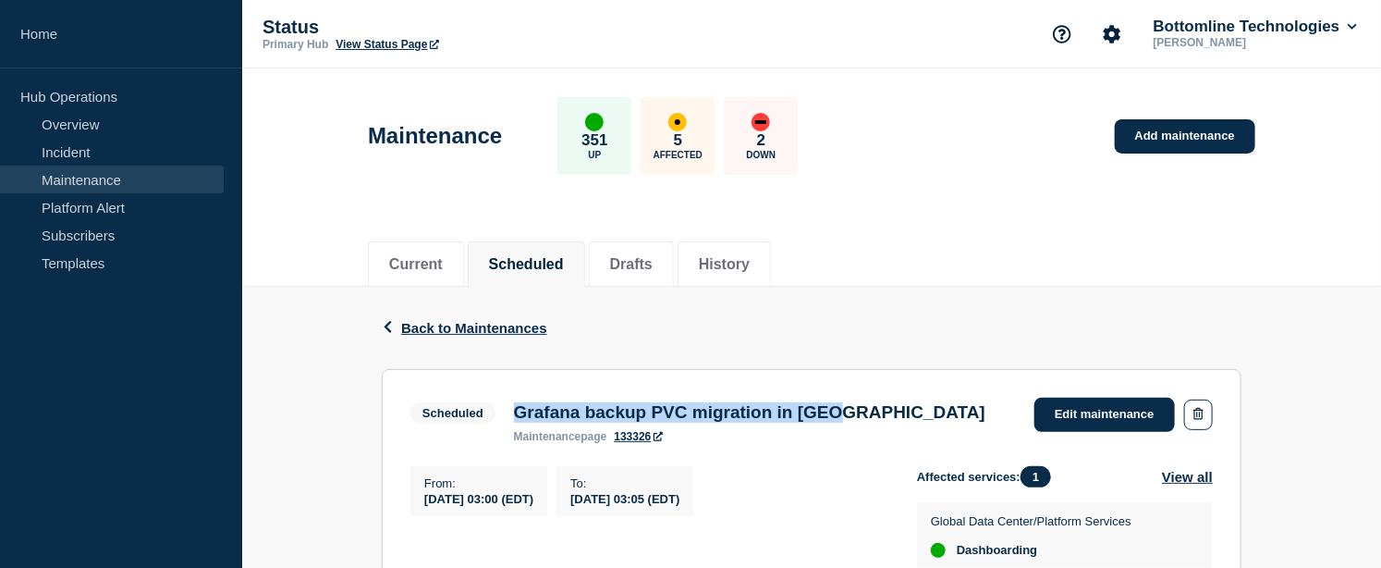
copy div "2025-08-22 03:00 (EDT) To : 2025-08-22 03:05 (EDT)"
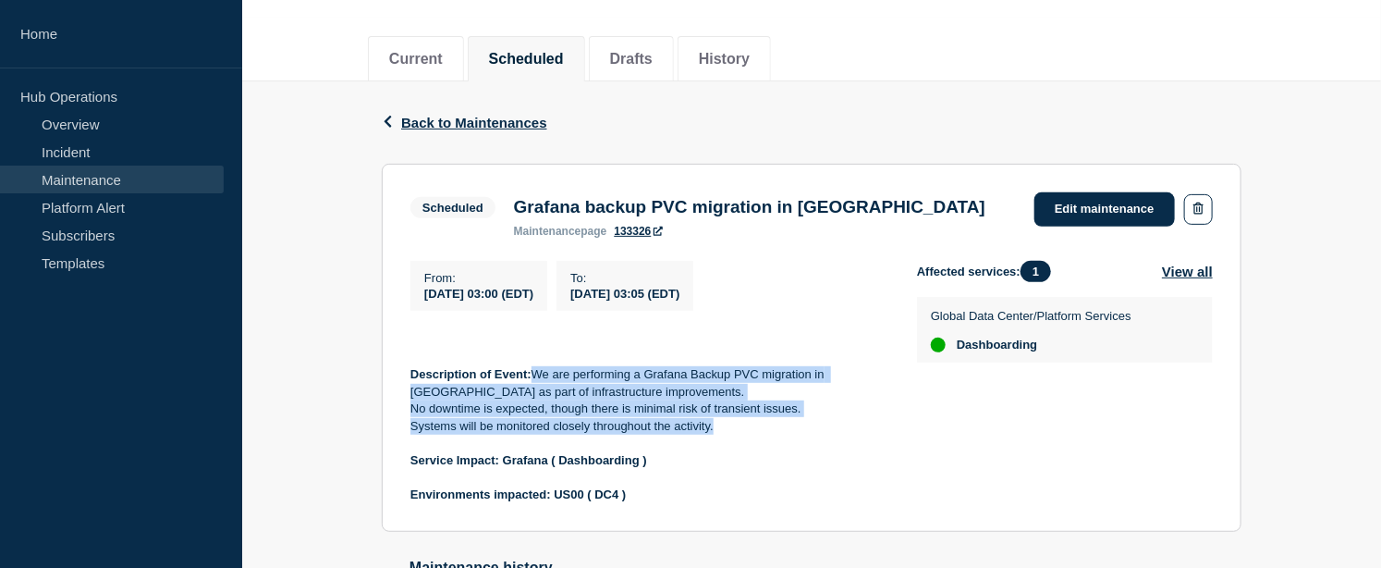
drag, startPoint x: 713, startPoint y: 436, endPoint x: 537, endPoint y: 374, distance: 186.3
click at [537, 374] on div "Description of Event: We are performing a Grafana Backup PVC migration in US00 …" at bounding box center [649, 418] width 477 height 171
copy div "We are performing a Grafana Backup PVC migration in US00 as part of infrastruct…"
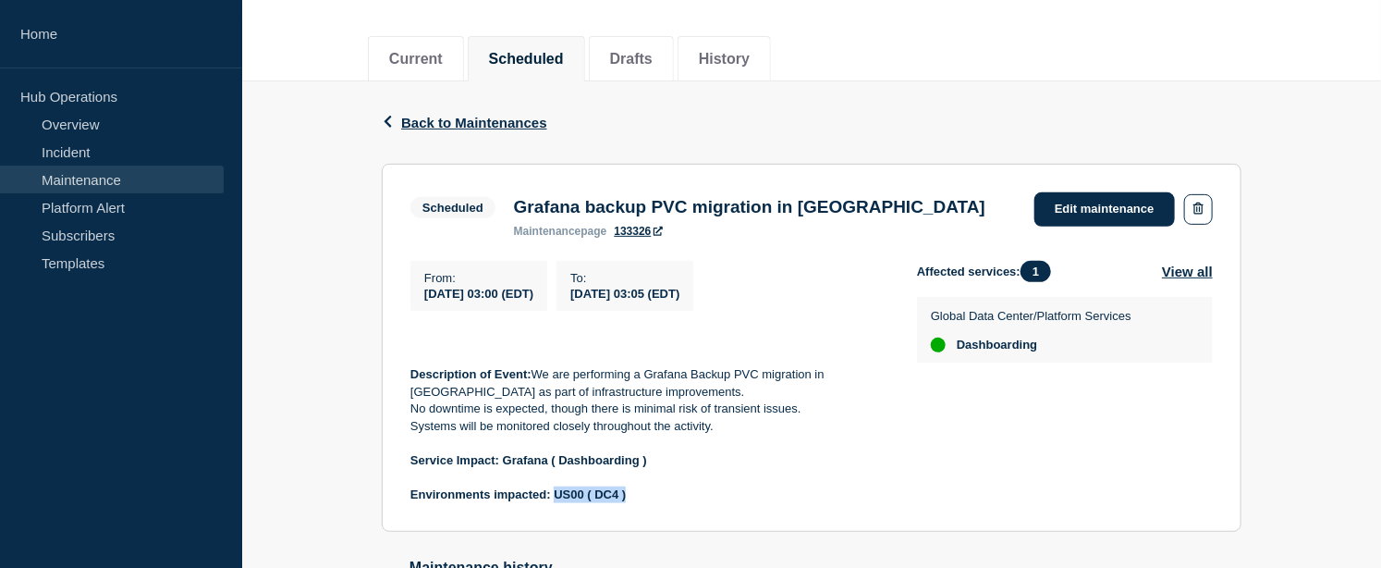
drag, startPoint x: 556, startPoint y: 497, endPoint x: 643, endPoint y: 495, distance: 86.9
click at [643, 495] on p "Environments impacted: US00 ( DC4 )" at bounding box center [649, 494] width 477 height 17
copy strong "US00 ( DC4 )"
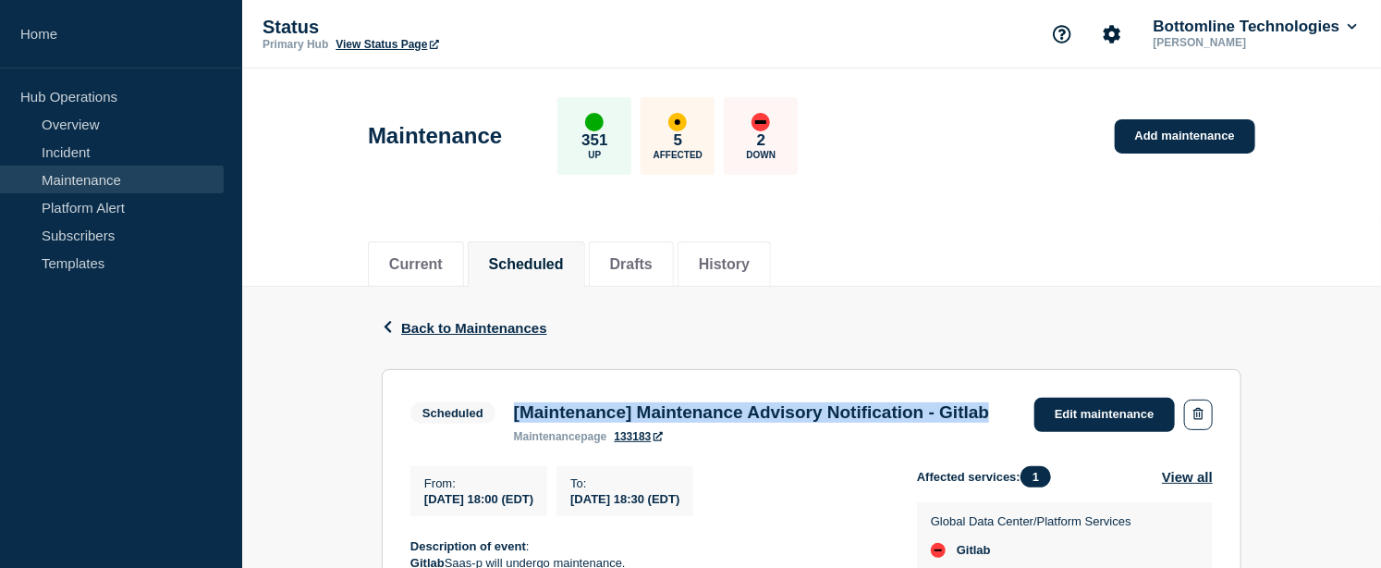
drag, startPoint x: 581, startPoint y: 446, endPoint x: 514, endPoint y: 417, distance: 72.5
click at [514, 417] on h3 "[Maintenance] Maintenance Advisory Notification - Gitlab" at bounding box center [751, 412] width 475 height 20
copy h3 "[Maintenance] Maintenance Advisory Notification - Gitlab"
drag, startPoint x: 423, startPoint y: 527, endPoint x: 770, endPoint y: 524, distance: 347.7
click at [770, 516] on div "From : 2025-08-22 18:00 (EDT) To : 2025-08-22 18:30 (EDT)" at bounding box center [664, 491] width 507 height 50
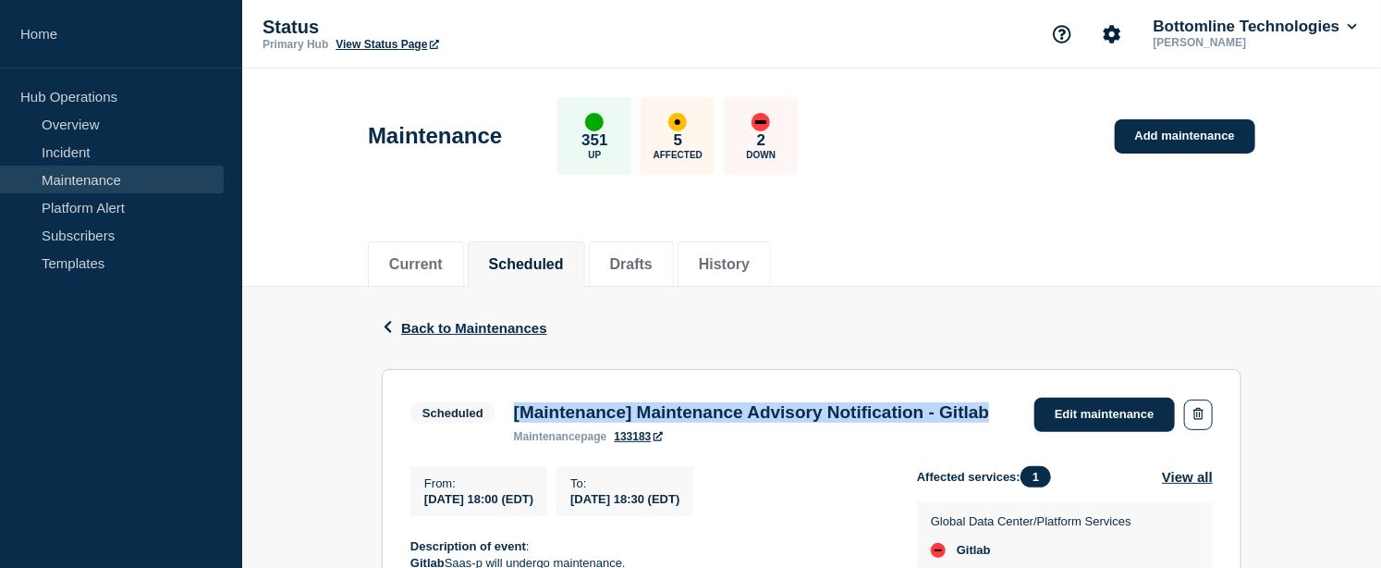
copy div "2025-08-22 18:00 (EDT) To : 2025-08-22 18:30 (EDT)"
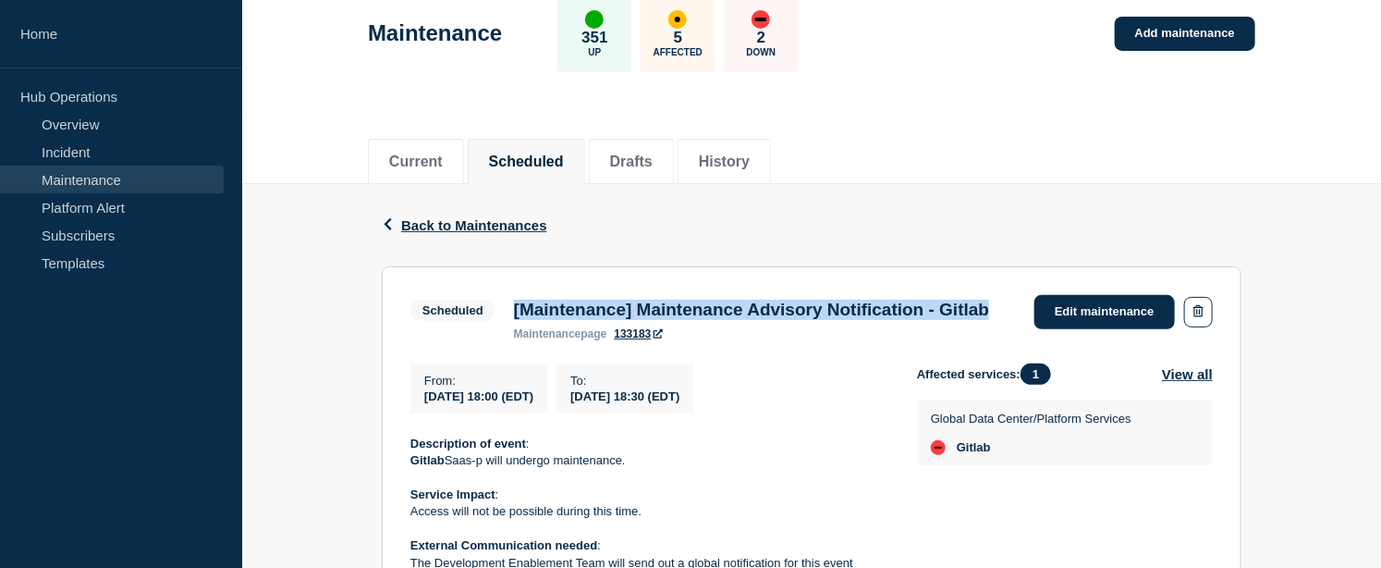
scroll to position [308, 0]
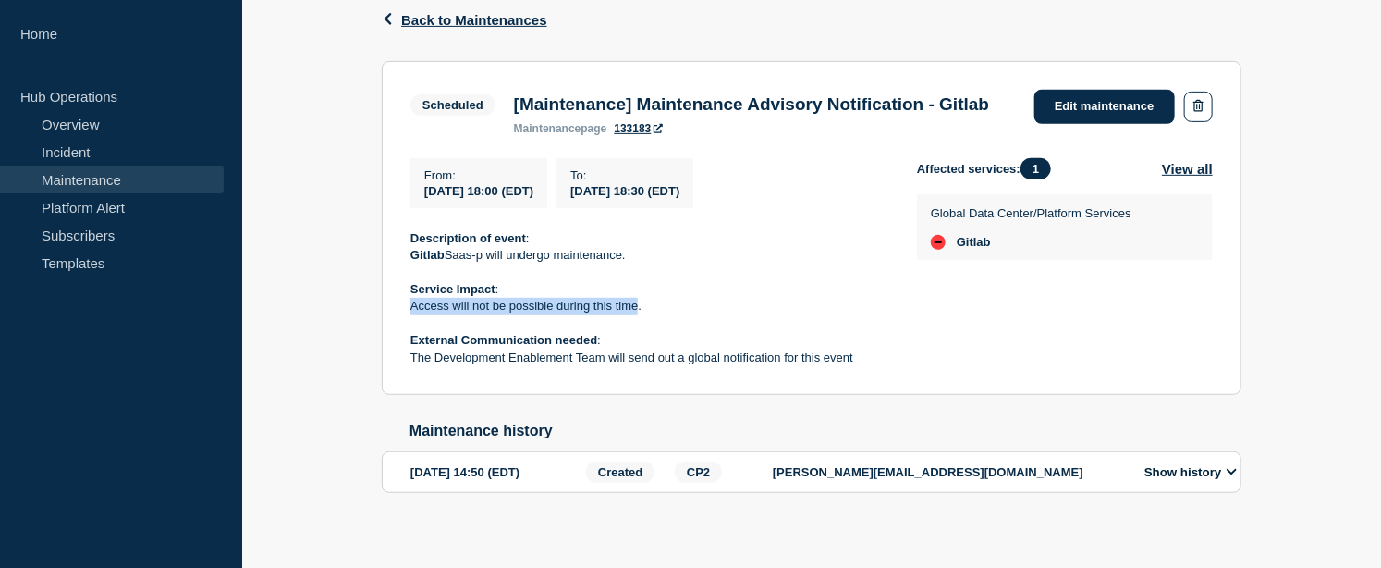
drag, startPoint x: 412, startPoint y: 336, endPoint x: 640, endPoint y: 331, distance: 227.5
click at [640, 314] on p "Access will not be possible during this time." at bounding box center [649, 306] width 477 height 17
copy p "Access will not be possible during this time"
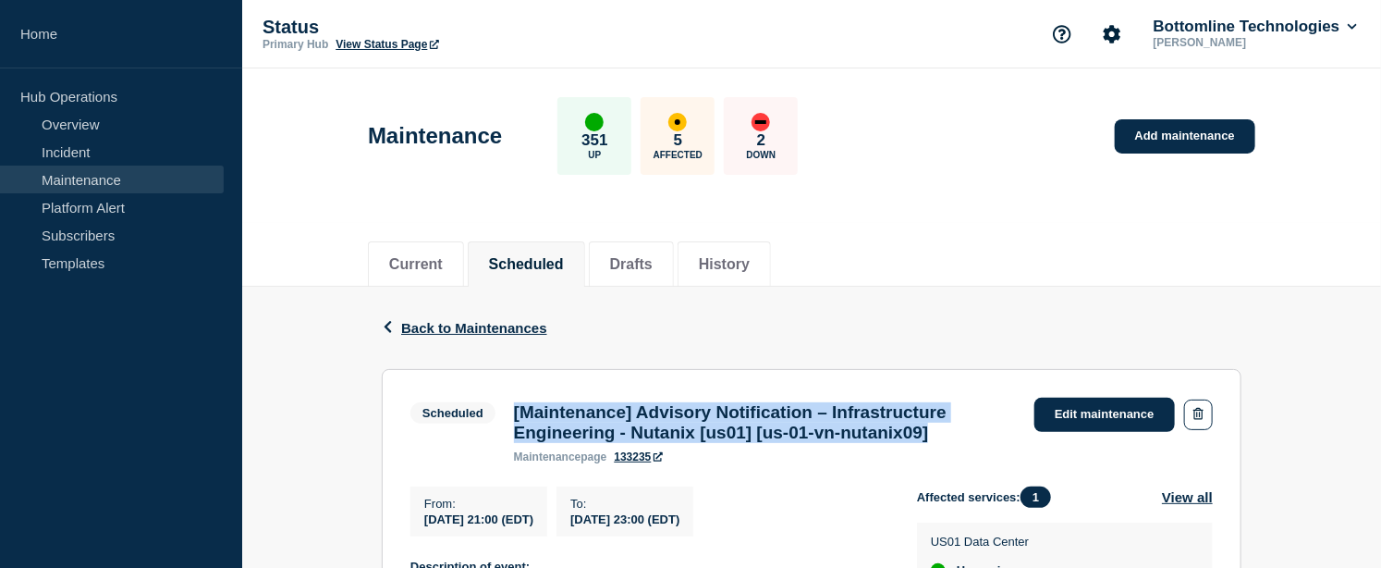
drag, startPoint x: 1000, startPoint y: 435, endPoint x: 514, endPoint y: 419, distance: 485.7
click at [514, 419] on h3 "[Maintenance] Advisory Notification – Infrastructure Engineering - Nutanix [us0…" at bounding box center [765, 422] width 502 height 41
copy h3 "[Maintenance] Advisory Notification – Infrastructure Engineering - Nutanix [us0…"
drag, startPoint x: 426, startPoint y: 528, endPoint x: 769, endPoint y: 523, distance: 343.1
click at [769, 523] on div "From : [DATE] 21:00 (EDT) To : [DATE] 23:00 (EDT)" at bounding box center [664, 511] width 507 height 50
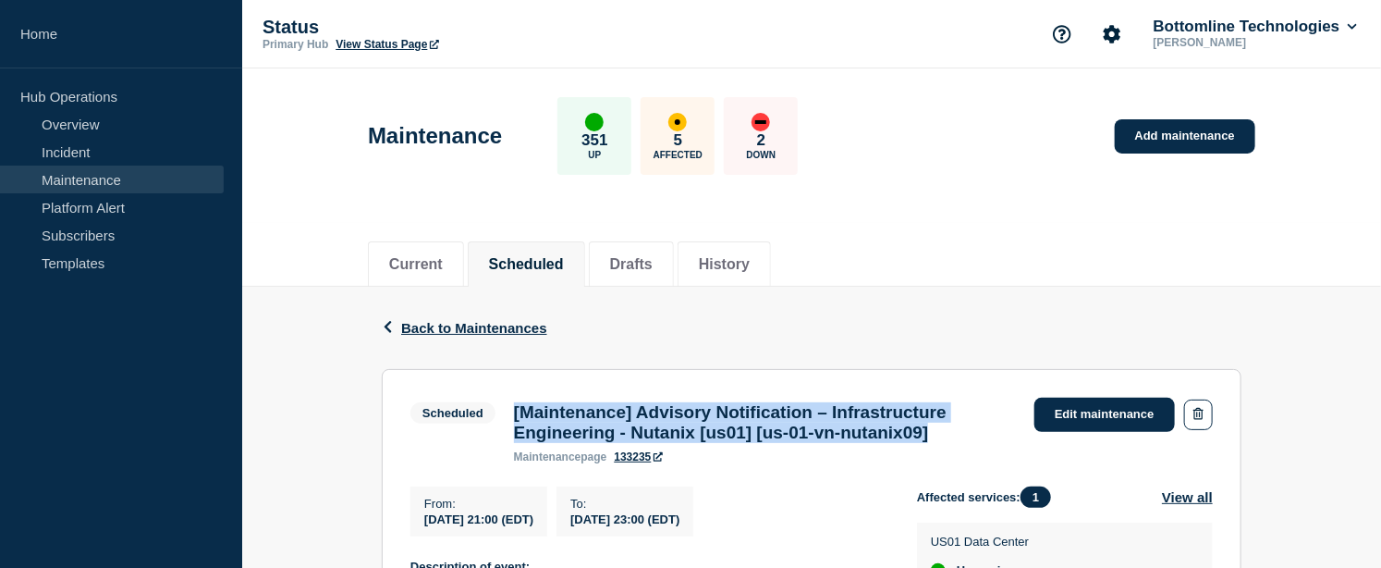
copy div "[DATE] 21:00 (EDT) To : [DATE] 23:00 (EDT)"
drag, startPoint x: 988, startPoint y: 436, endPoint x: 519, endPoint y: 417, distance: 469.2
click at [519, 417] on h3 "[Maintenance] Advisory Notification – Infrastructure Engineering - Nutanix [us0…" at bounding box center [765, 422] width 502 height 41
click at [512, 417] on div "[Maintenance] Advisory Notification – Infrastructure Engineering - Nutanix [us0…" at bounding box center [765, 432] width 521 height 61
copy h3 "[Maintenance] Advisory Notification – Infrastructure Engineering - Nutanix [us0…"
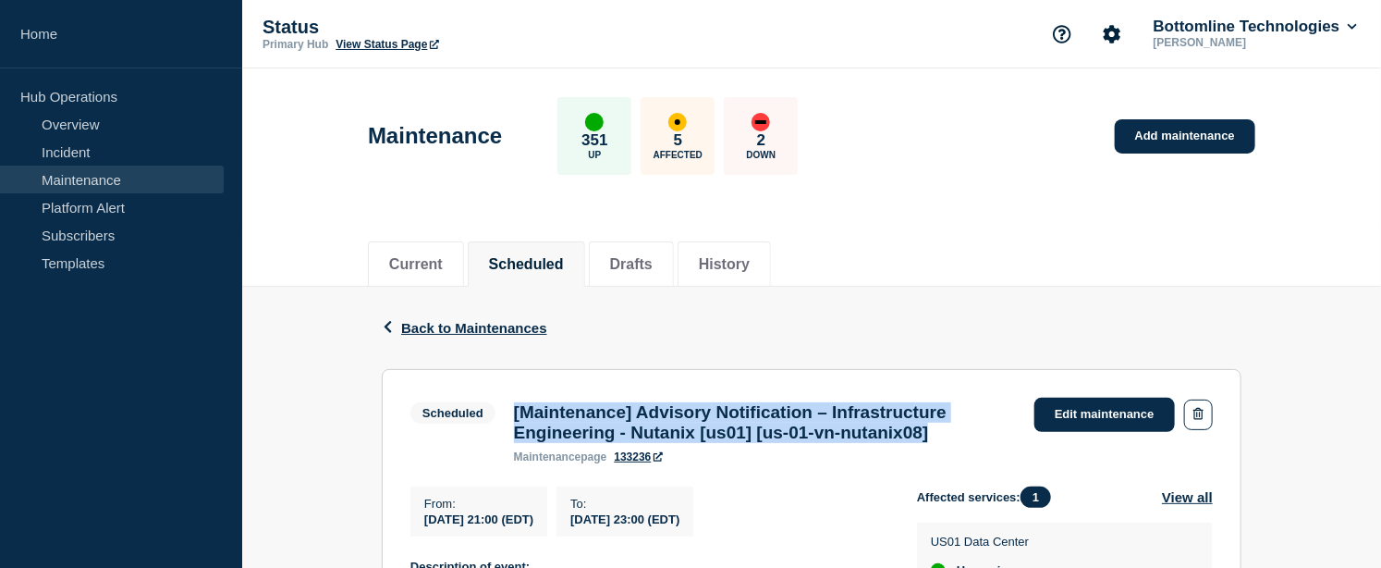
drag, startPoint x: 426, startPoint y: 524, endPoint x: 782, endPoint y: 530, distance: 356.0
click at [782, 530] on div "From : 2025-08-22 21:00 (EDT) To : 2025-08-24 23:00 (EDT)" at bounding box center [664, 511] width 507 height 50
copy div "2025-08-22 21:00 (EDT) To : 2025-08-24 23:00 (EDT)"
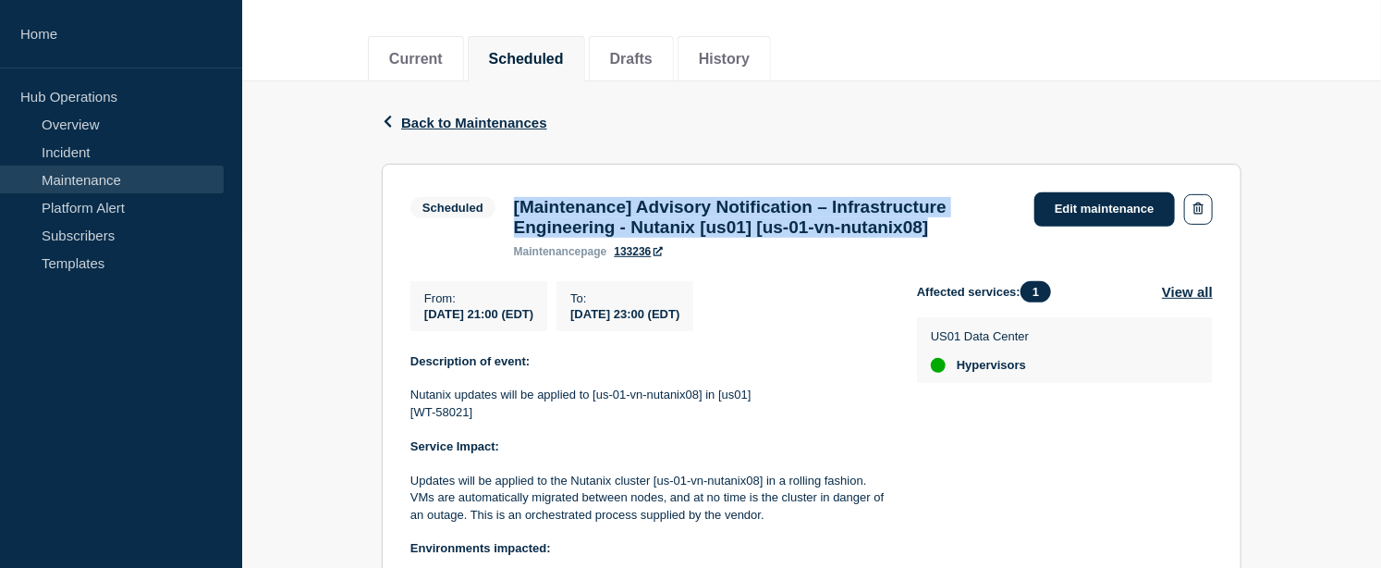
scroll to position [308, 0]
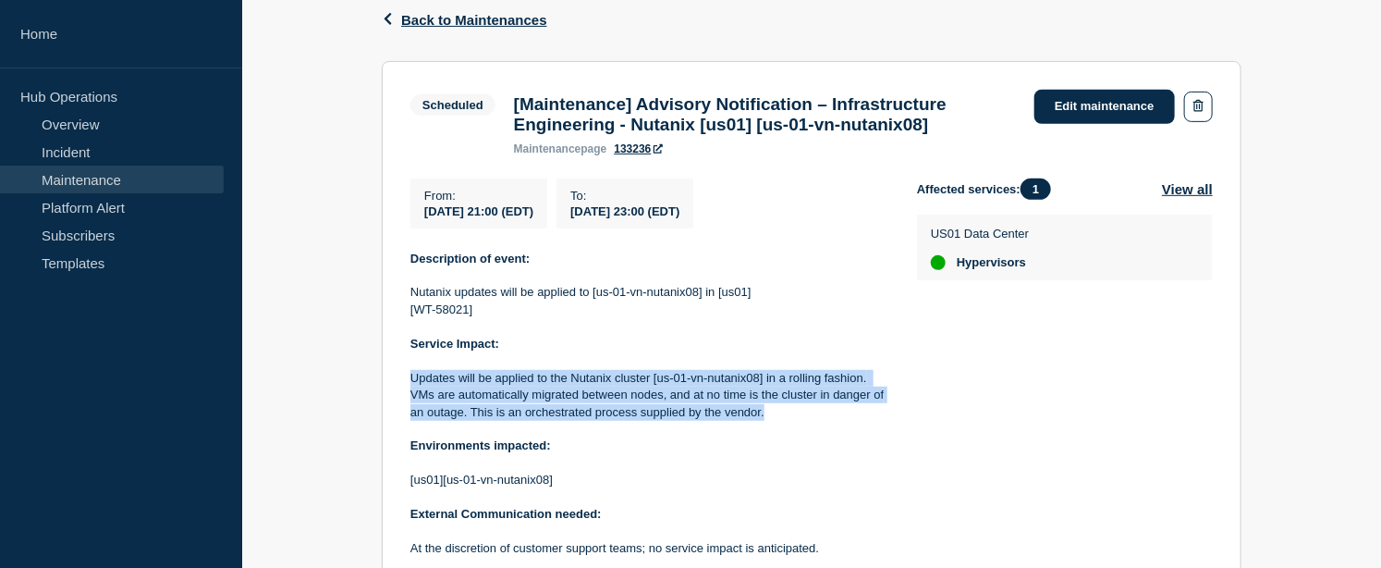
drag, startPoint x: 662, startPoint y: 410, endPoint x: 408, endPoint y: 388, distance: 255.2
click at [408, 388] on section "Scheduled [Maintenance] Advisory Notification – Infrastructure Engineering - Nu…" at bounding box center [812, 383] width 860 height 644
copy p "Updates will be applied to the Nutanix cluster [us-01-vn-nutanix08] in a rollin…"
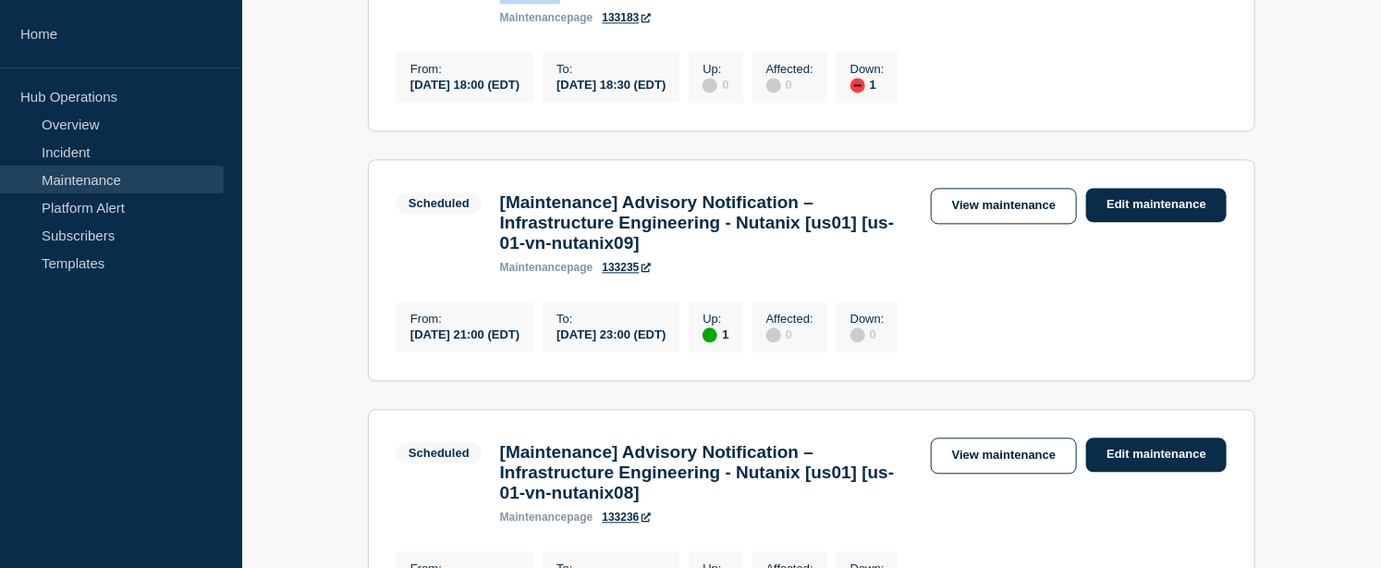
scroll to position [1849, 0]
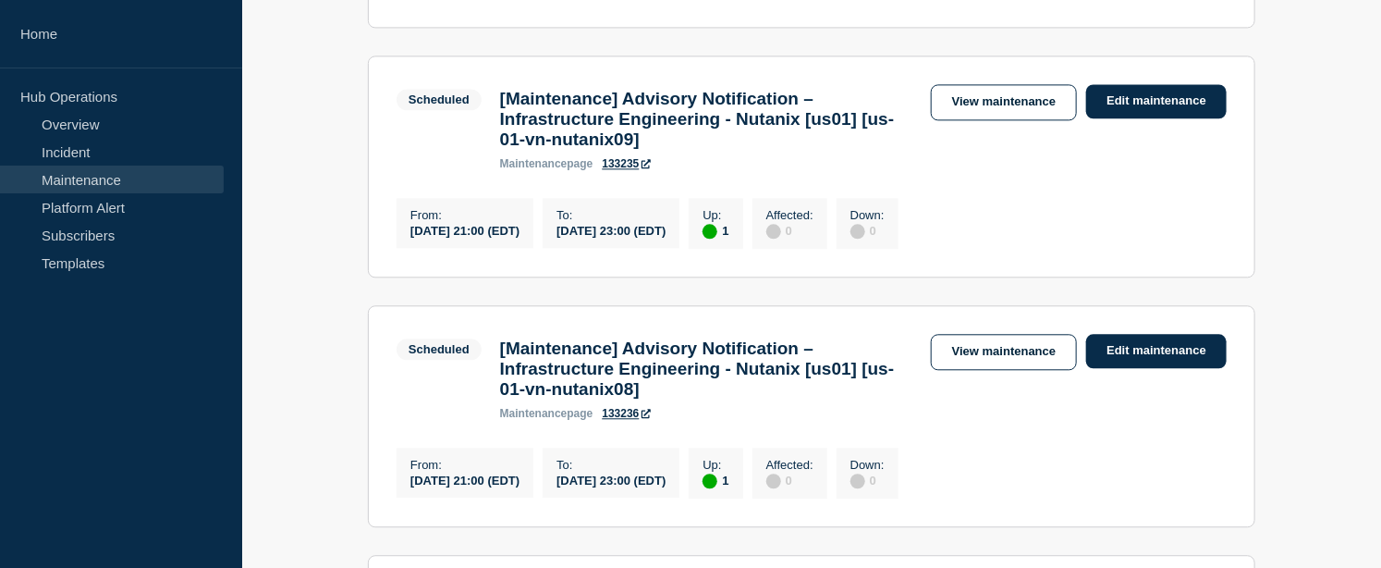
click at [648, 383] on h3 "[Maintenance] Advisory Notification – Infrastructure Engineering - Nutanix [us0…" at bounding box center [706, 368] width 412 height 61
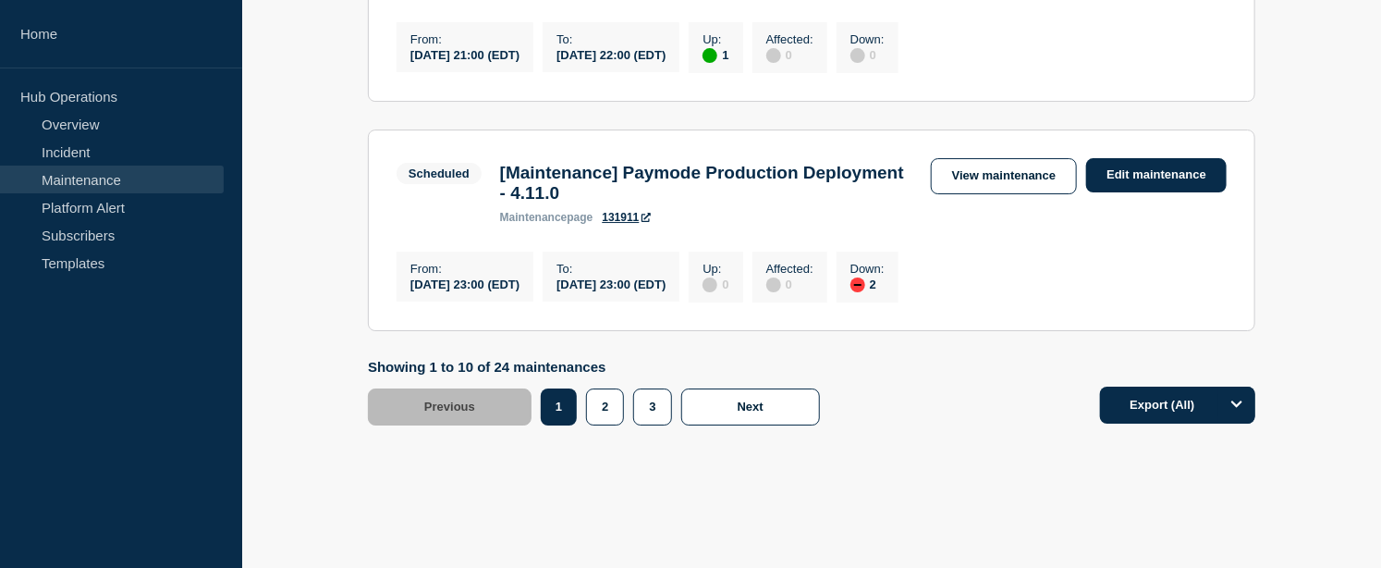
scroll to position [2877, 0]
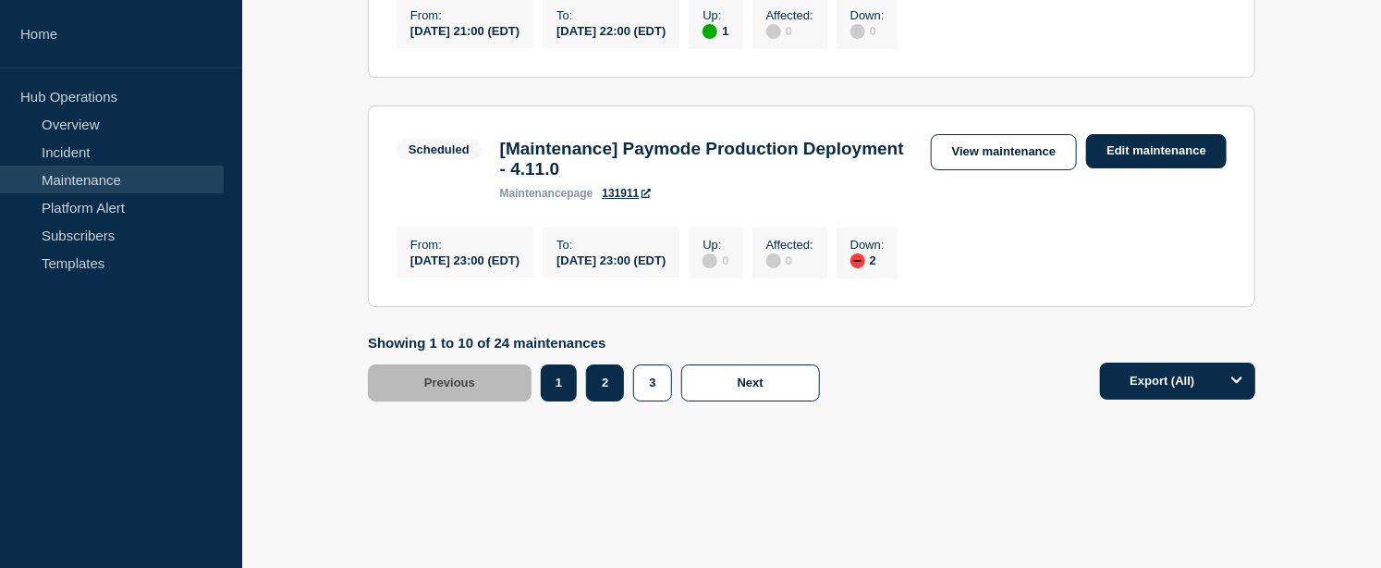
click at [608, 399] on button "2" at bounding box center [605, 382] width 38 height 37
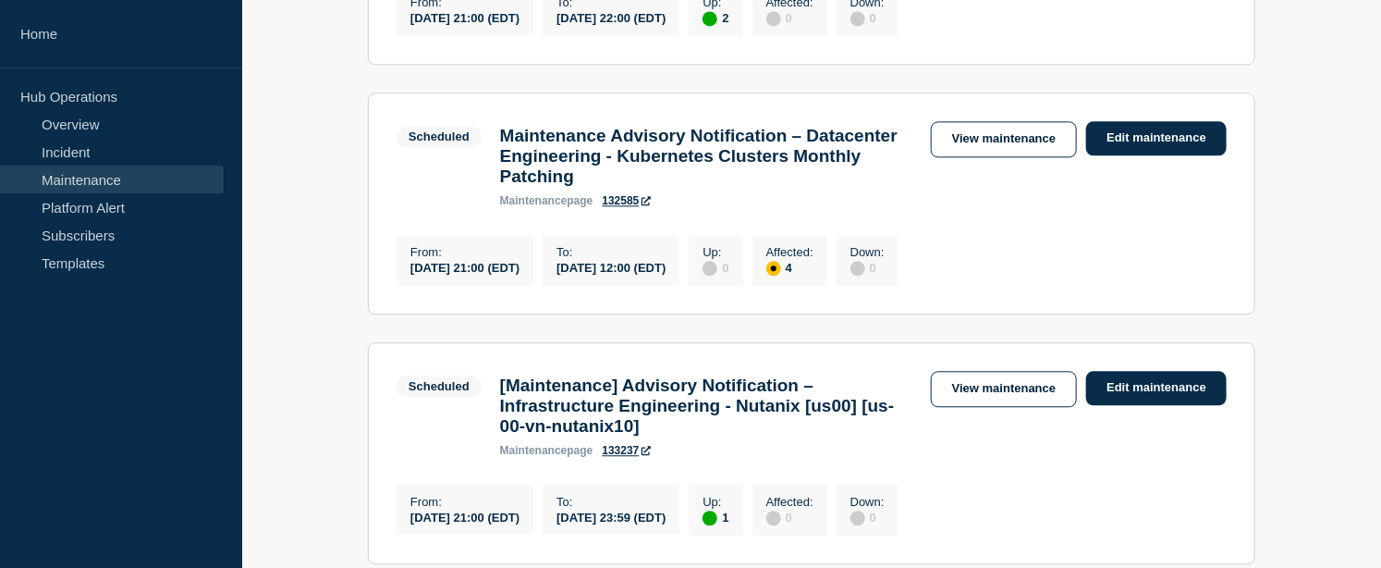
scroll to position [1750, 0]
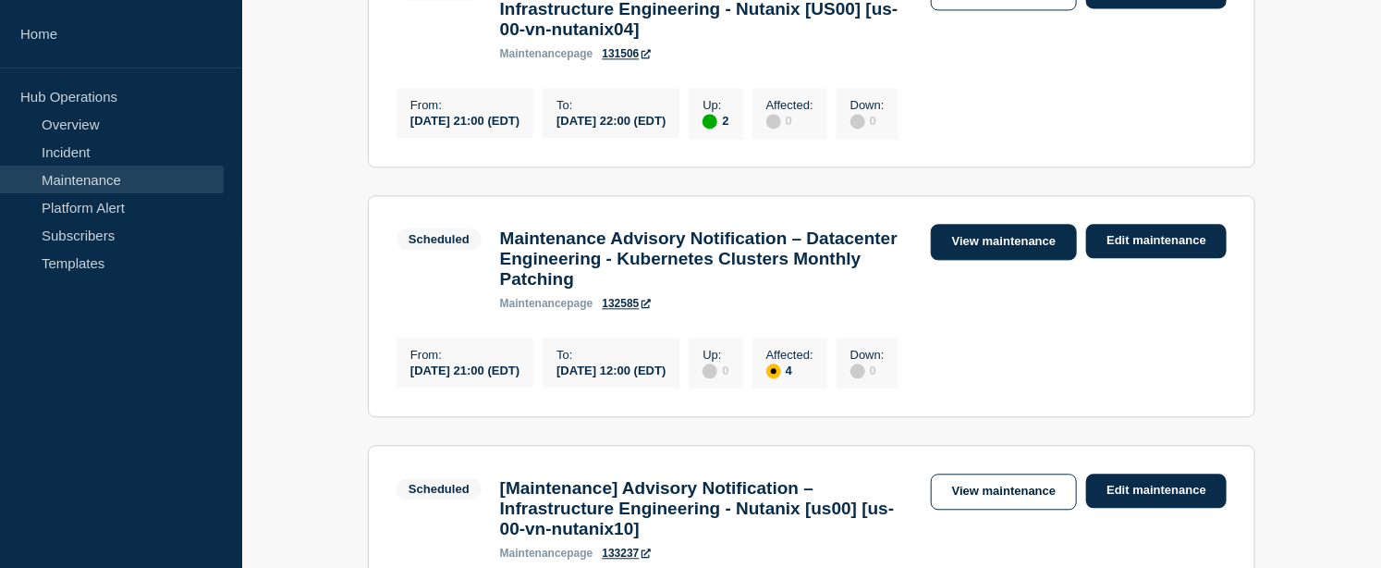
click at [958, 260] on link "View maintenance" at bounding box center [1004, 242] width 146 height 36
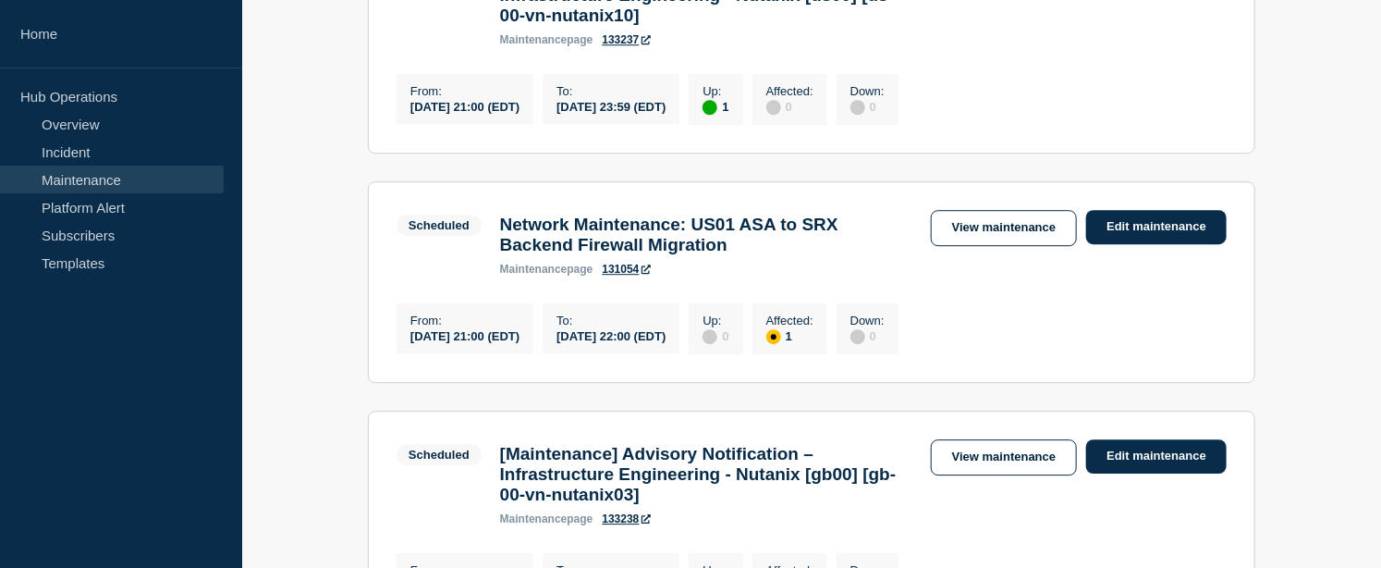
scroll to position [2470, 0]
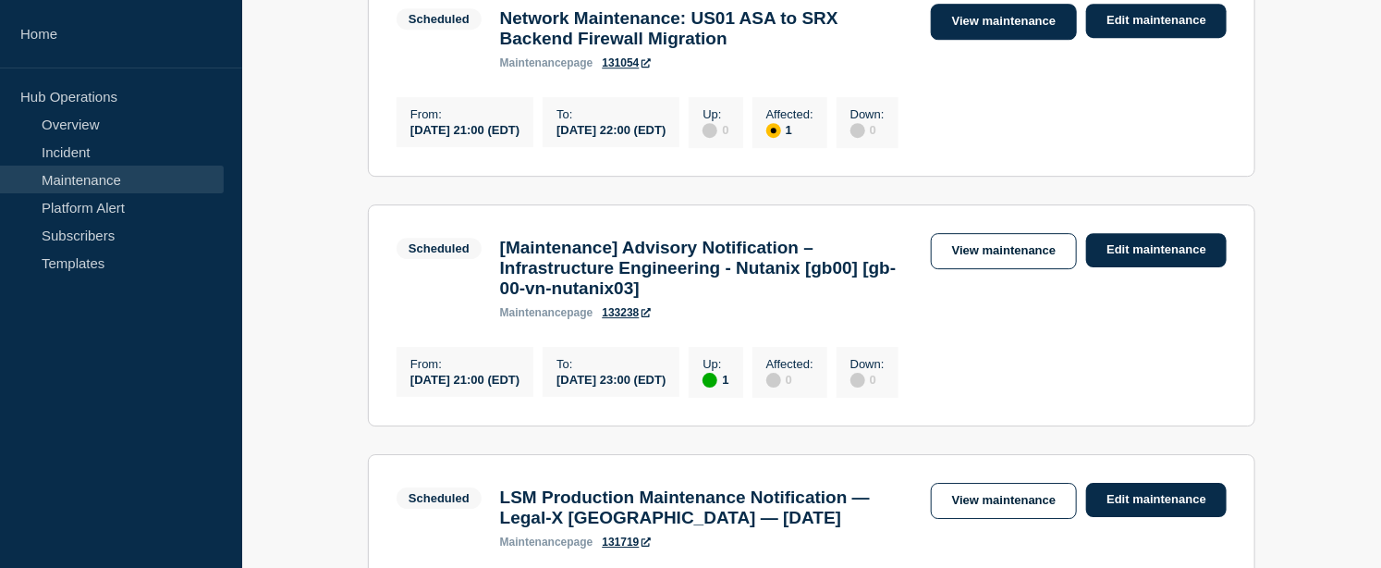
click at [981, 40] on link "View maintenance" at bounding box center [1004, 22] width 146 height 36
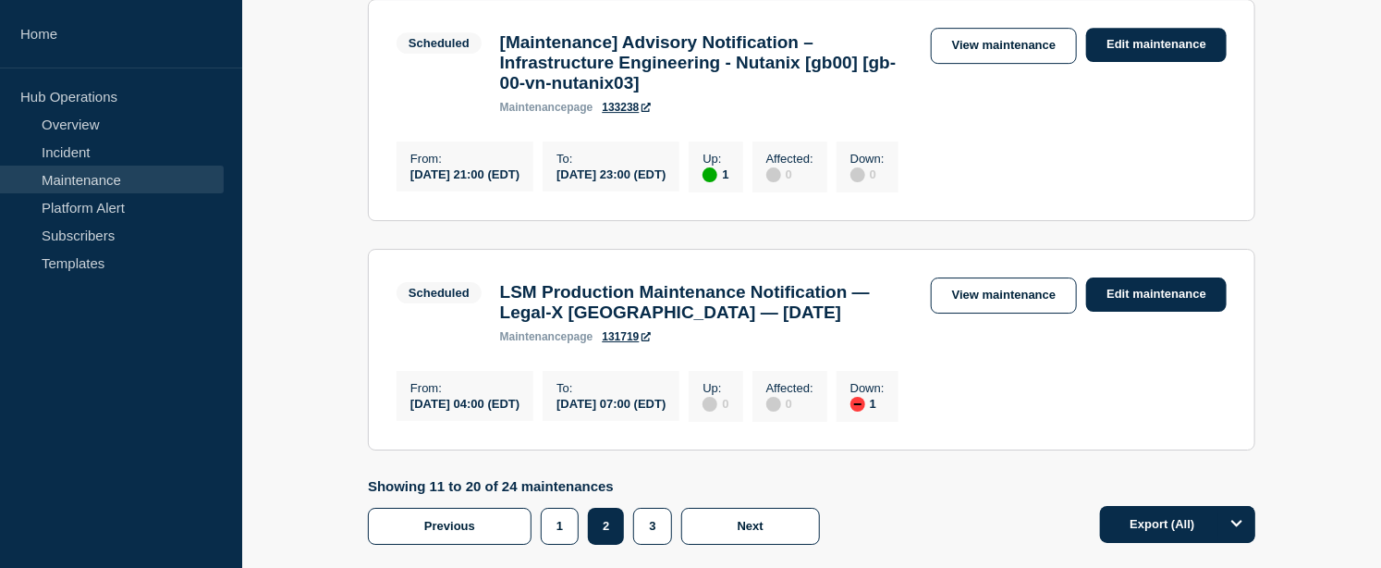
scroll to position [2880, 0]
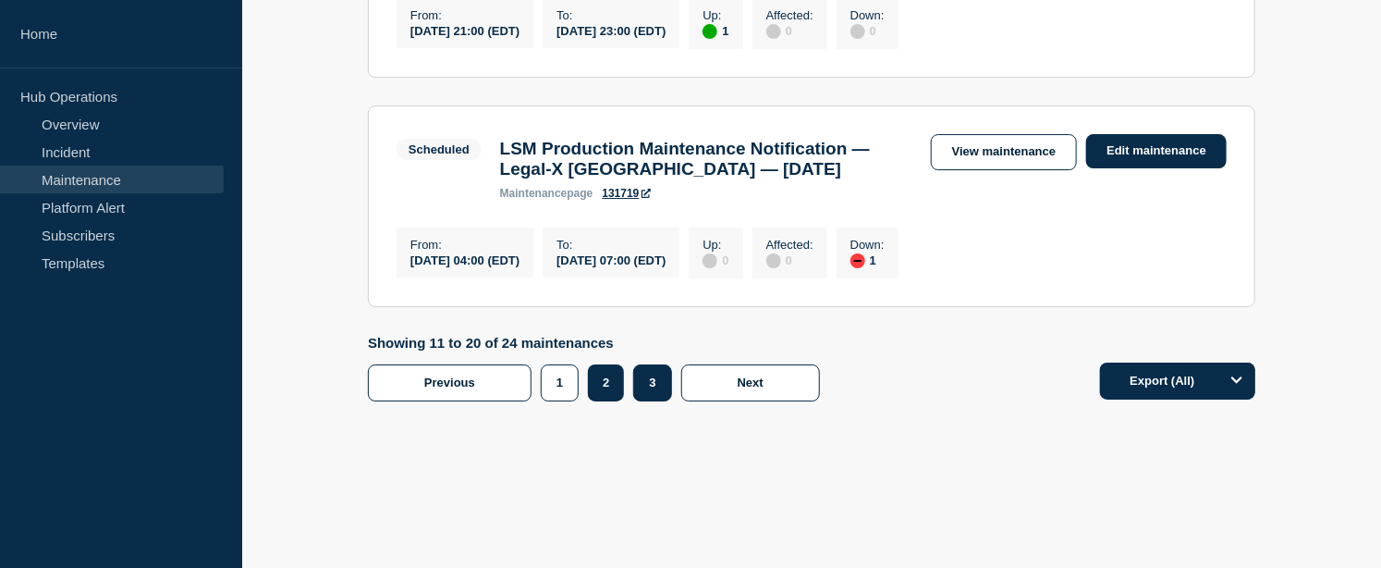
click at [644, 401] on button "3" at bounding box center [652, 382] width 38 height 37
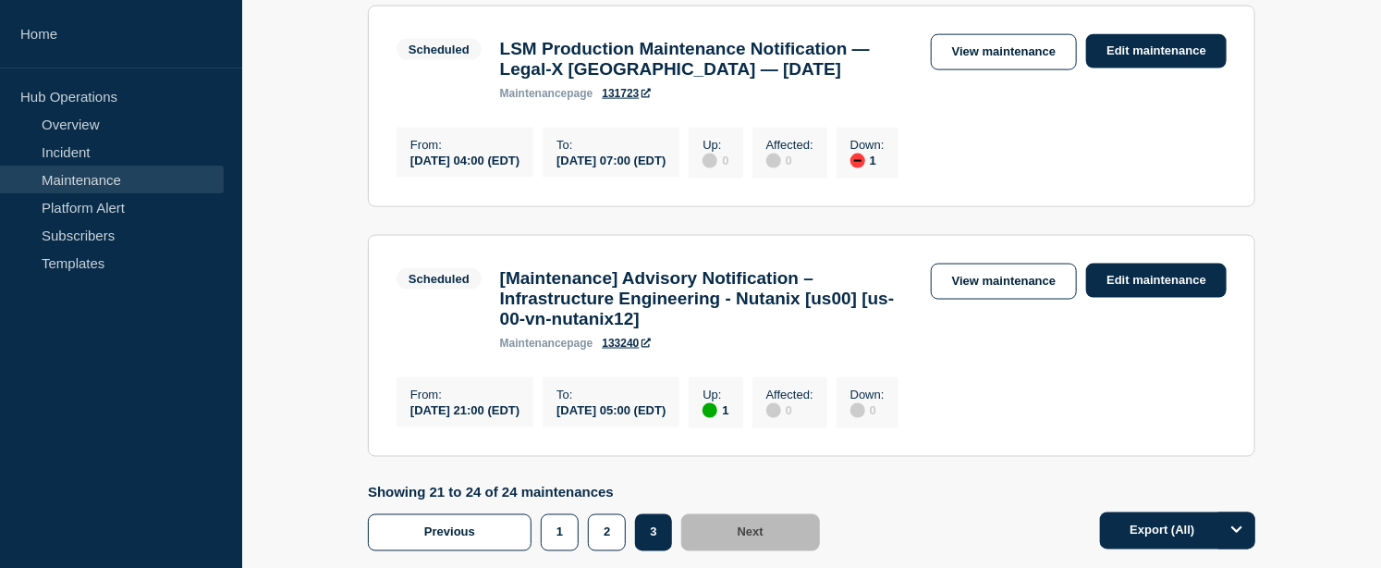
scroll to position [1233, 0]
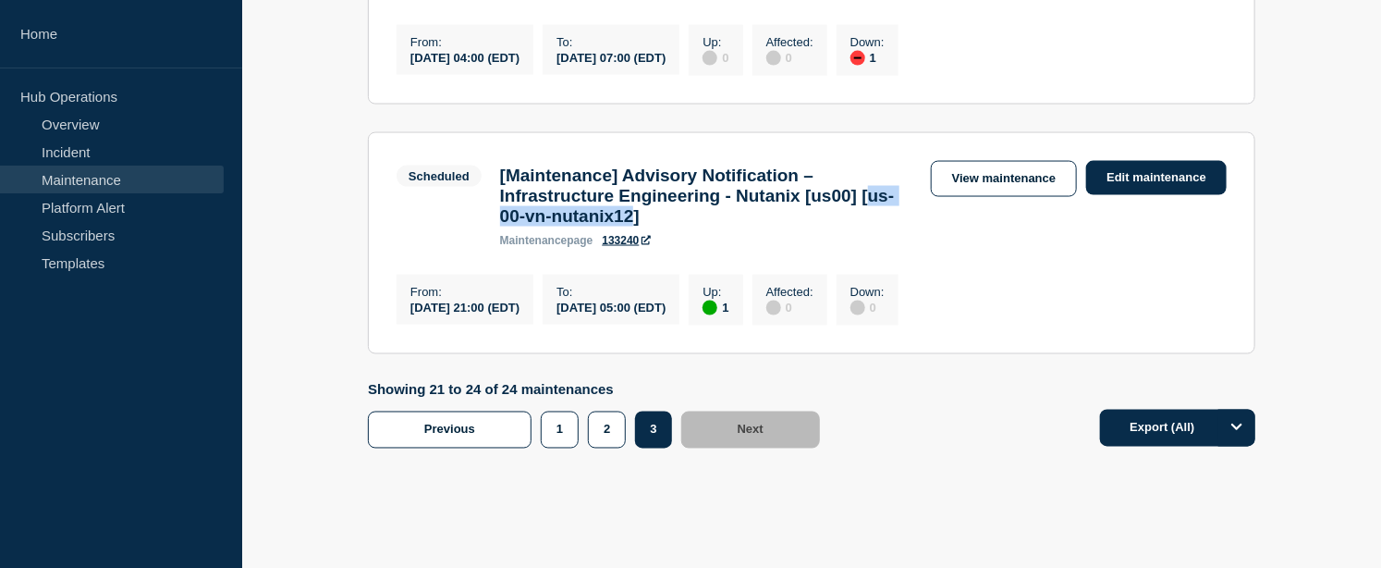
drag, startPoint x: 573, startPoint y: 280, endPoint x: 752, endPoint y: 282, distance: 178.5
click at [752, 227] on h3 "[Maintenance] Advisory Notification – Infrastructure Engineering - Nutanix [us0…" at bounding box center [706, 196] width 412 height 61
copy h3 "us-00-vn-nutanix12"
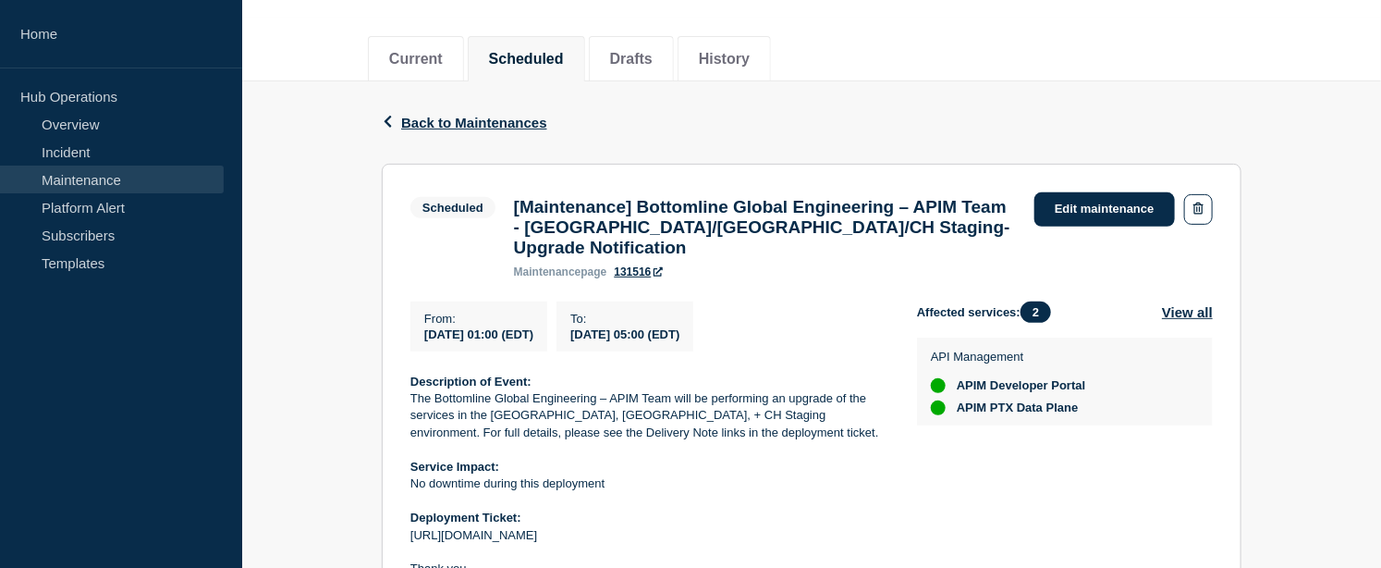
scroll to position [308, 0]
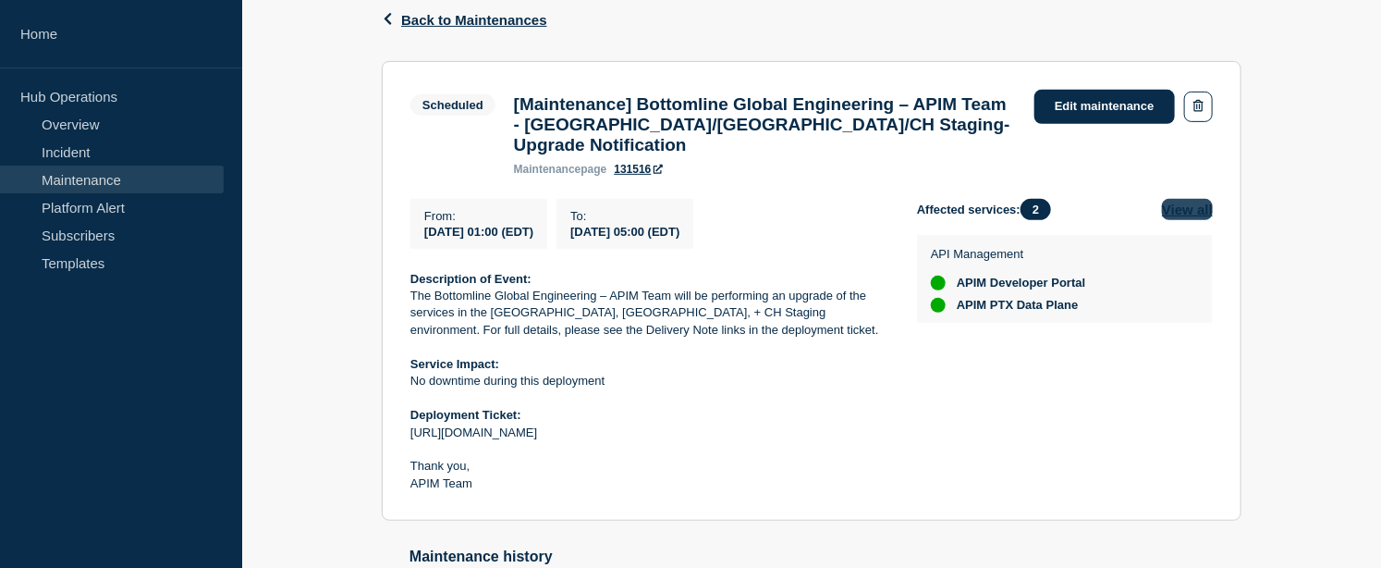
click at [1207, 217] on button "View all" at bounding box center [1187, 209] width 51 height 21
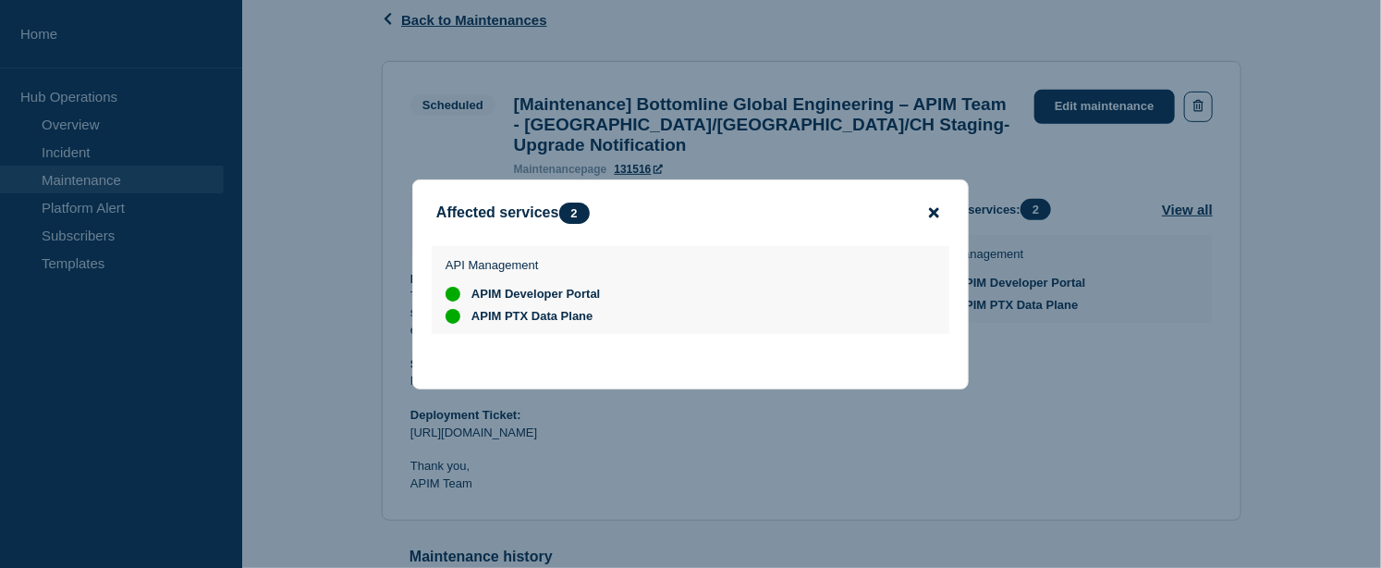
click at [938, 211] on icon "close button" at bounding box center [934, 212] width 10 height 10
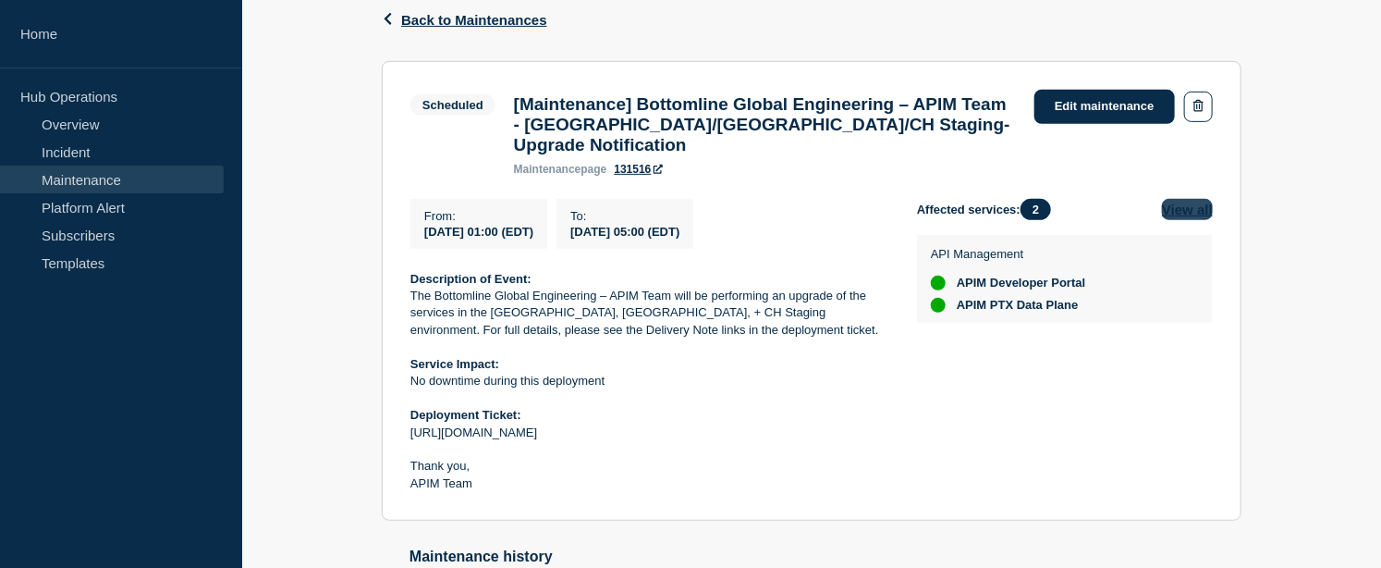
click at [1174, 216] on button "View all" at bounding box center [1187, 209] width 51 height 21
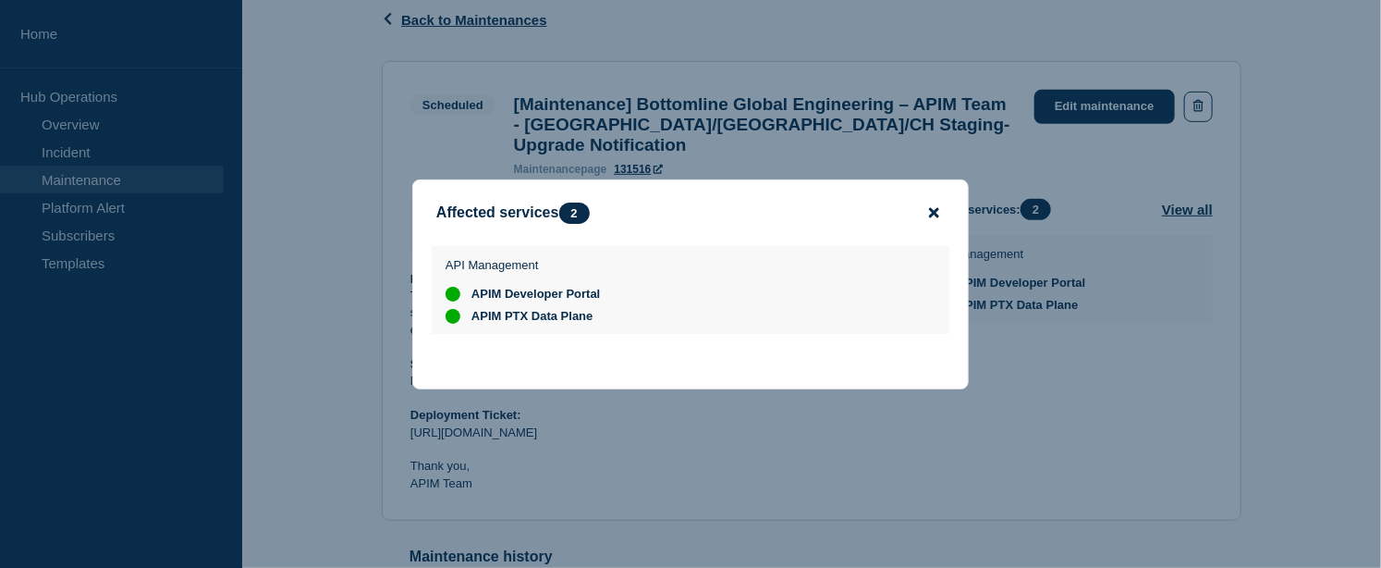
click at [931, 207] on icon "close button" at bounding box center [934, 212] width 10 height 10
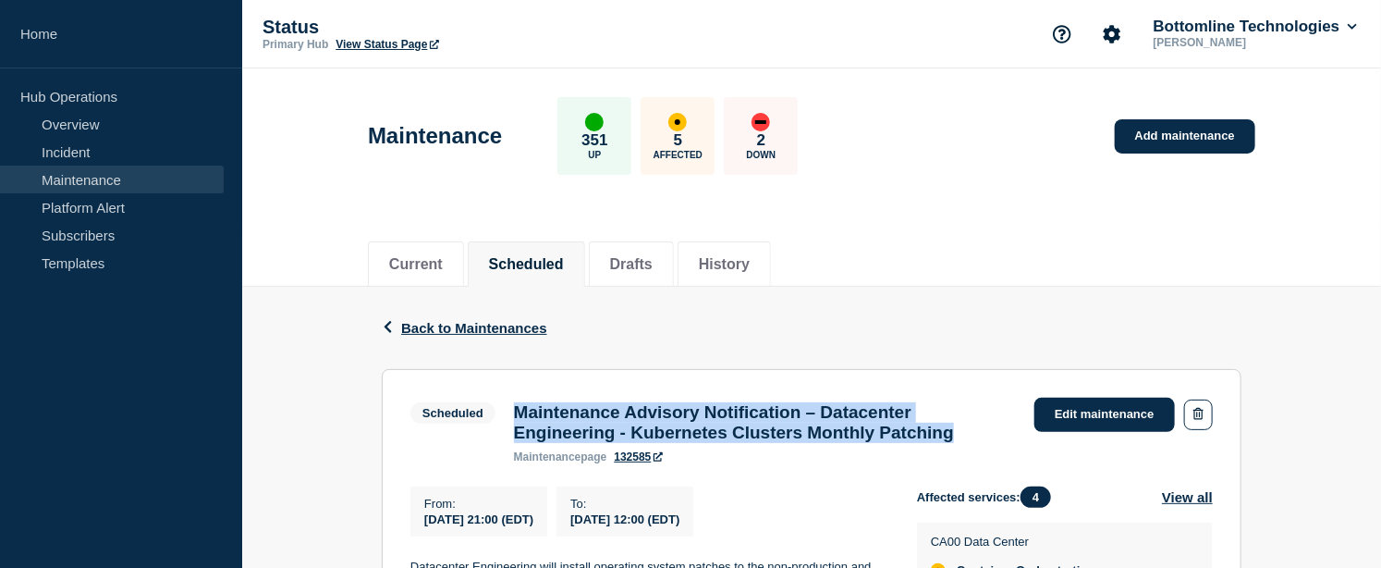
drag, startPoint x: 1018, startPoint y: 445, endPoint x: 507, endPoint y: 420, distance: 512.0
click at [507, 420] on div "Maintenance Advisory Notification – Datacenter Engineering - Kubernetes Cluster…" at bounding box center [765, 432] width 521 height 61
copy h3 "Maintenance Advisory Notification – Datacenter Engineering - Kubernetes Cluster…"
drag, startPoint x: 426, startPoint y: 531, endPoint x: 764, endPoint y: 527, distance: 337.5
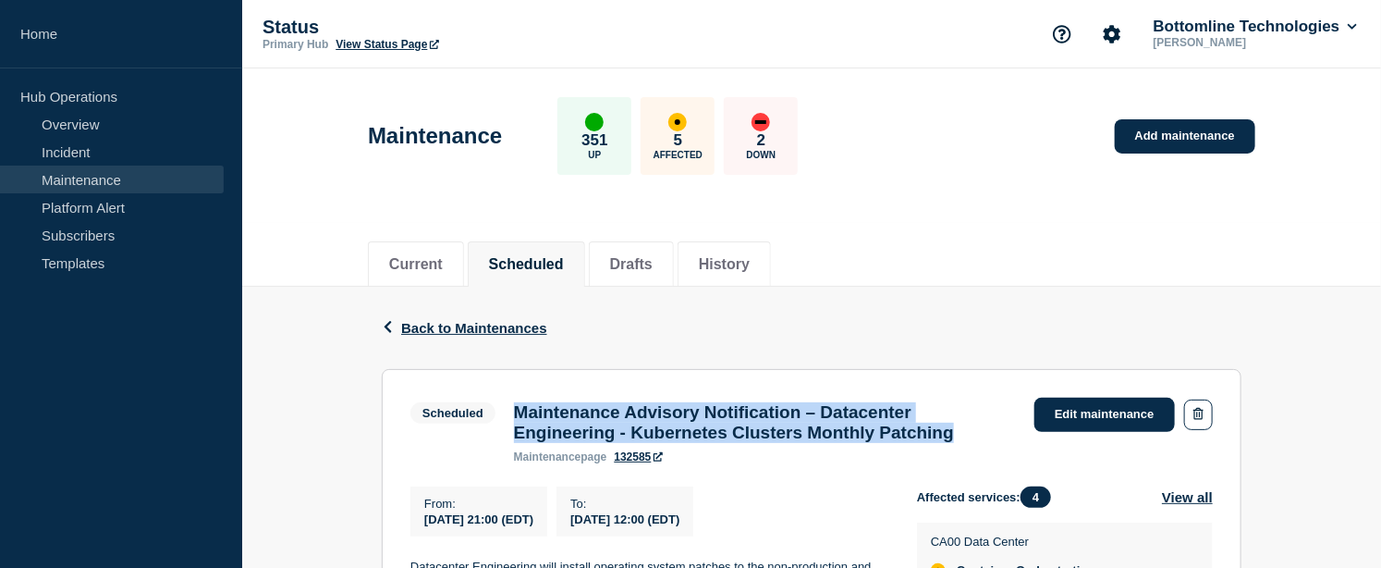
click at [764, 527] on div "From : 2025-08-23 21:00 (EDT) To : 2025-08-24 12:00 (EDT)" at bounding box center [664, 511] width 507 height 50
click at [680, 526] on span "2025-08-24 12:00 (EDT)" at bounding box center [625, 519] width 109 height 14
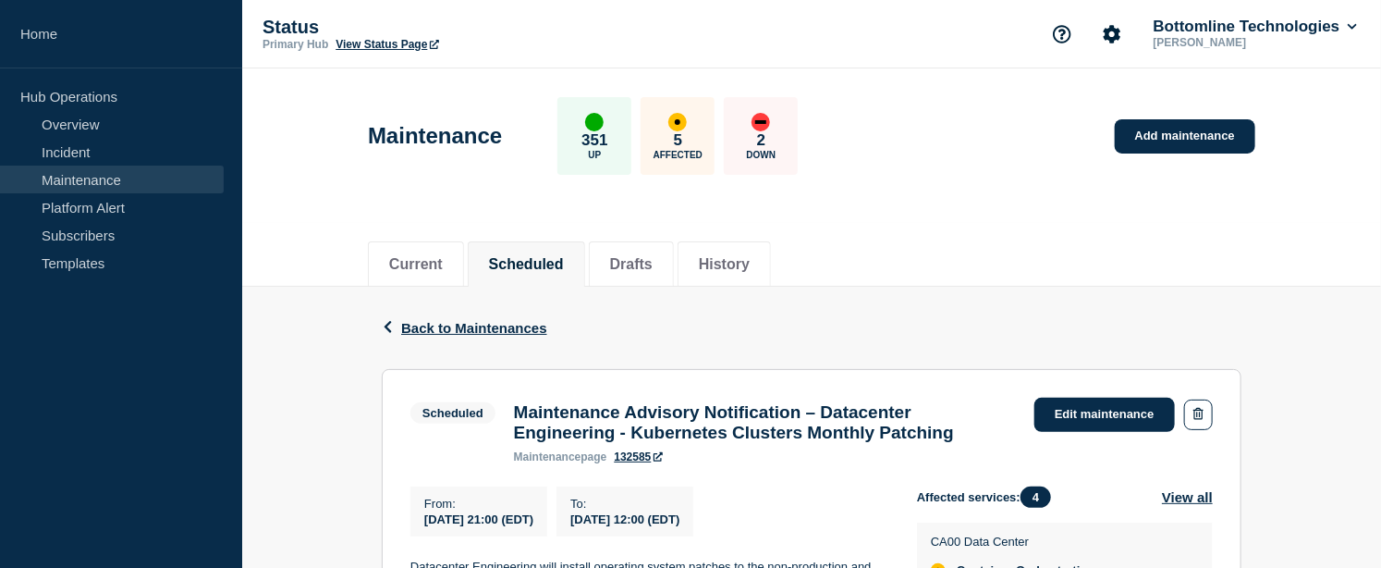
click at [694, 531] on div "To : 2025-08-24 12:00 (EDT)" at bounding box center [625, 511] width 137 height 50
drag, startPoint x: 769, startPoint y: 531, endPoint x: 427, endPoint y: 528, distance: 342.1
click at [427, 528] on div "From : 2025-08-23 21:00 (EDT) To : 2025-08-24 12:00 (EDT)" at bounding box center [664, 511] width 507 height 50
copy div "2025-08-23 21:00 (EDT) To : 2025-08-24 12:00 (EDT)"
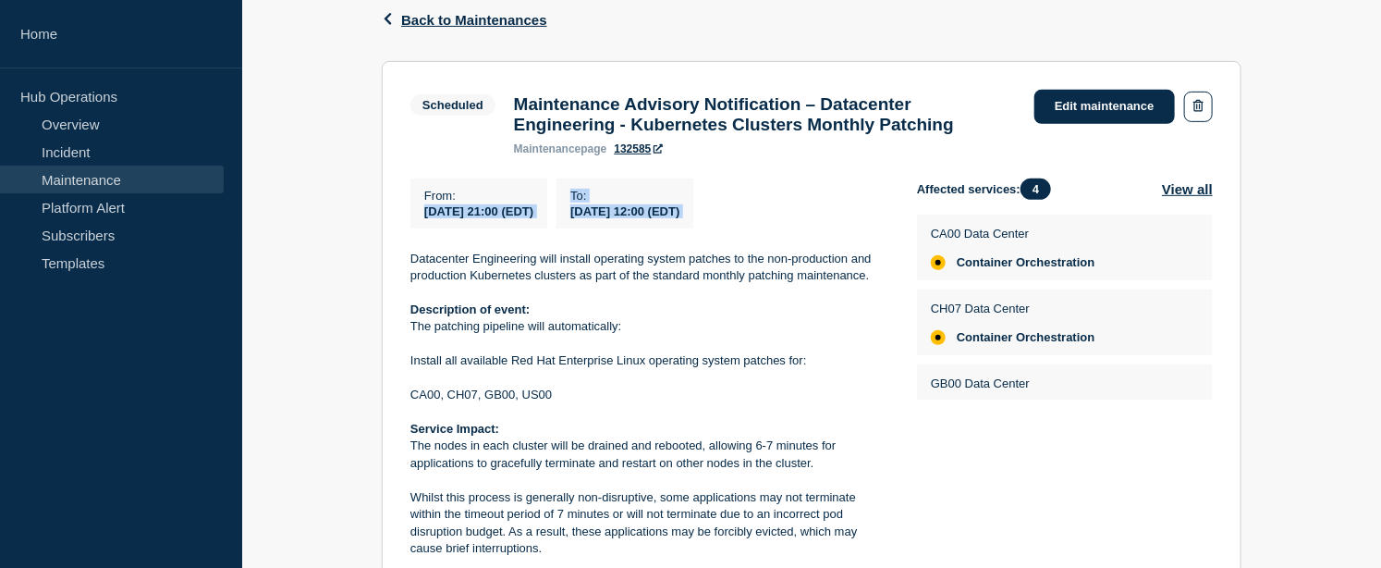
scroll to position [513, 0]
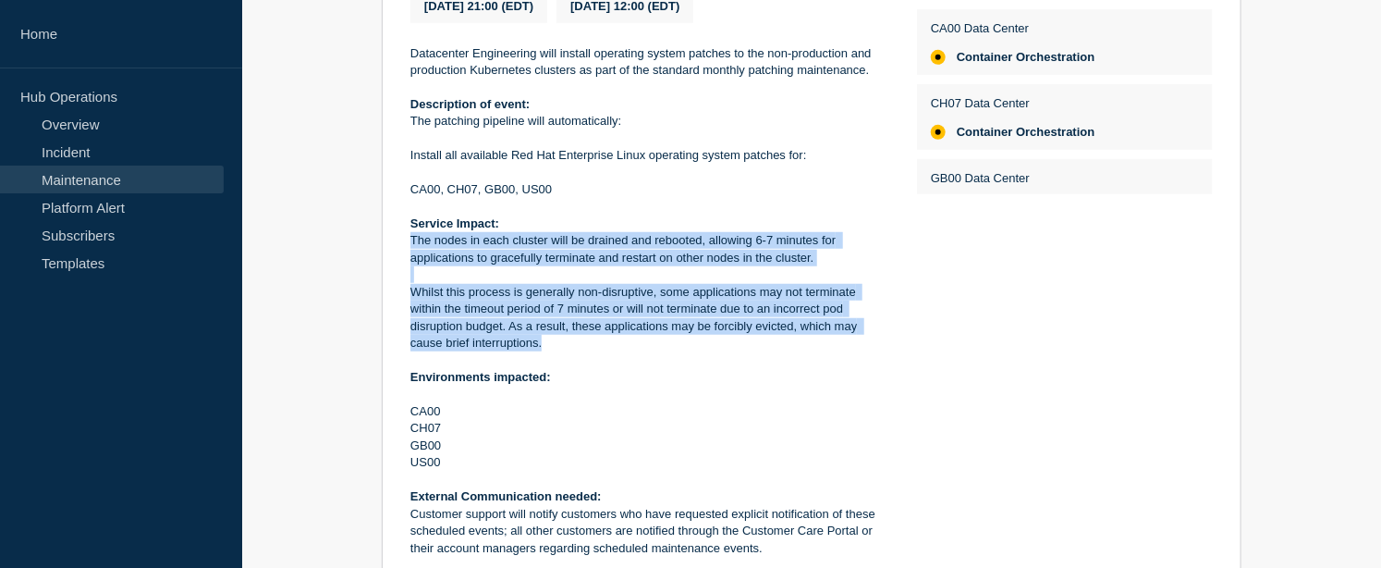
drag, startPoint x: 548, startPoint y: 348, endPoint x: 413, endPoint y: 251, distance: 166.3
click at [413, 251] on div "Datacenter Engineering will install operating system patches to the non-product…" at bounding box center [649, 326] width 477 height 563
copy div "The nodes in each cluster will be drained and rebooted, allowing 6-7 minutes fo…"
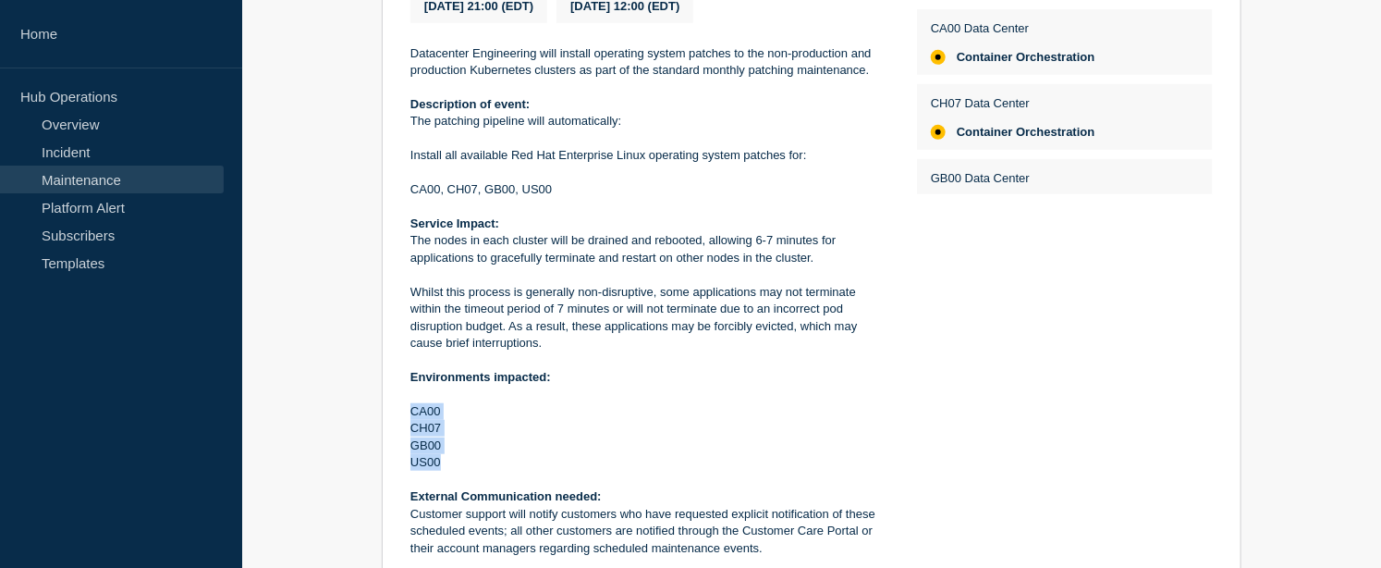
drag, startPoint x: 453, startPoint y: 473, endPoint x: 404, endPoint y: 423, distance: 70.0
click at [404, 423] on section "Scheduled Maintenance Advisory Notification – Datacenter Engineering - Kubernet…" at bounding box center [812, 246] width 860 height 781
copy div "CA00 CH07 GB00 US00"
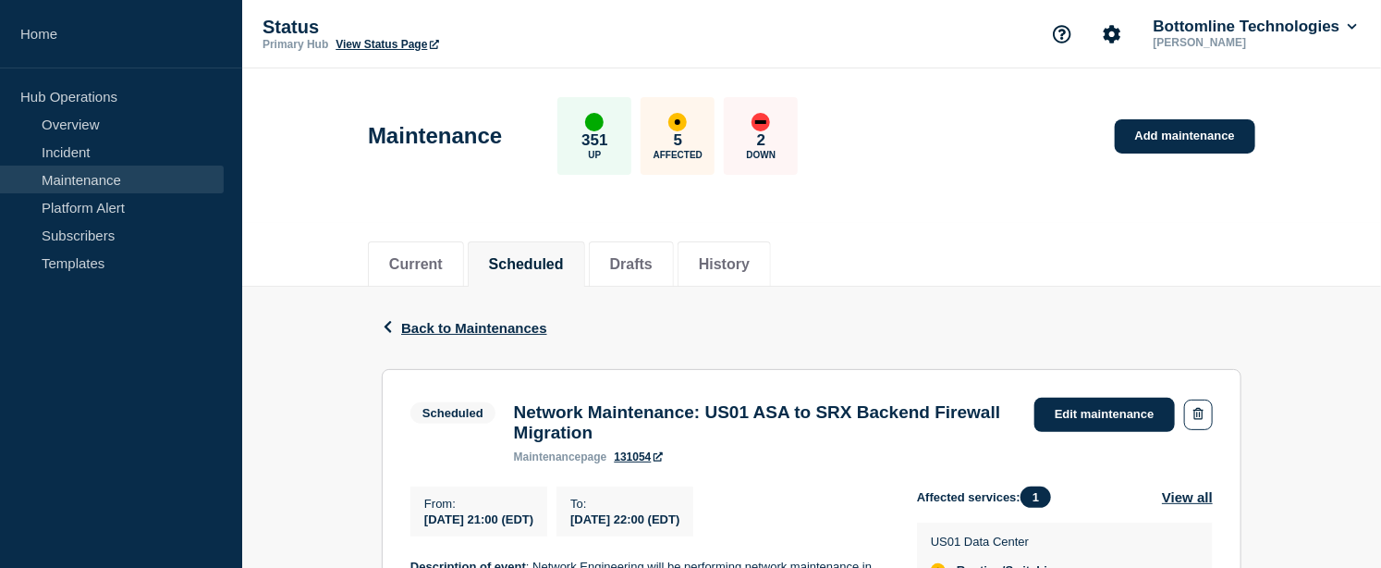
scroll to position [205, 0]
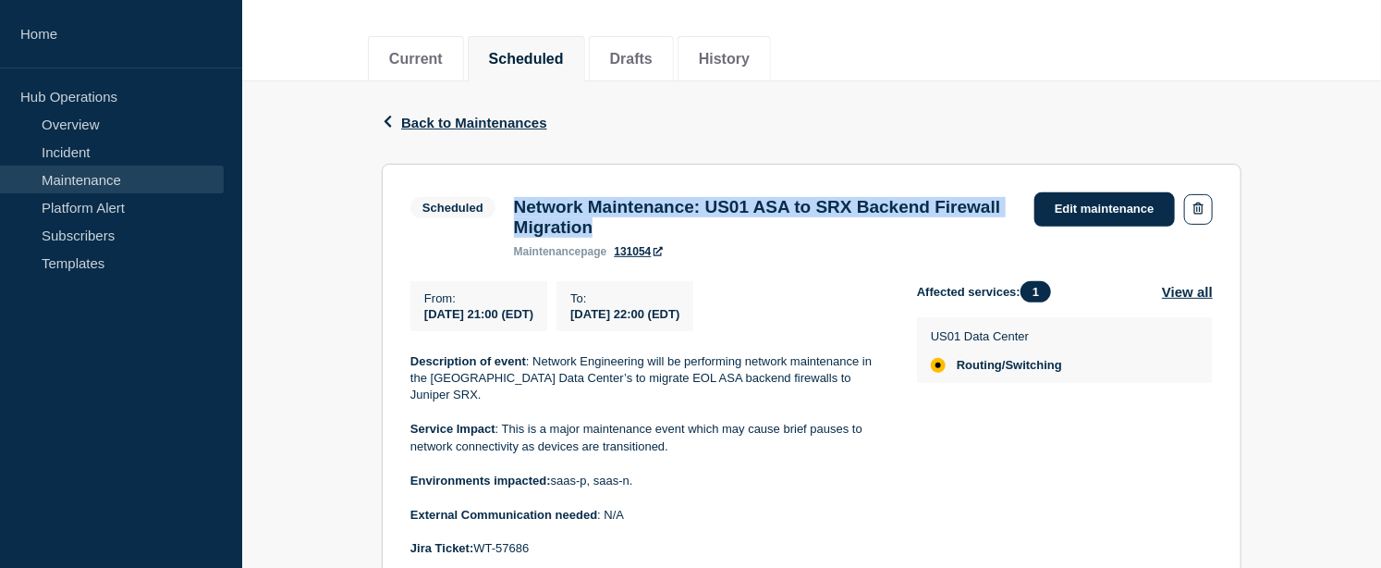
drag, startPoint x: 694, startPoint y: 232, endPoint x: 513, endPoint y: 213, distance: 181.4
click at [514, 213] on h3 "Network Maintenance: US01 ASA to SRX Backend Firewall Migration" at bounding box center [765, 217] width 502 height 41
copy h3 "Network Maintenance: US01 ASA to SRX Backend Firewall Migration"
drag, startPoint x: 766, startPoint y: 317, endPoint x: 428, endPoint y: 325, distance: 337.6
click at [428, 325] on div "From : [DATE] 21:00 (EDT) To : [DATE] 22:00 (EDT)" at bounding box center [664, 306] width 507 height 50
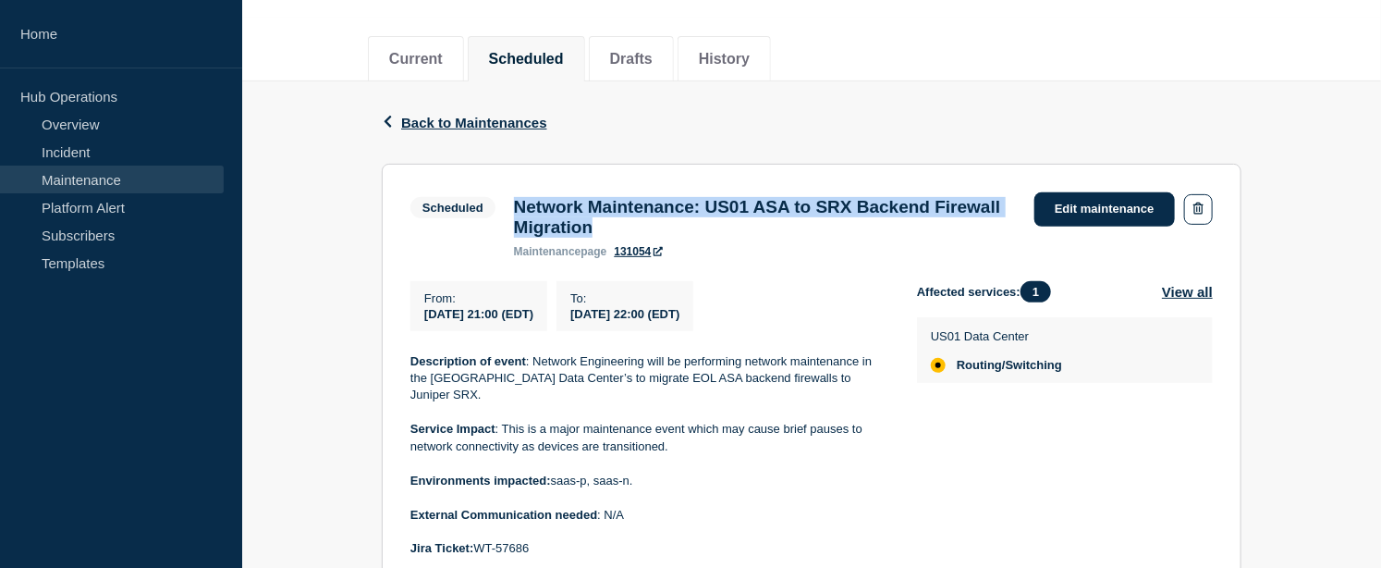
copy div "[DATE] 21:00 (EDT) To : [DATE] 22:00 (EDT)"
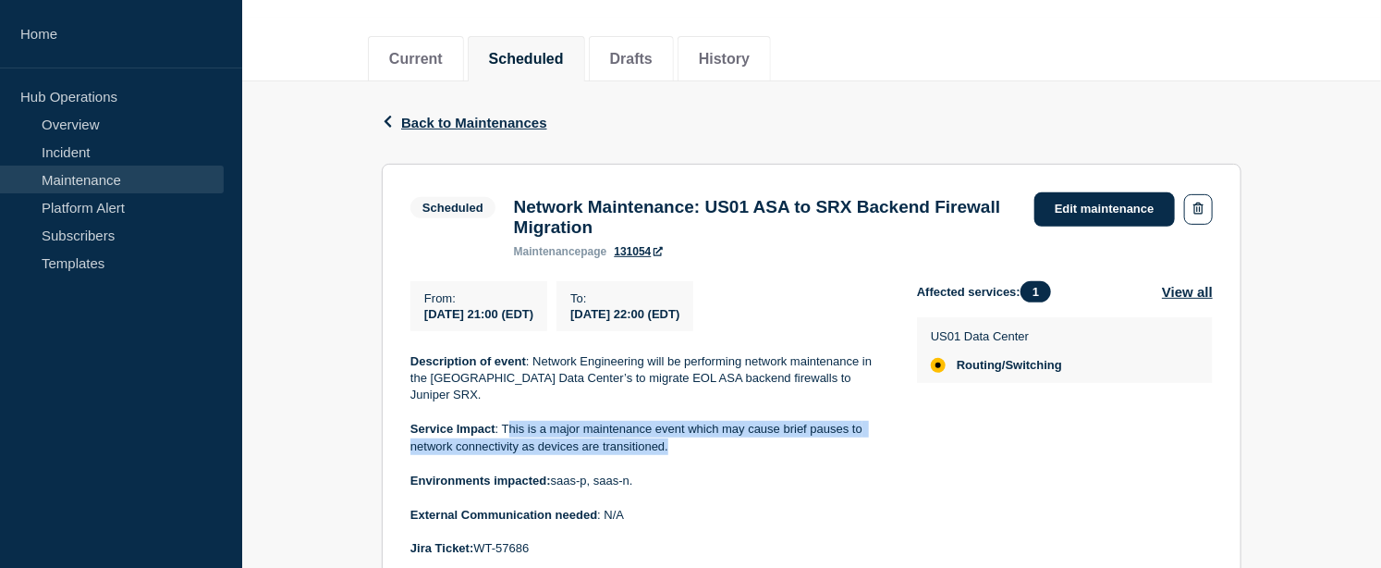
drag, startPoint x: 669, startPoint y: 438, endPoint x: 509, endPoint y: 414, distance: 161.8
click at [509, 421] on p "Service Impact : This is a major maintenance event which may cause brief pauses…" at bounding box center [649, 438] width 477 height 34
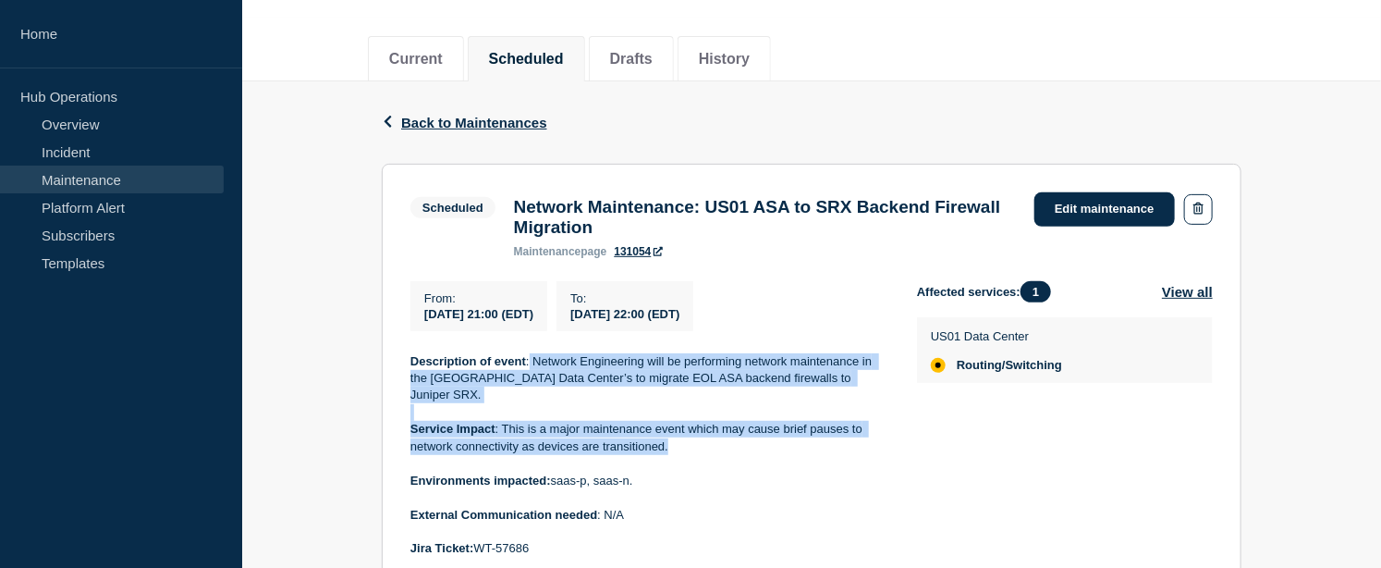
click at [530, 372] on p "Description of event : Network Engineering will be performing network maintenan…" at bounding box center [649, 378] width 477 height 51
copy div "Network Engineering will be performing network maintenance in the US01 Data Cen…"
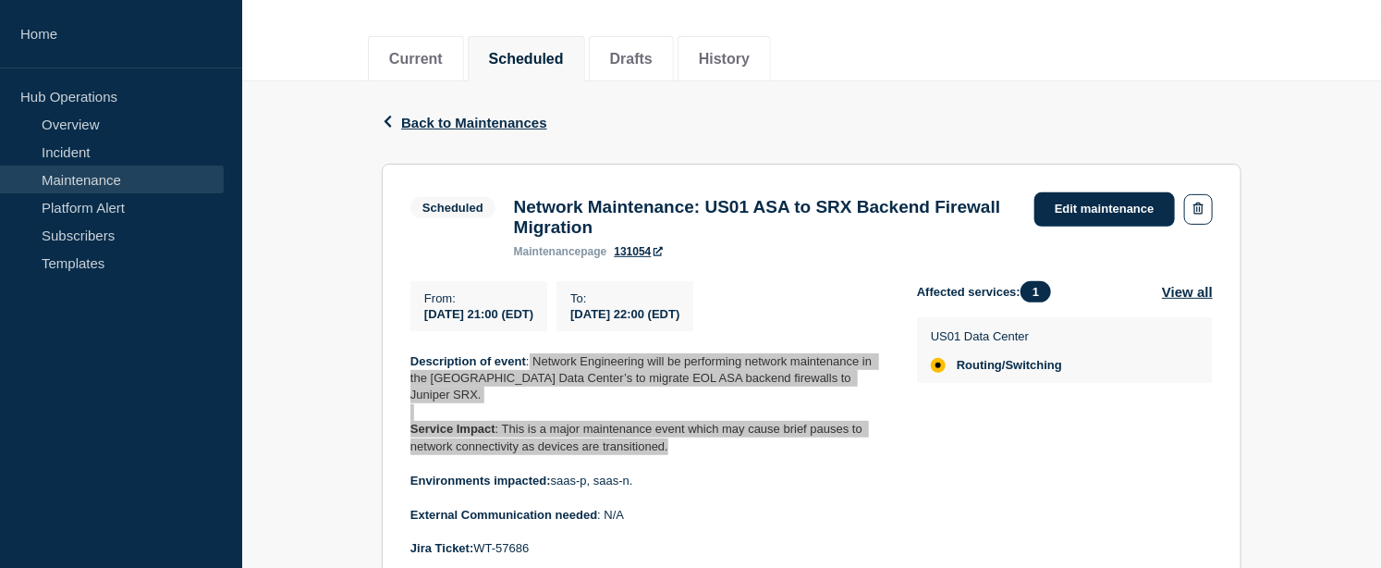
scroll to position [411, 0]
